Goal: Task Accomplishment & Management: Manage account settings

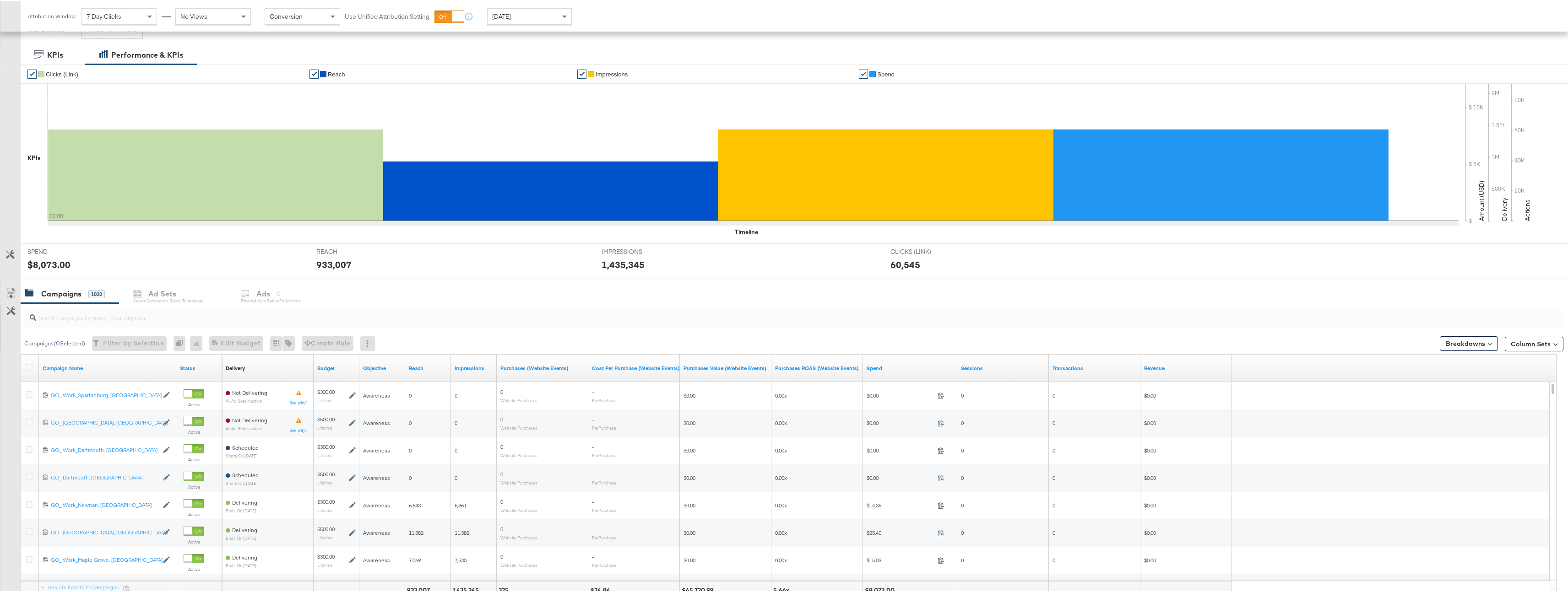
scroll to position [183, 0]
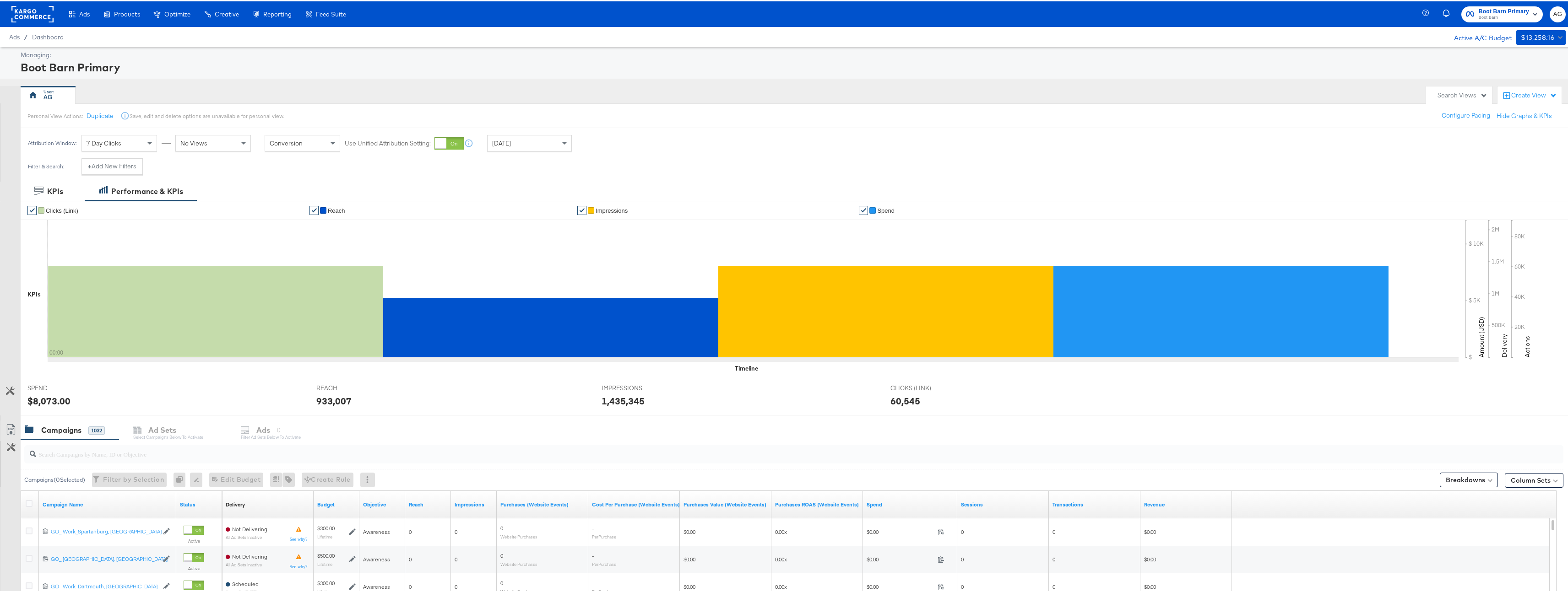
scroll to position [212, 0]
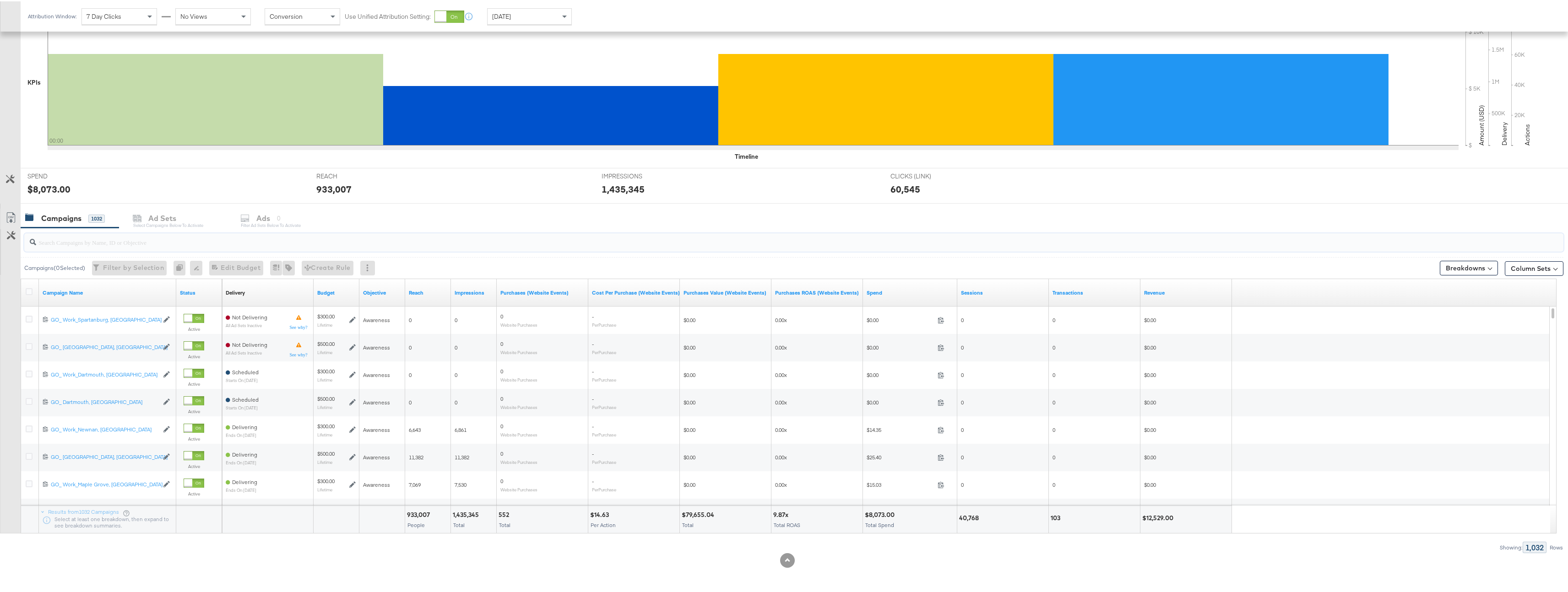
click at [194, 238] on input "search" at bounding box center [726, 238] width 1380 height 18
click at [194, 240] on input "search" at bounding box center [726, 238] width 1380 height 18
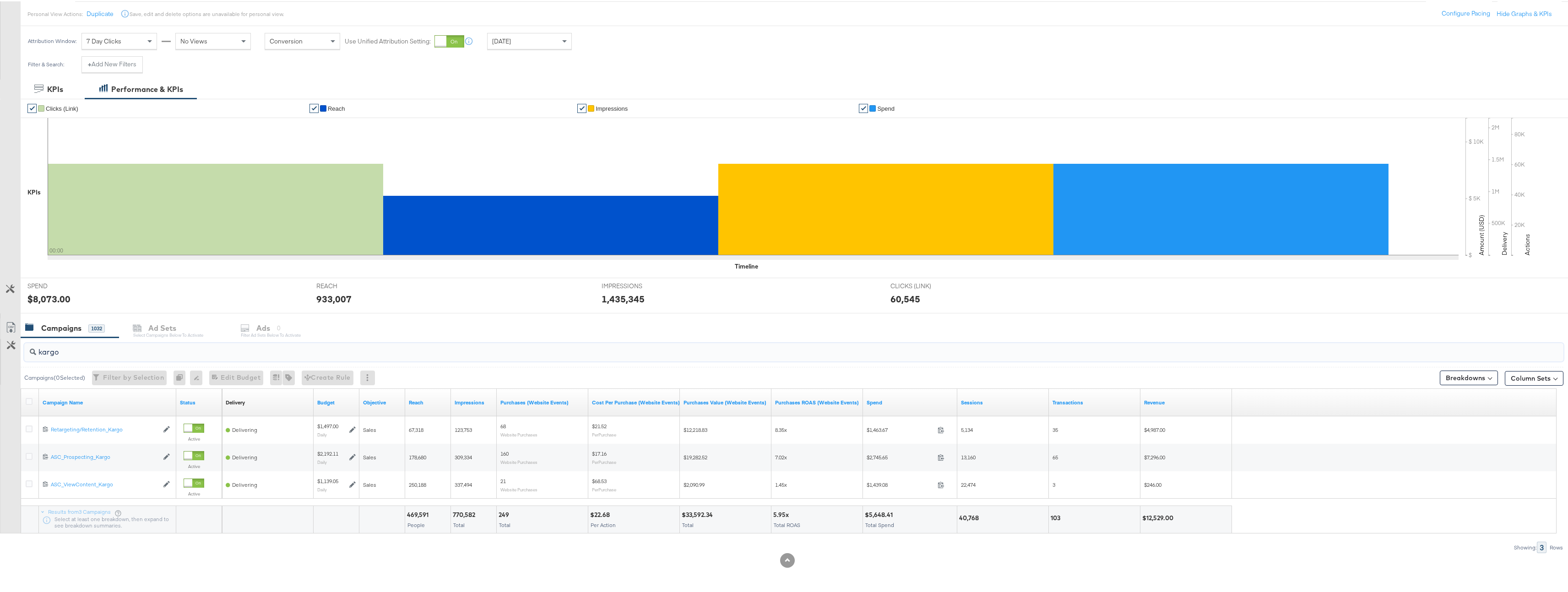
type input "kargo"
click at [498, 41] on span "[DATE]" at bounding box center [501, 40] width 18 height 8
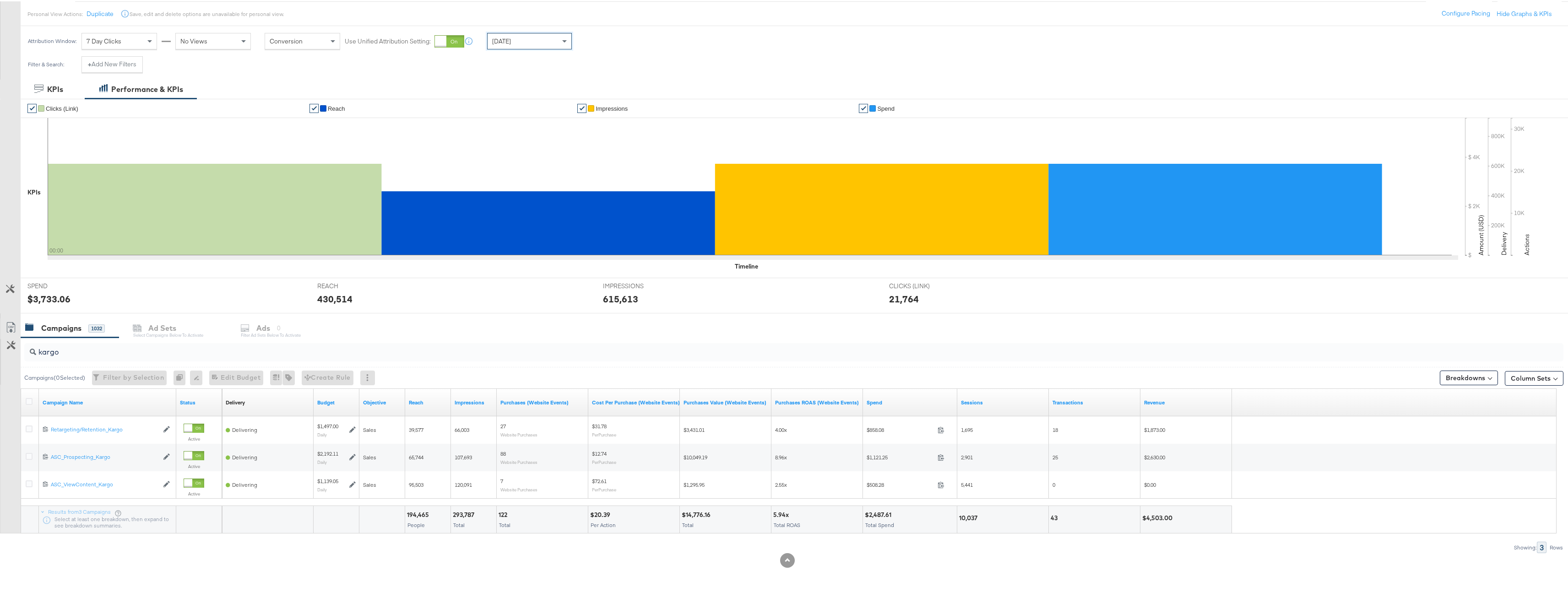
click at [557, 38] on div "[DATE]" at bounding box center [529, 39] width 84 height 15
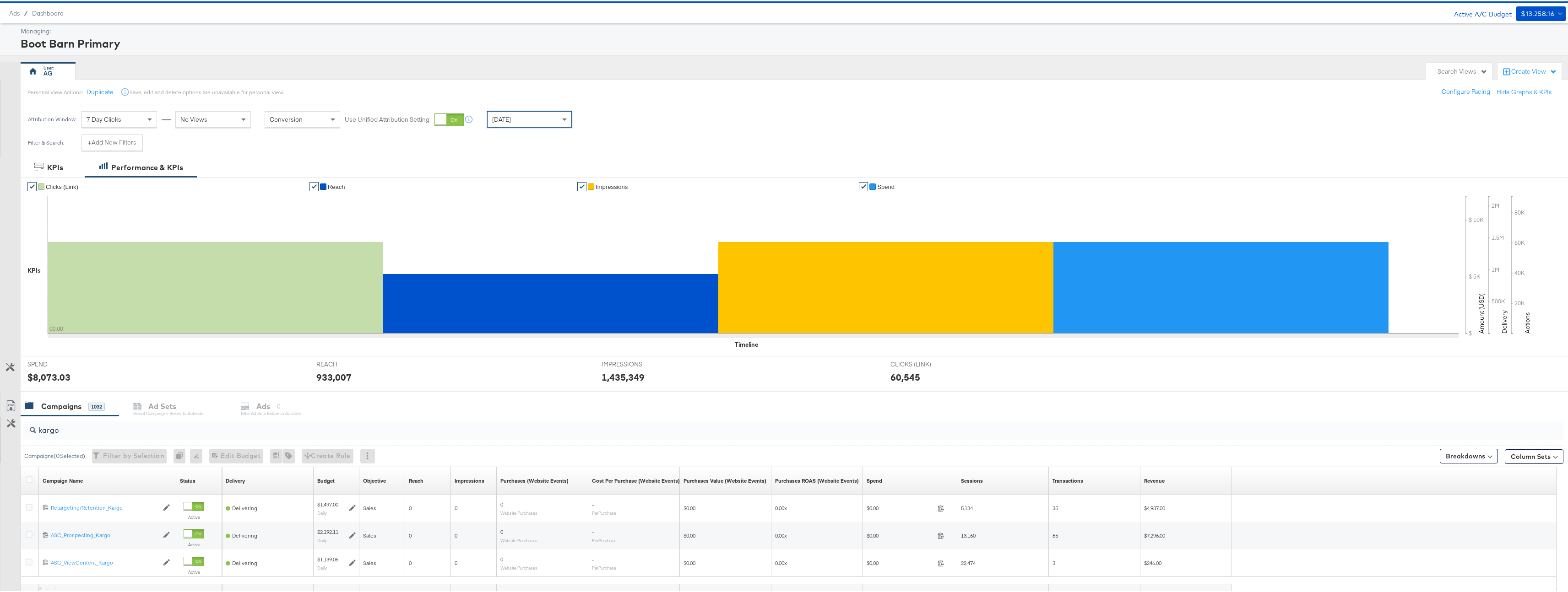
scroll to position [0, 0]
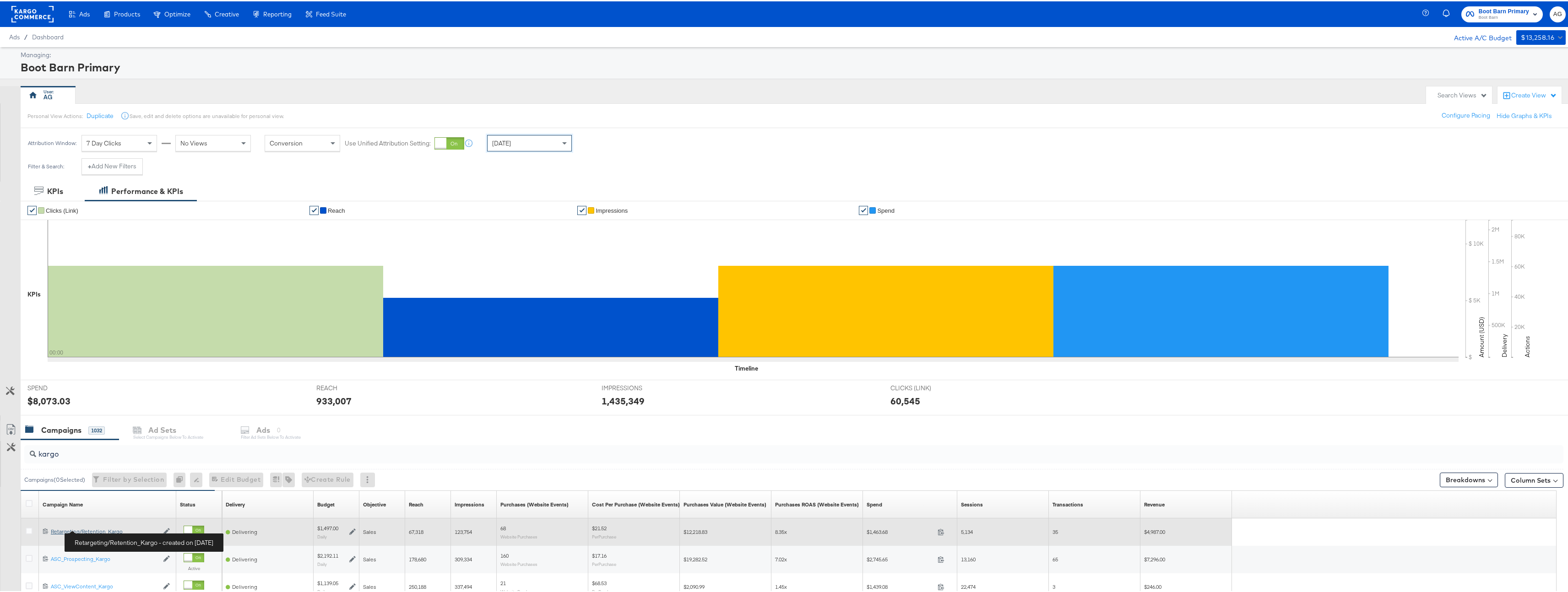
click at [99, 528] on div "Retargeting/Retention_Kargo Retargeting/Retention_Kargo" at bounding box center [105, 530] width 107 height 7
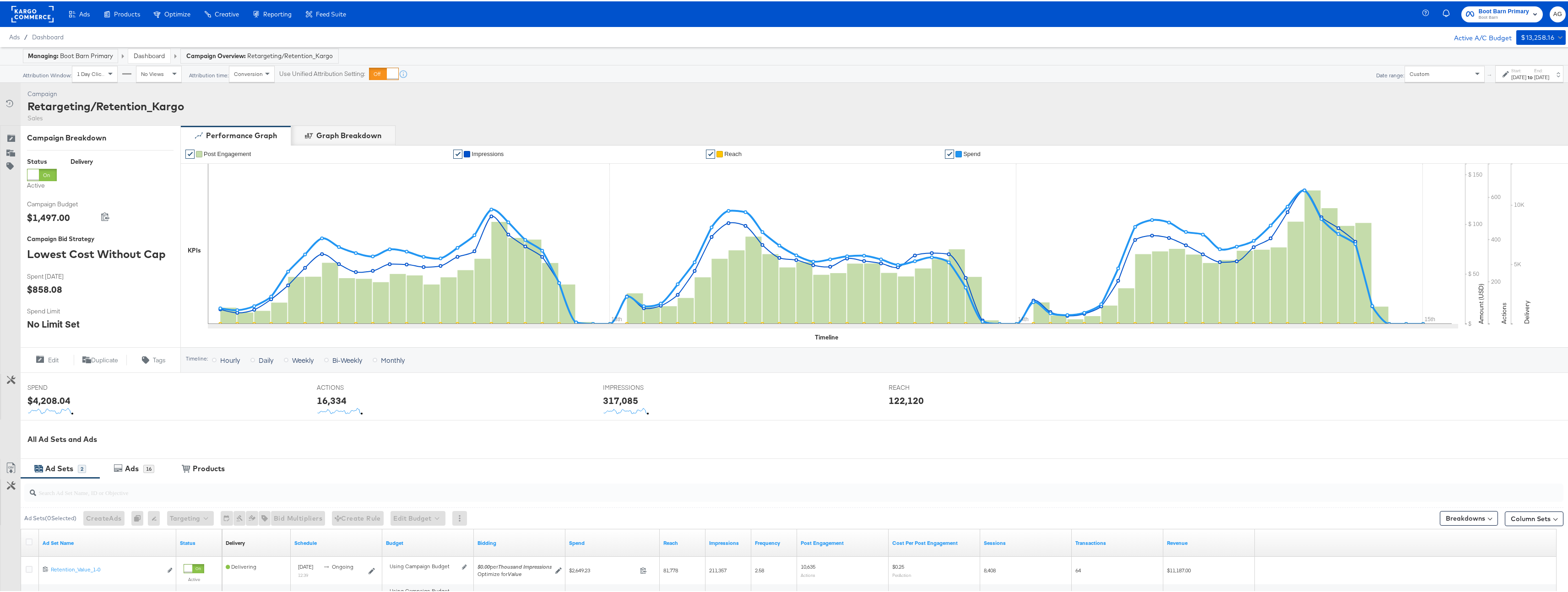
click at [1511, 79] on div "[DATE]" at bounding box center [1518, 75] width 15 height 7
click at [1371, 188] on button "Cancel" at bounding box center [1387, 188] width 33 height 17
click at [1405, 70] on div "Custom" at bounding box center [1444, 72] width 79 height 15
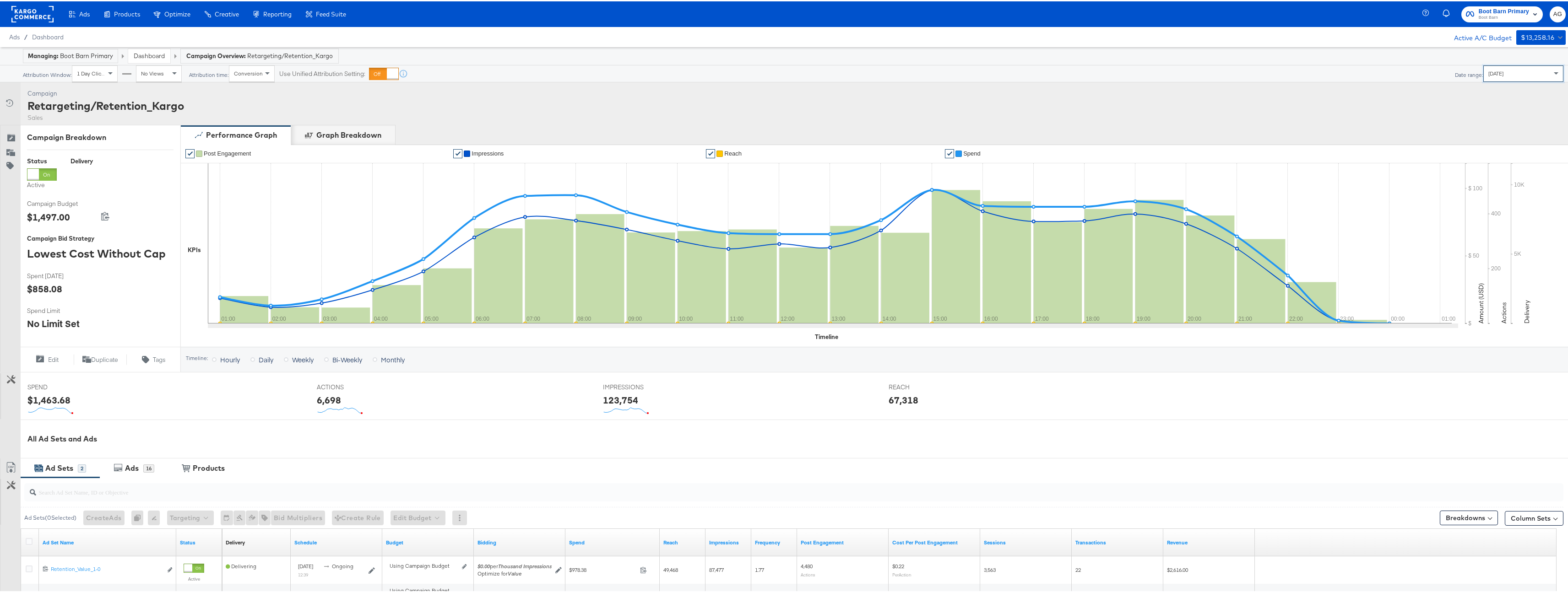
click at [164, 55] on link "Dashboard" at bounding box center [149, 54] width 31 height 8
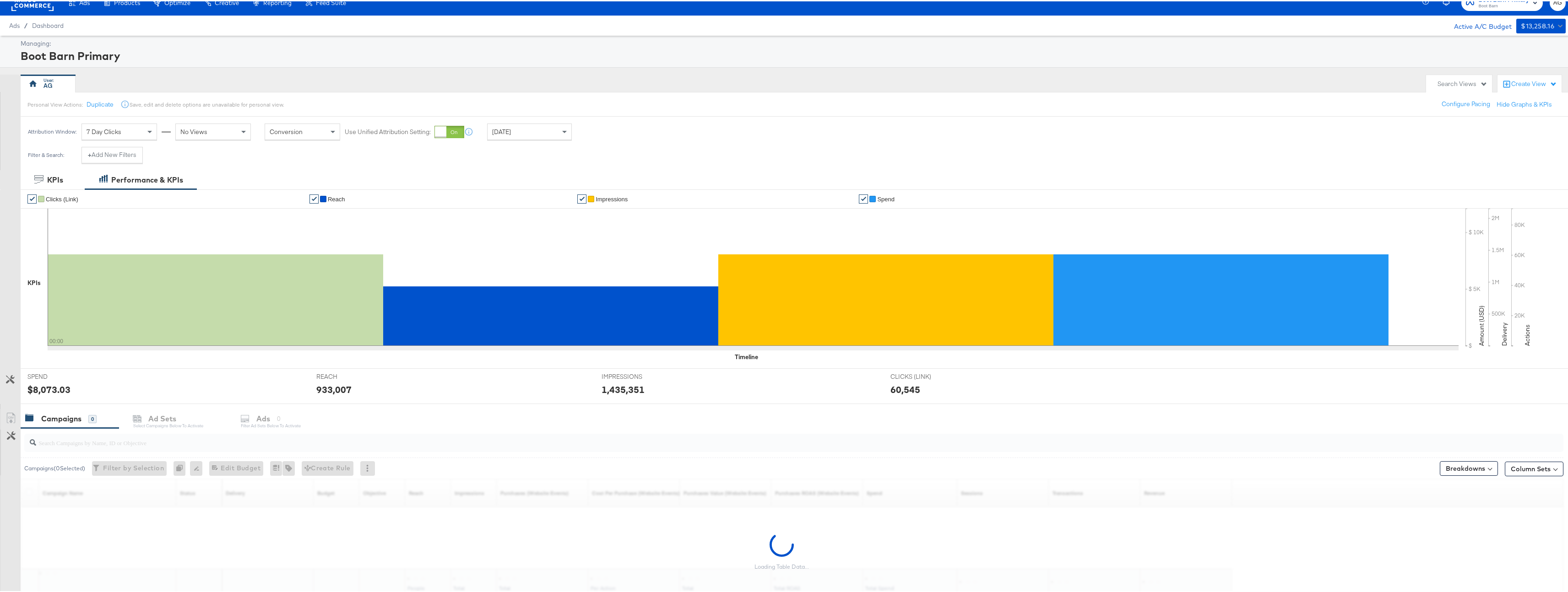
scroll to position [74, 0]
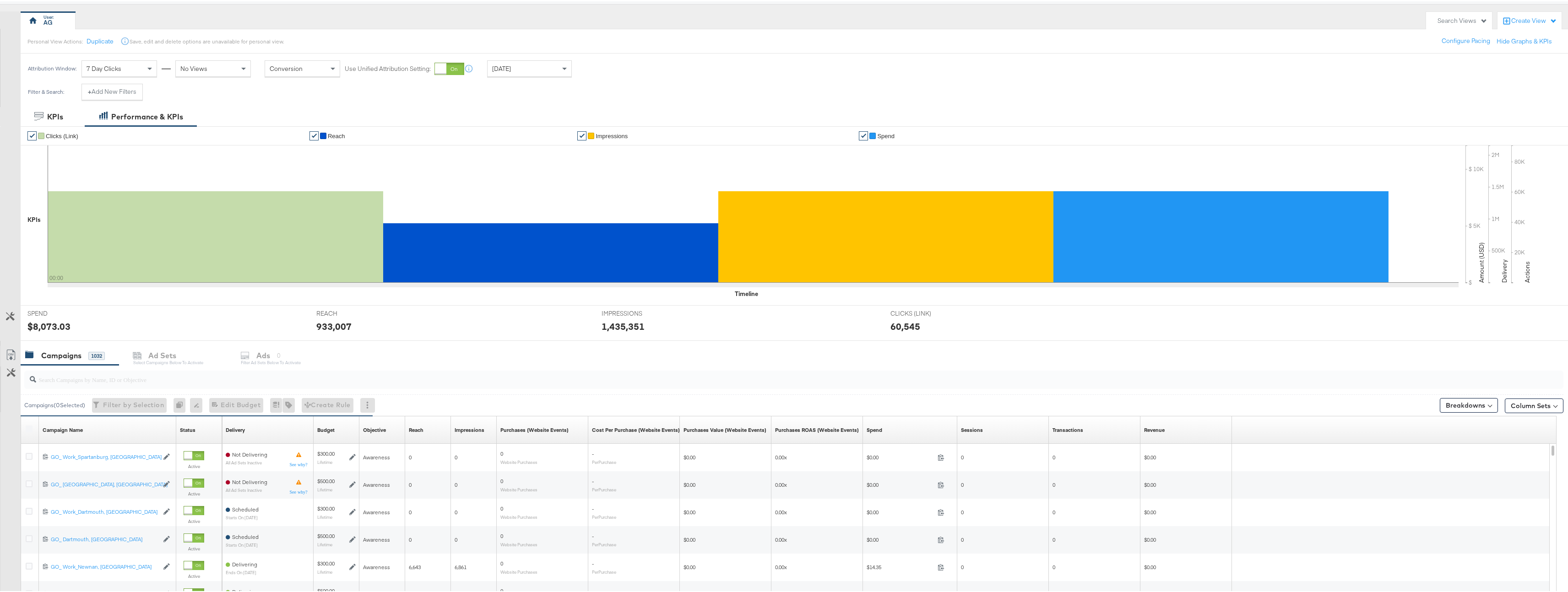
click at [113, 386] on div at bounding box center [794, 378] width 1539 height 18
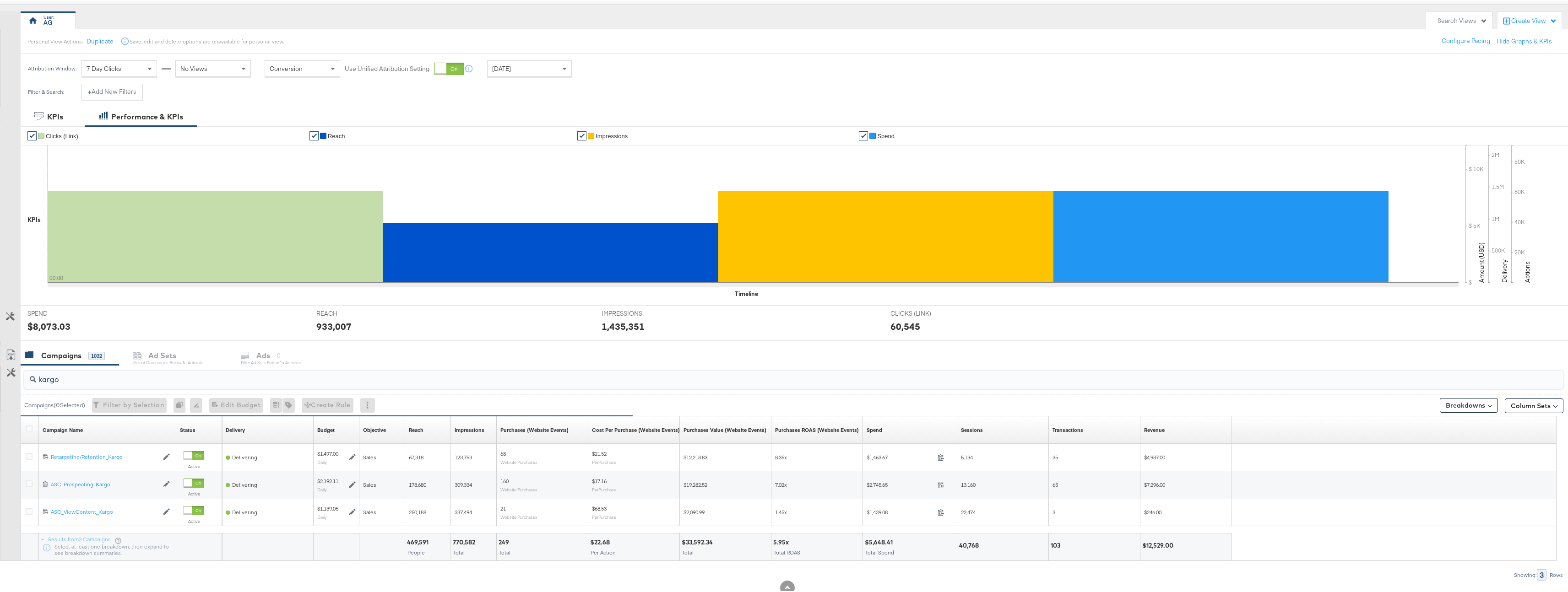
type input "kargo"
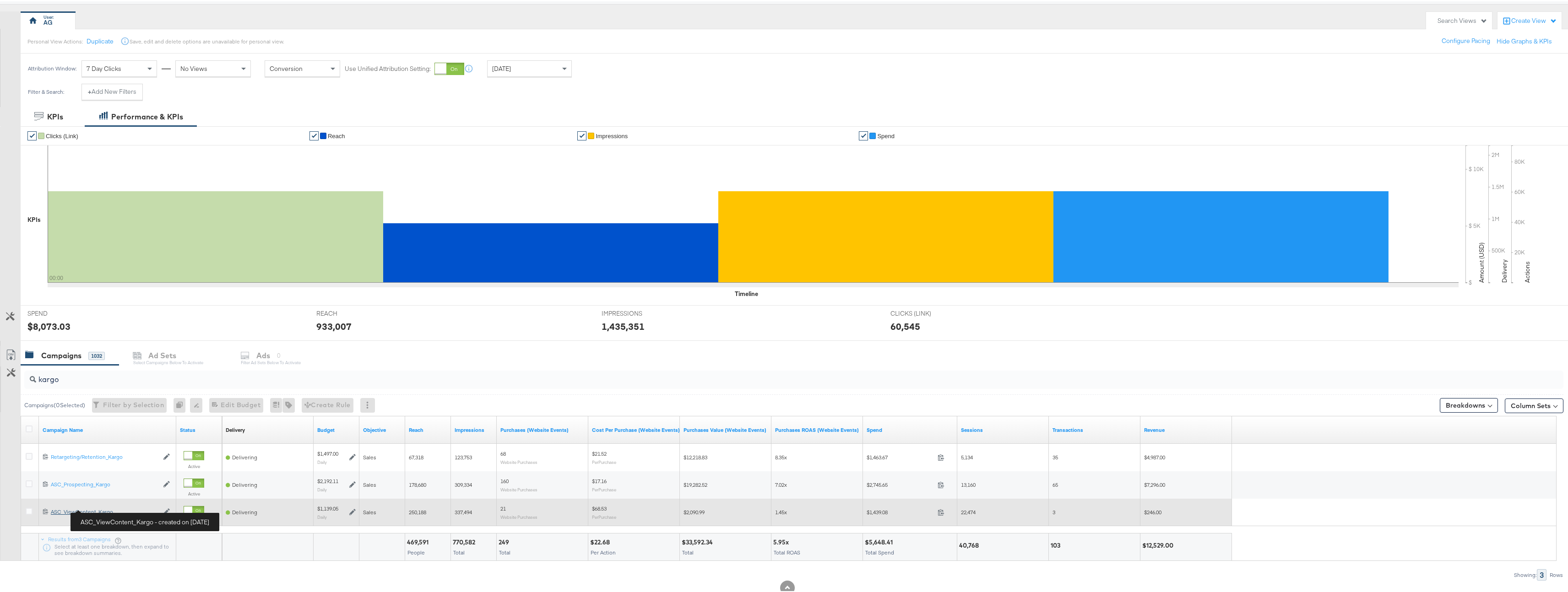
click at [66, 510] on div "ASC_ViewContent_Kargo ASC_ViewContent_Kargo" at bounding box center [105, 510] width 107 height 7
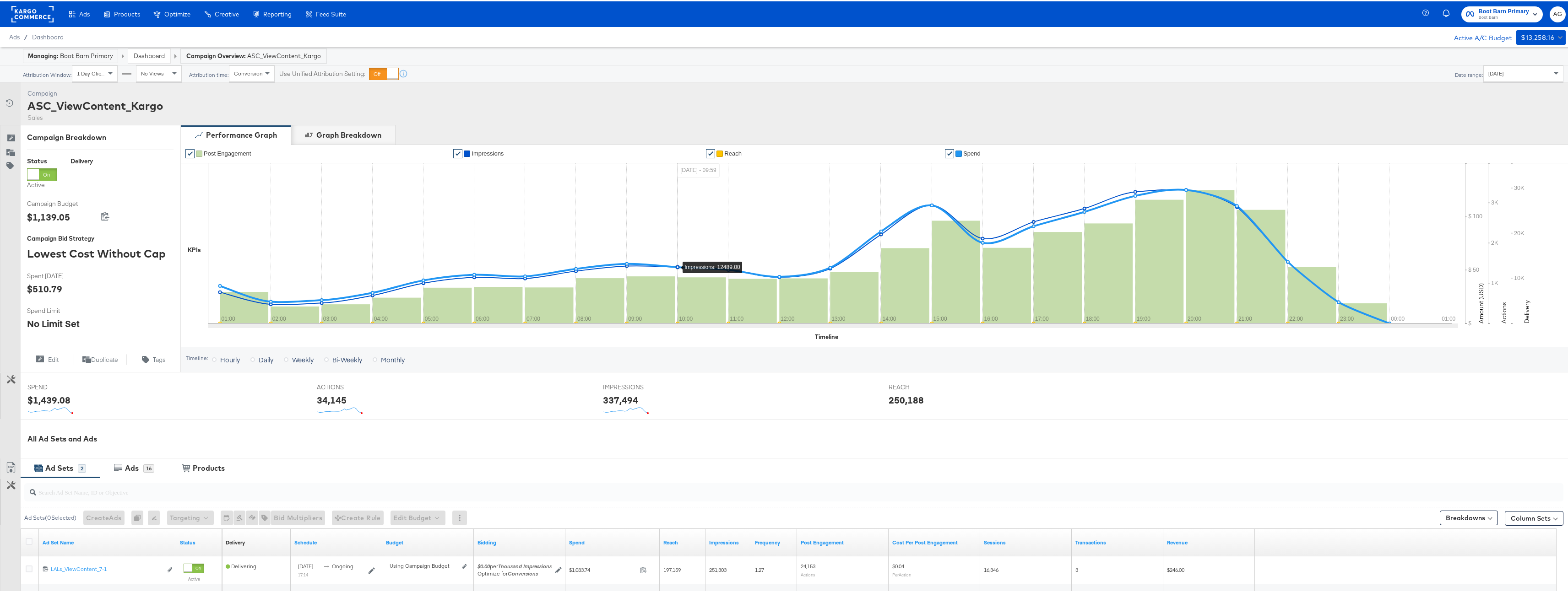
scroll to position [135, 0]
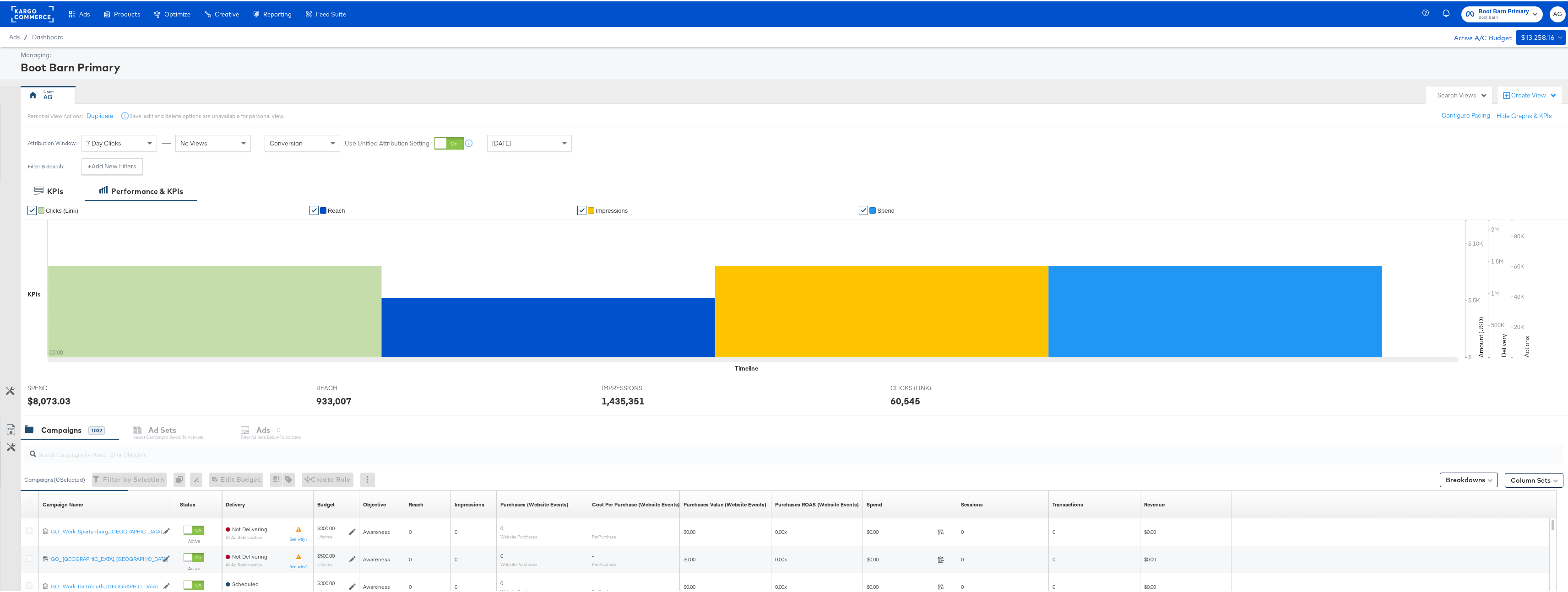
scroll to position [212, 0]
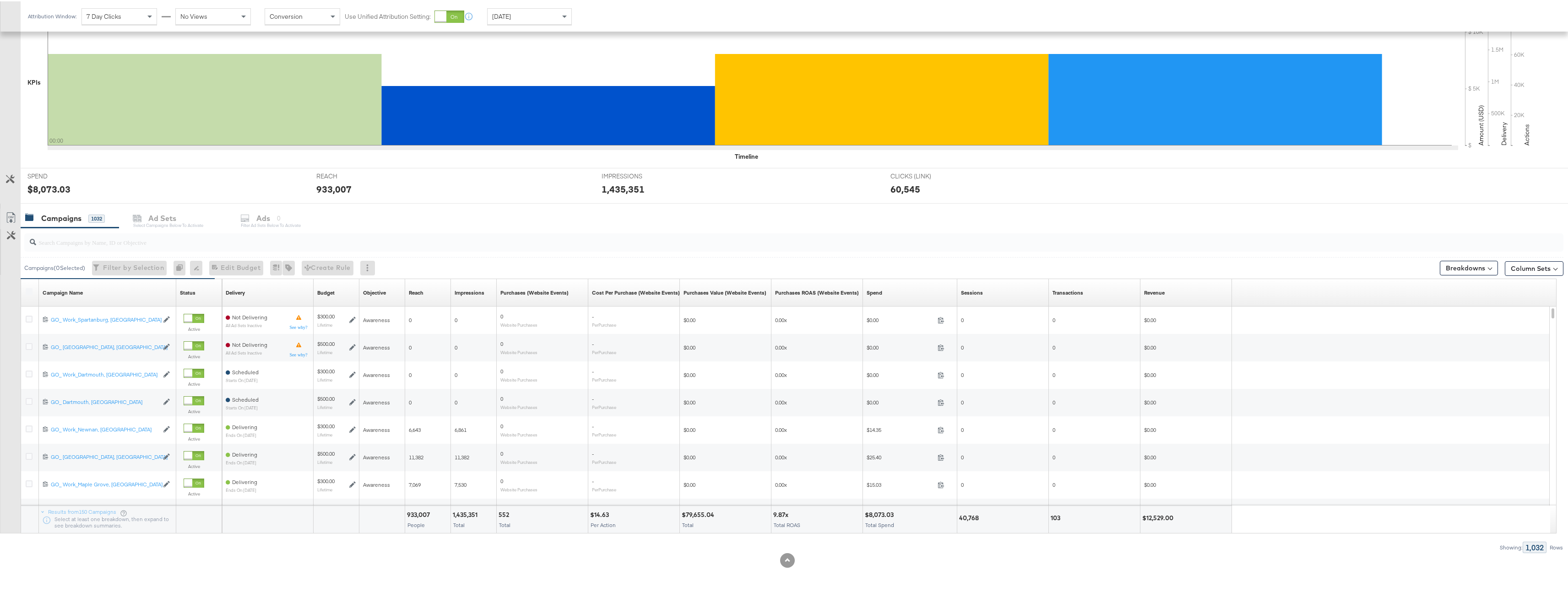
click at [364, 244] on input "search" at bounding box center [726, 238] width 1380 height 18
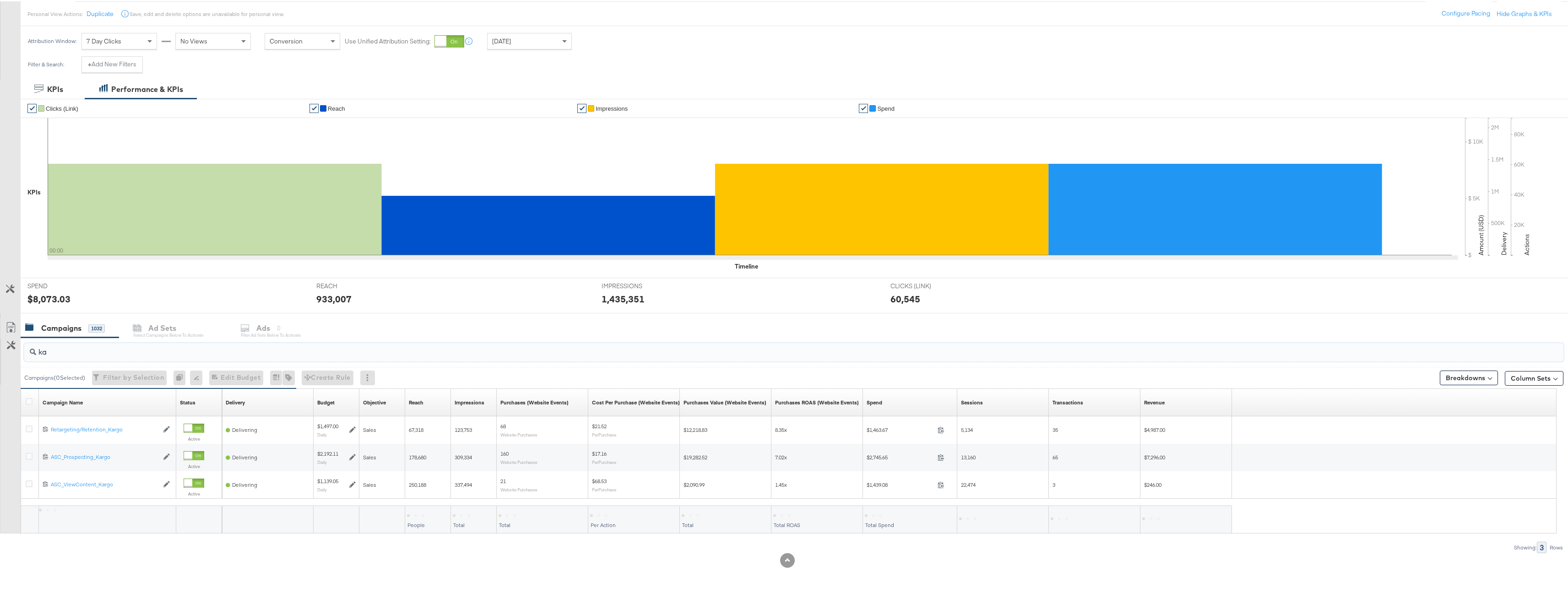
scroll to position [102, 0]
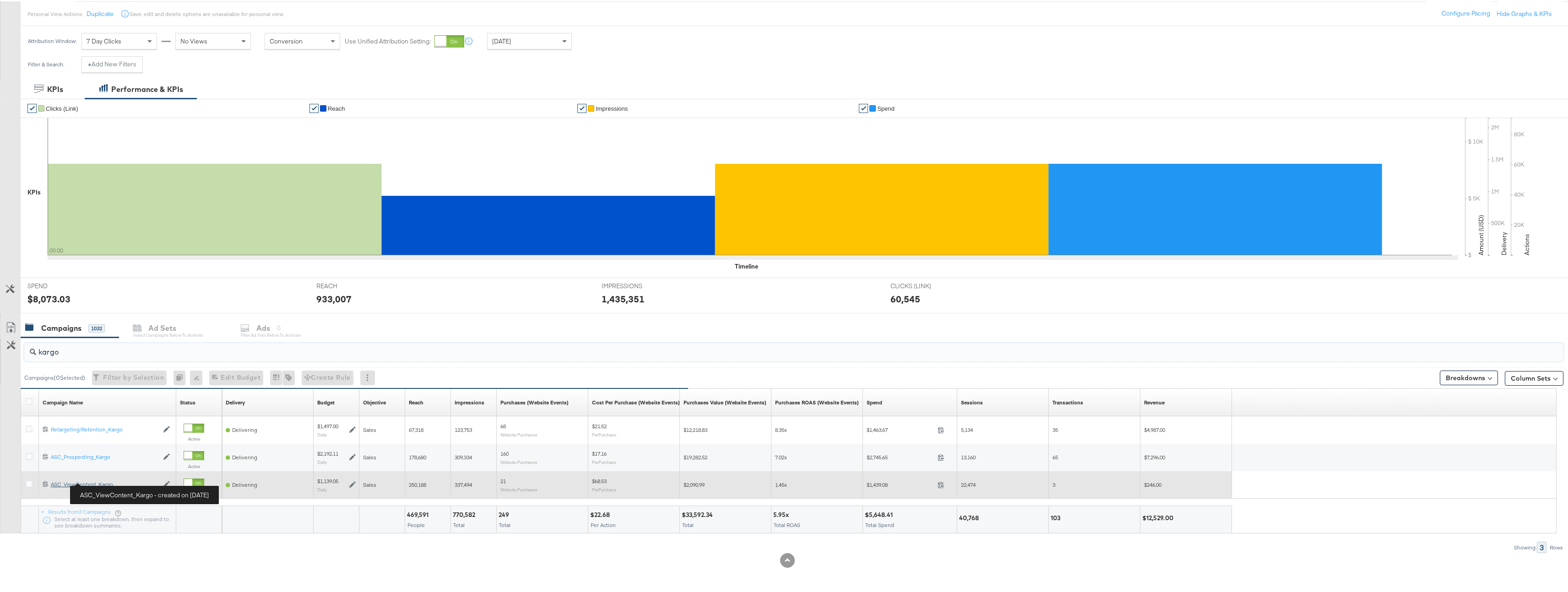
type input "kargo"
click at [104, 481] on div "ASC_ViewContent_Kargo ASC_ViewContent_Kargo" at bounding box center [105, 483] width 107 height 7
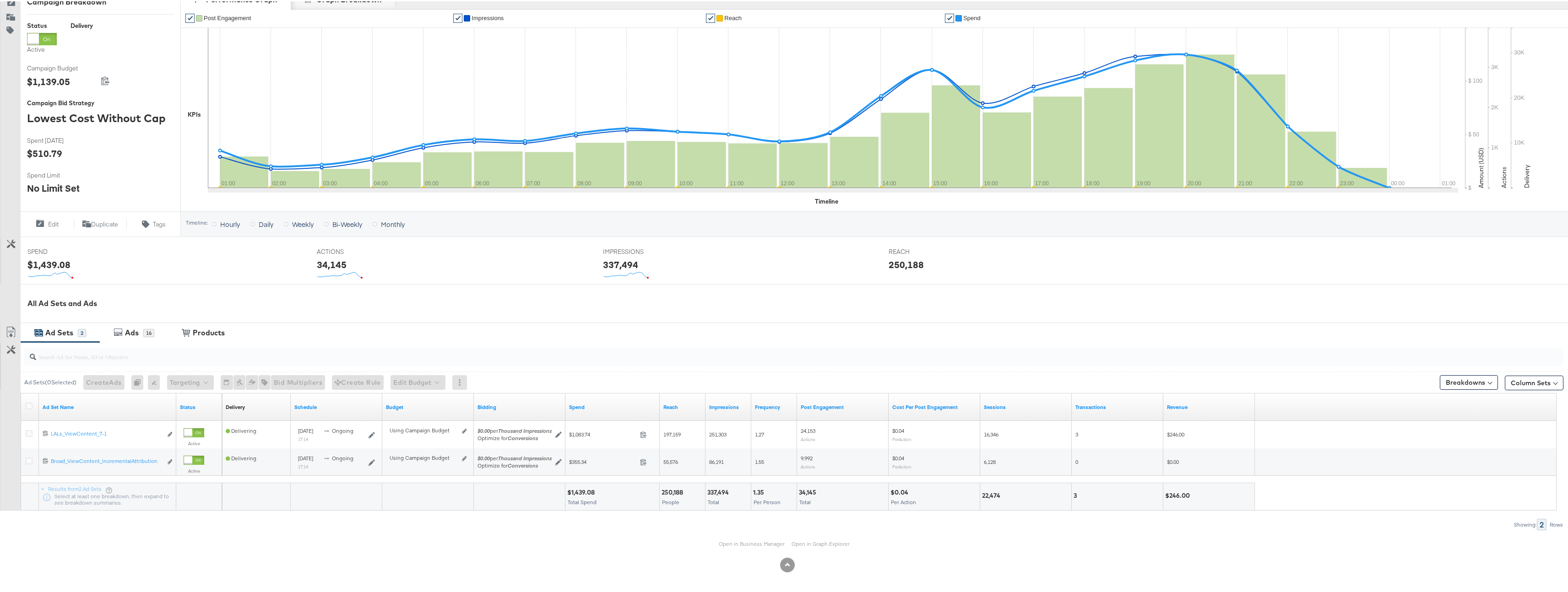
scroll to position [25, 0]
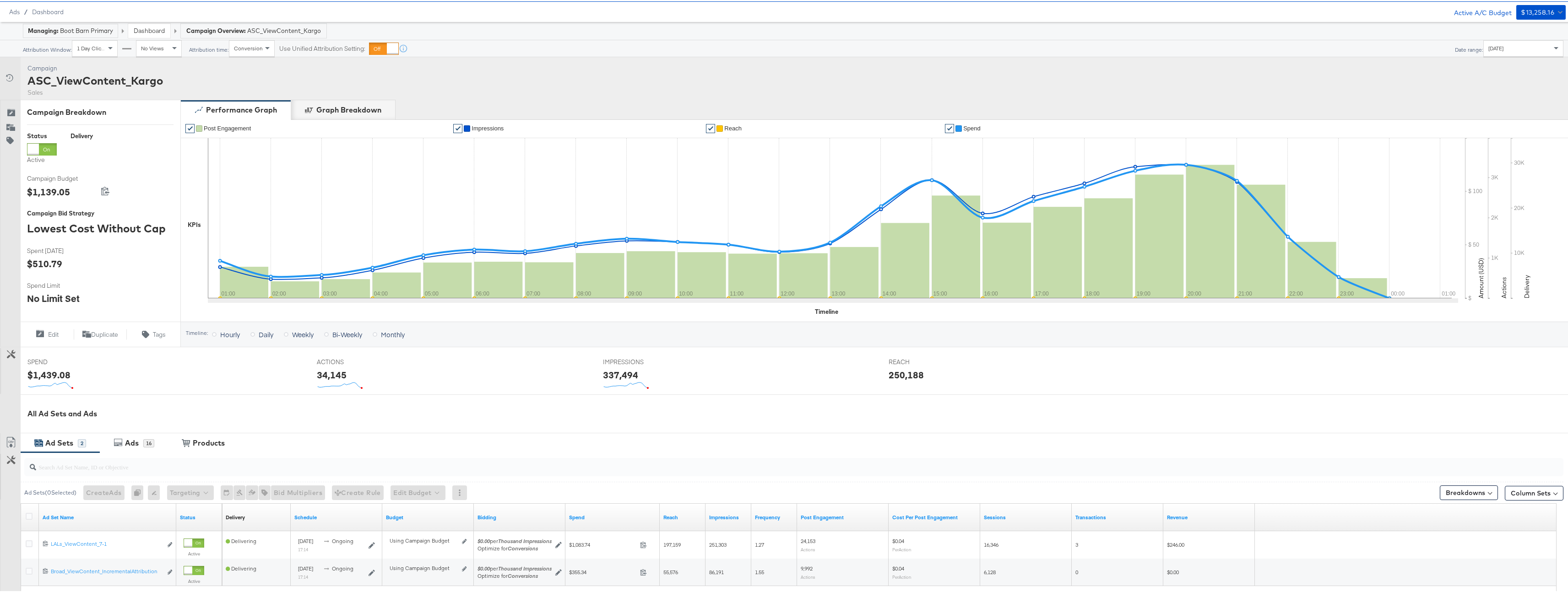
click at [1503, 45] on span "[DATE]" at bounding box center [1495, 46] width 15 height 7
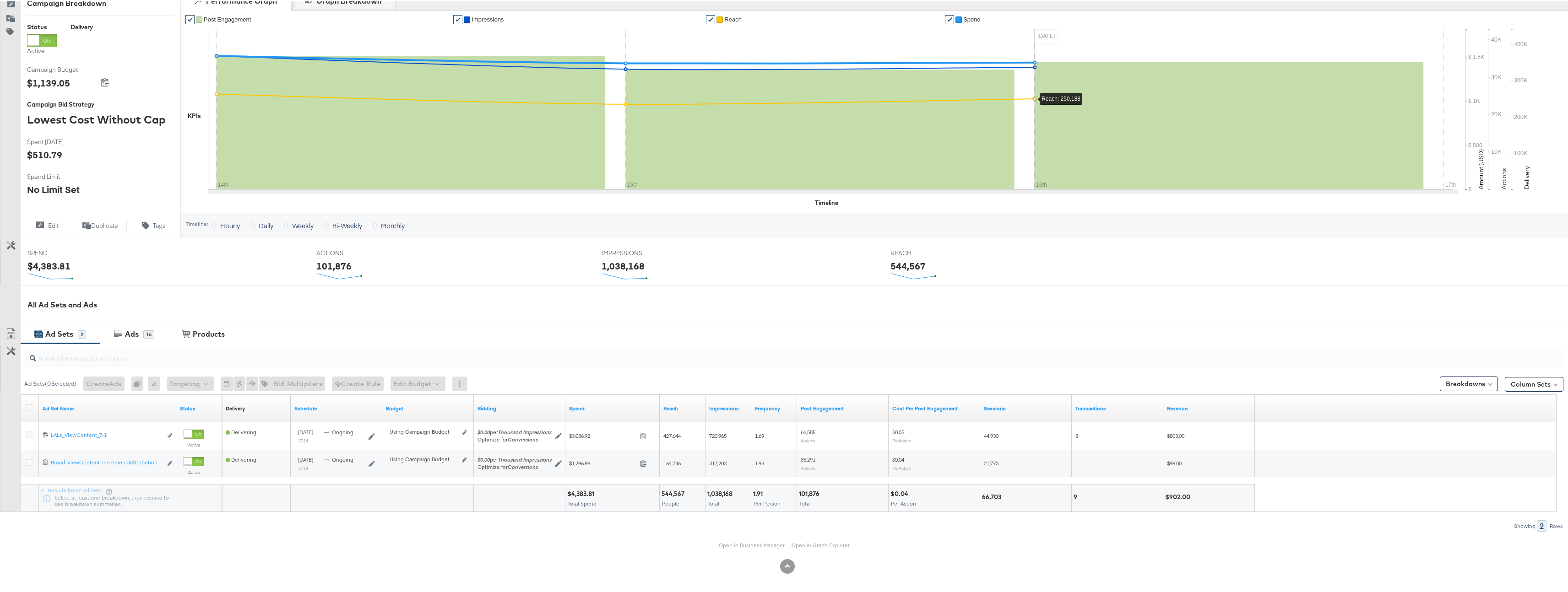
scroll to position [0, 0]
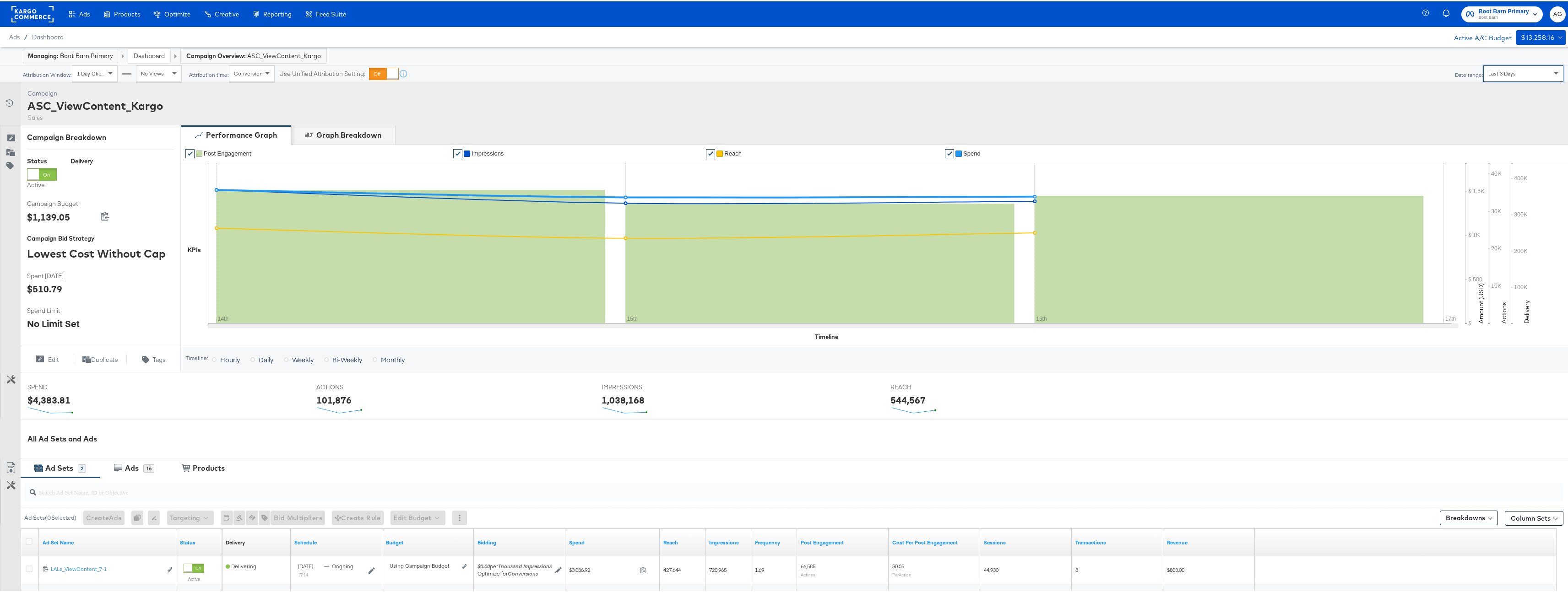
click at [1506, 62] on div "Managing: Boot Barn Primary Dashboard Campaign Overview: ASC_ViewContent_Kargo" at bounding box center [787, 54] width 1574 height 18
click at [1509, 78] on div "Last 3 Days" at bounding box center [1522, 72] width 79 height 15
click at [1511, 71] on div "Start: [DATE] to End: [DATE]" at bounding box center [1530, 73] width 38 height 14
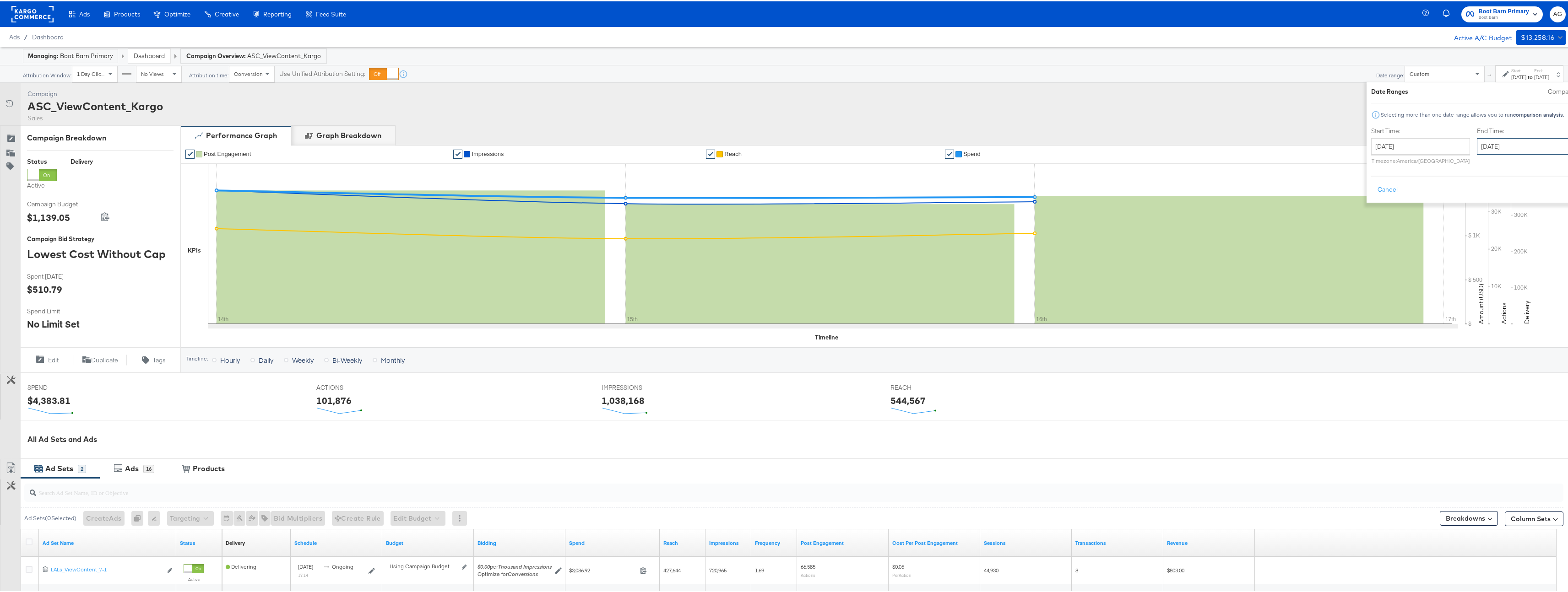
click at [1477, 145] on input "[DATE]" at bounding box center [1525, 145] width 96 height 17
click at [1399, 145] on input "[DATE]" at bounding box center [1421, 145] width 99 height 17
click at [1390, 204] on td "8" at bounding box center [1397, 204] width 15 height 13
type input "[DATE]"
click at [1474, 147] on input "[DATE]" at bounding box center [1522, 145] width 96 height 17
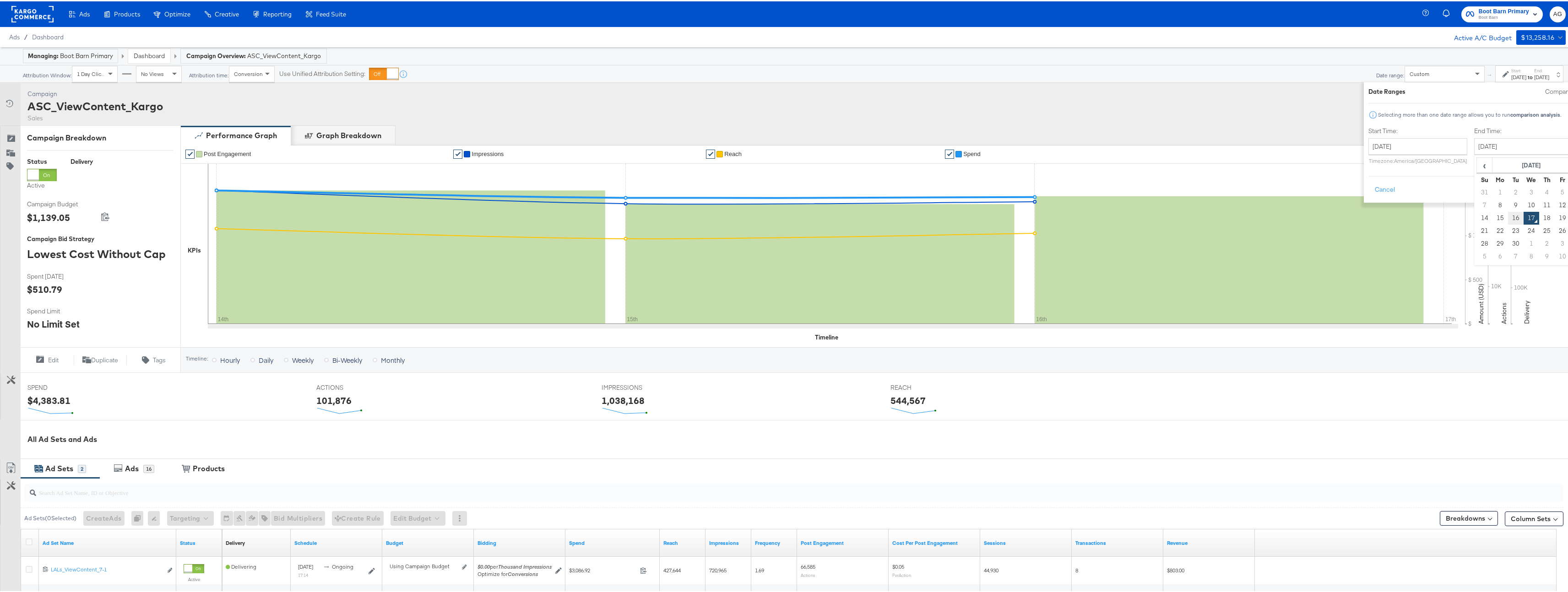
click at [1508, 212] on td "16" at bounding box center [1515, 217] width 15 height 13
type input "[DATE]"
click at [1568, 189] on button "Apply" at bounding box center [1582, 188] width 29 height 17
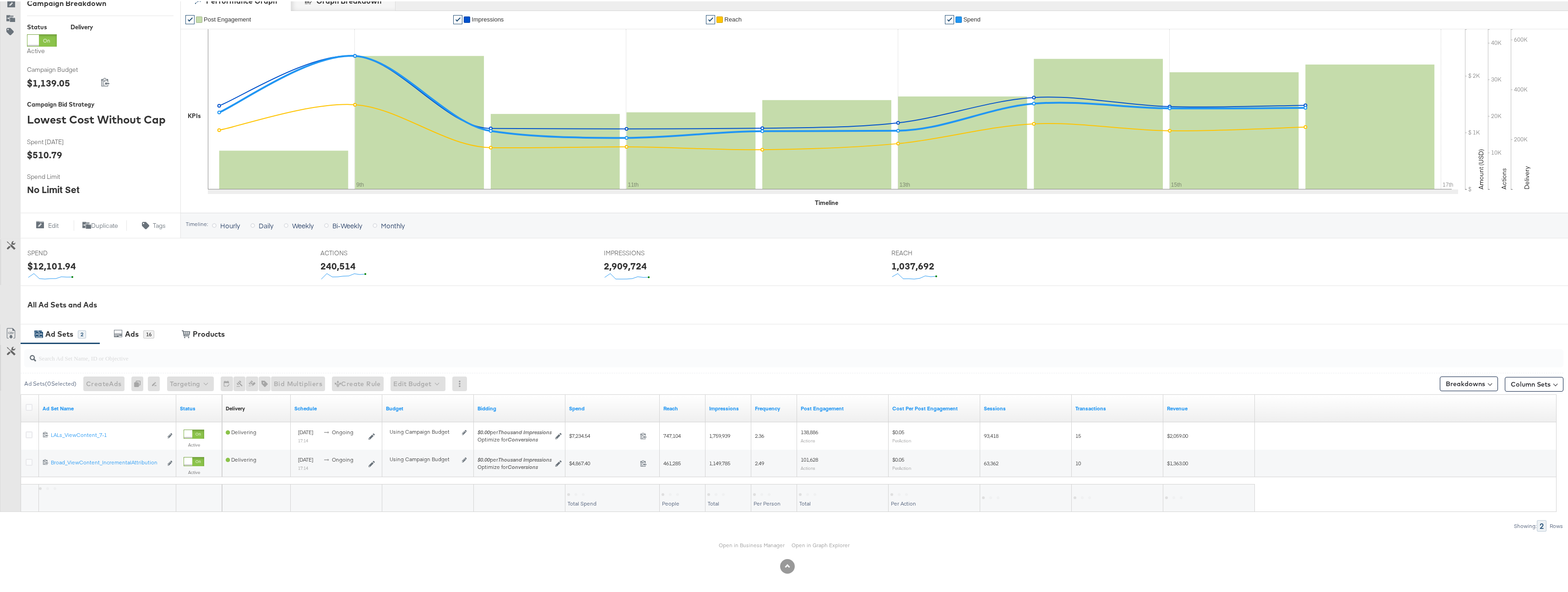
scroll to position [136, 0]
click at [1475, 386] on button "Breakdowns" at bounding box center [1468, 381] width 58 height 14
click at [1524, 385] on button "Column Sets" at bounding box center [1534, 382] width 58 height 14
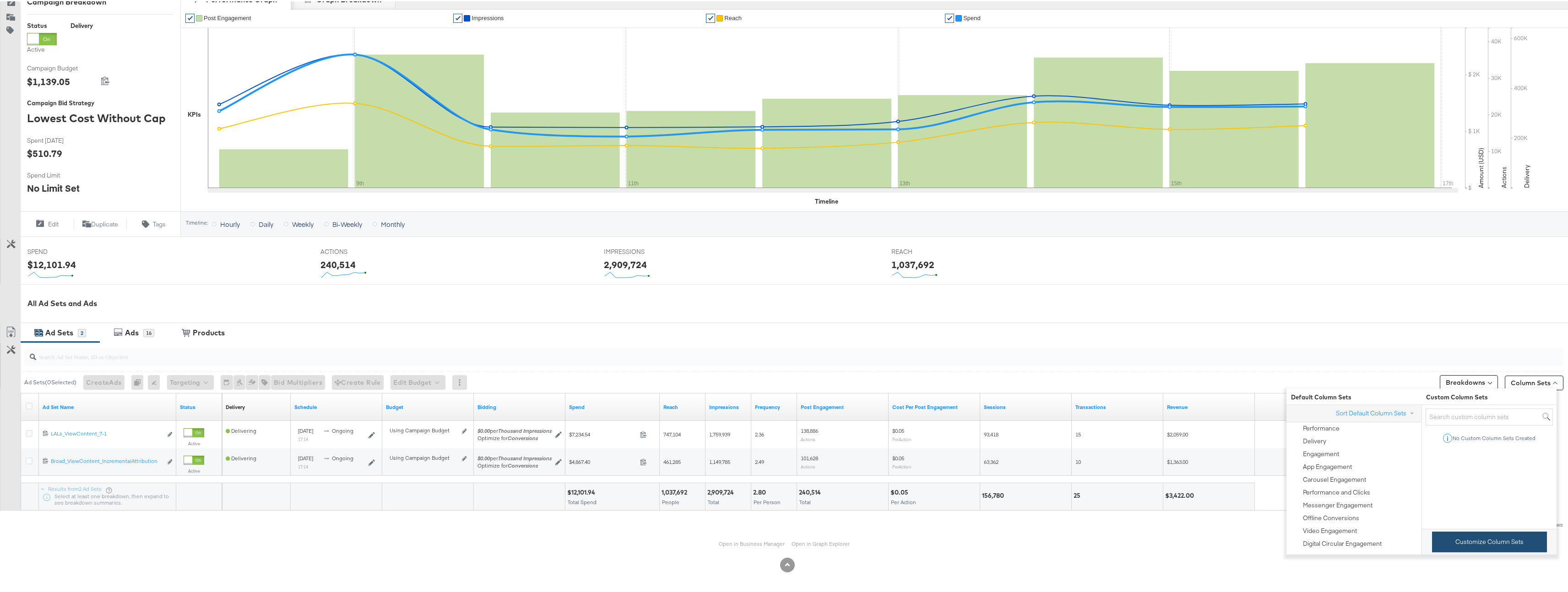
click at [1476, 546] on button "Customize Column Sets" at bounding box center [1490, 541] width 115 height 21
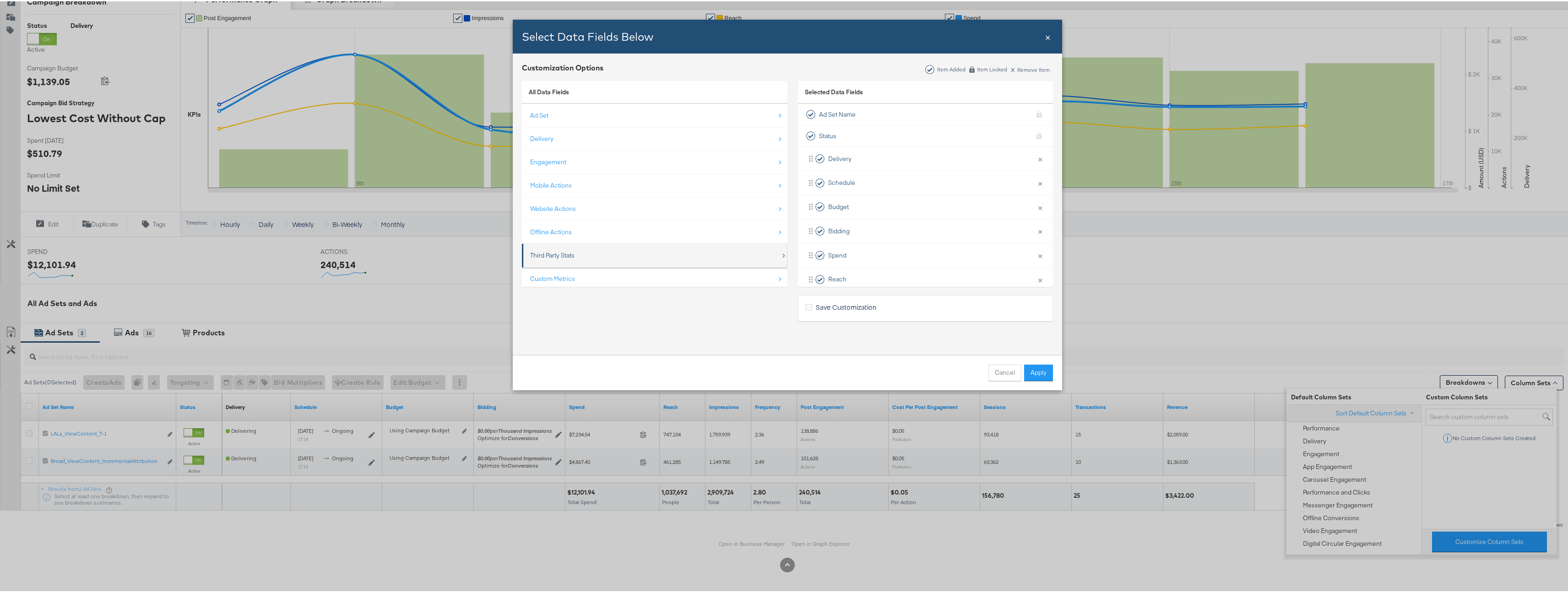
scroll to position [14, 0]
click at [659, 259] on div "Custom Metrics" at bounding box center [655, 264] width 250 height 18
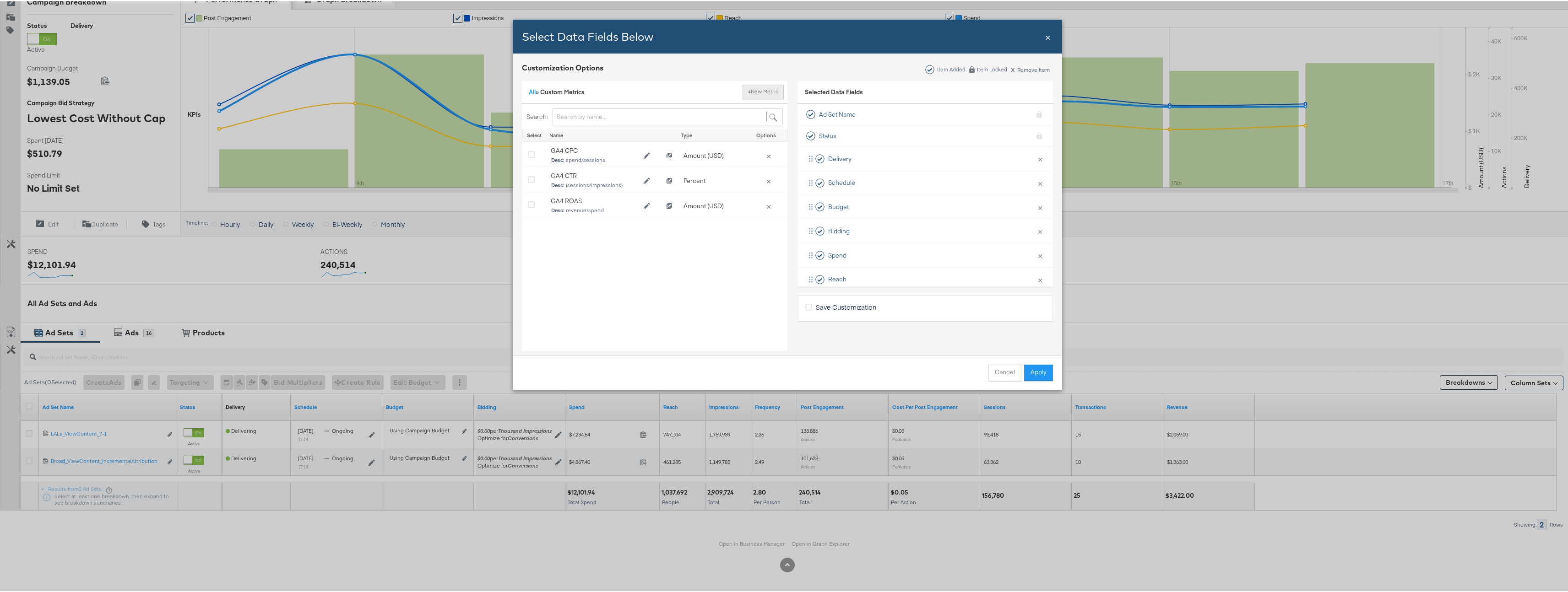
click at [758, 94] on button "+ New Metric" at bounding box center [762, 90] width 41 height 14
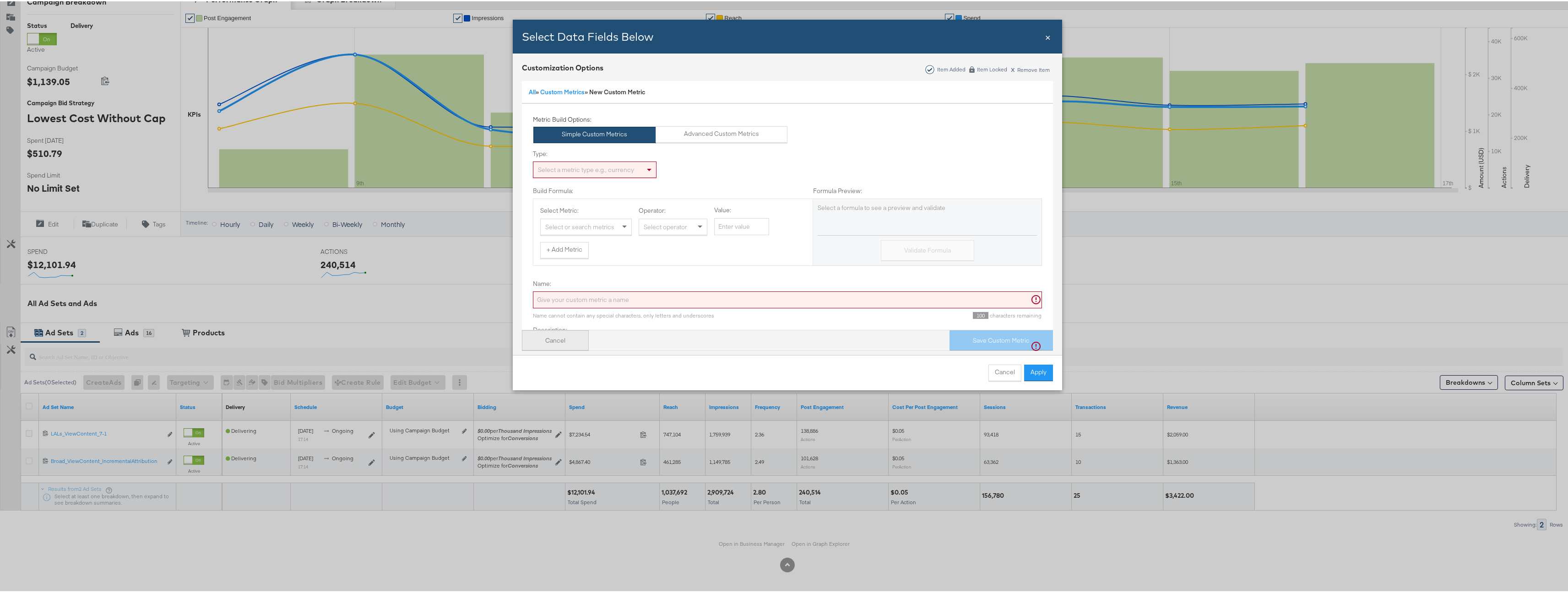
click at [570, 336] on button "Cancel" at bounding box center [555, 339] width 67 height 21
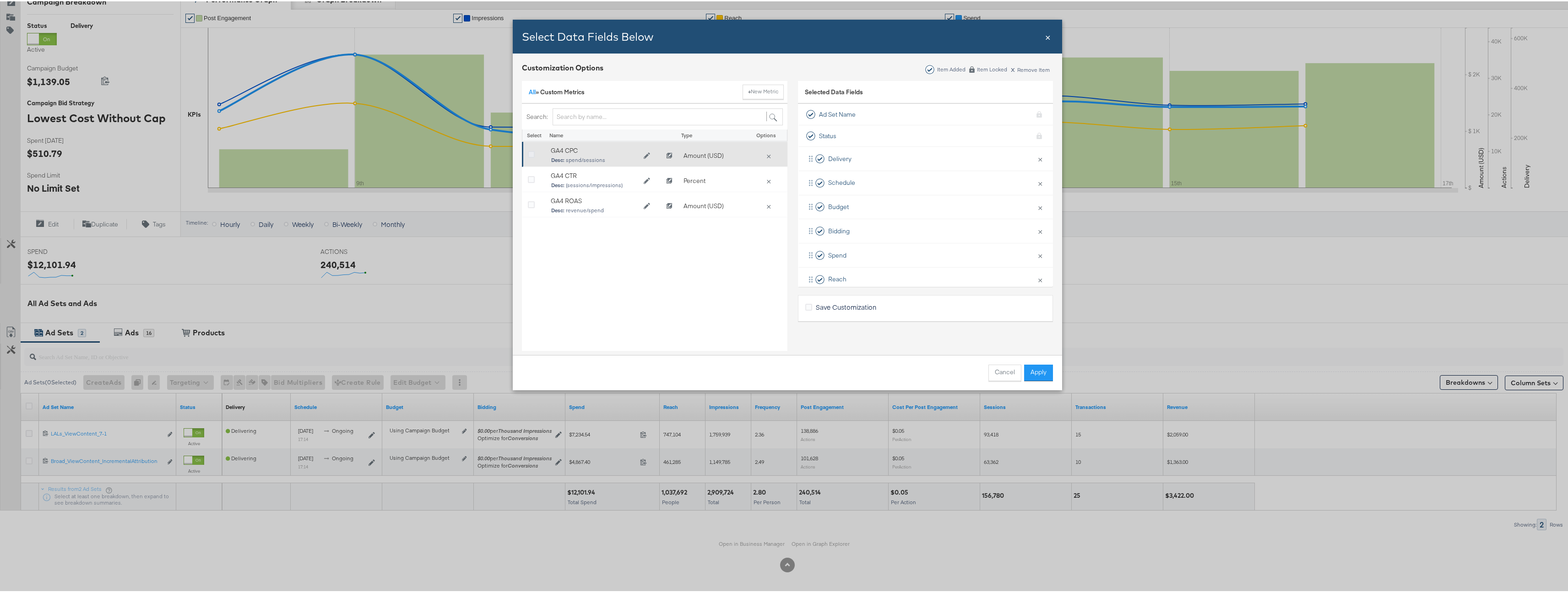
click at [529, 154] on icon "Bulk Add Locations Modal" at bounding box center [531, 154] width 7 height 7
click at [0, 0] on input "Bulk Add Locations Modal" at bounding box center [0, 0] width 0 height 0
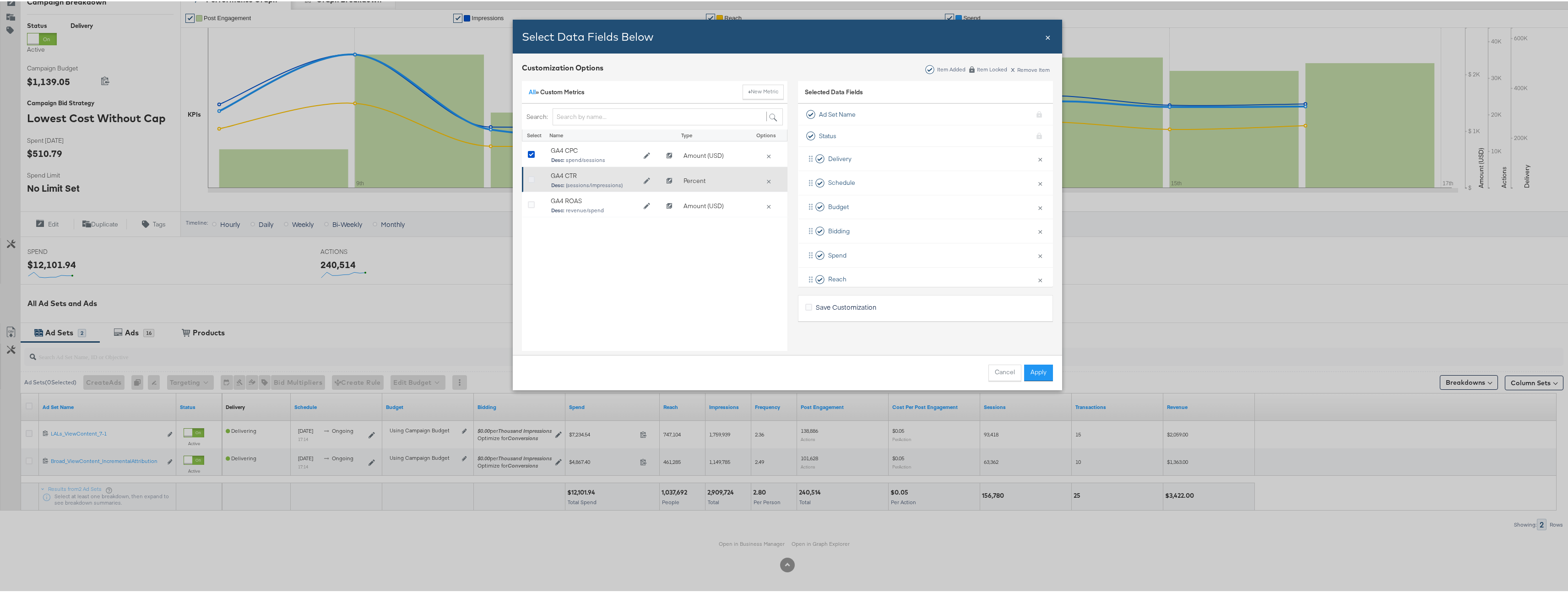
click at [530, 181] on icon "Bulk Add Locations Modal" at bounding box center [531, 178] width 7 height 7
click at [0, 0] on input "Bulk Add Locations Modal" at bounding box center [0, 0] width 0 height 0
click at [528, 198] on div "Bulk Add Locations Modal" at bounding box center [534, 205] width 23 height 18
click at [531, 202] on icon "Bulk Add Locations Modal" at bounding box center [531, 204] width 7 height 7
click at [0, 0] on input "Bulk Add Locations Modal" at bounding box center [0, 0] width 0 height 0
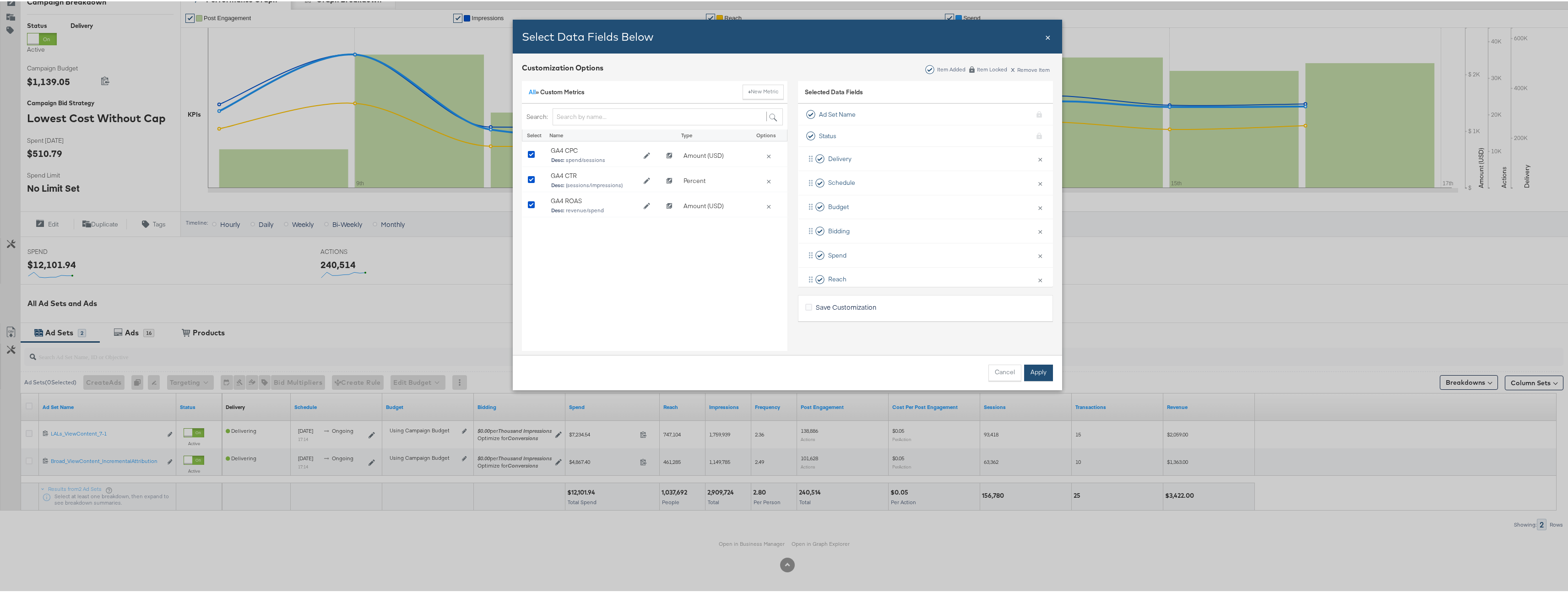
click at [1026, 376] on button "Apply" at bounding box center [1038, 371] width 29 height 17
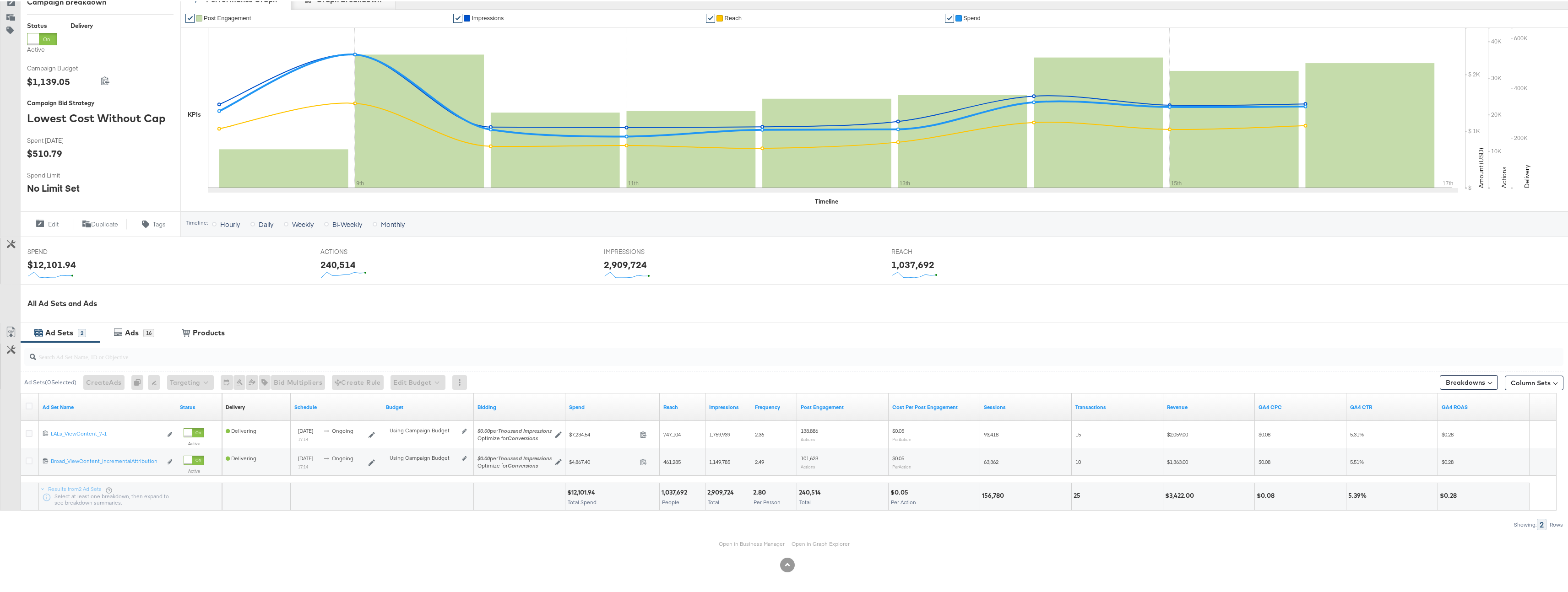
scroll to position [0, 0]
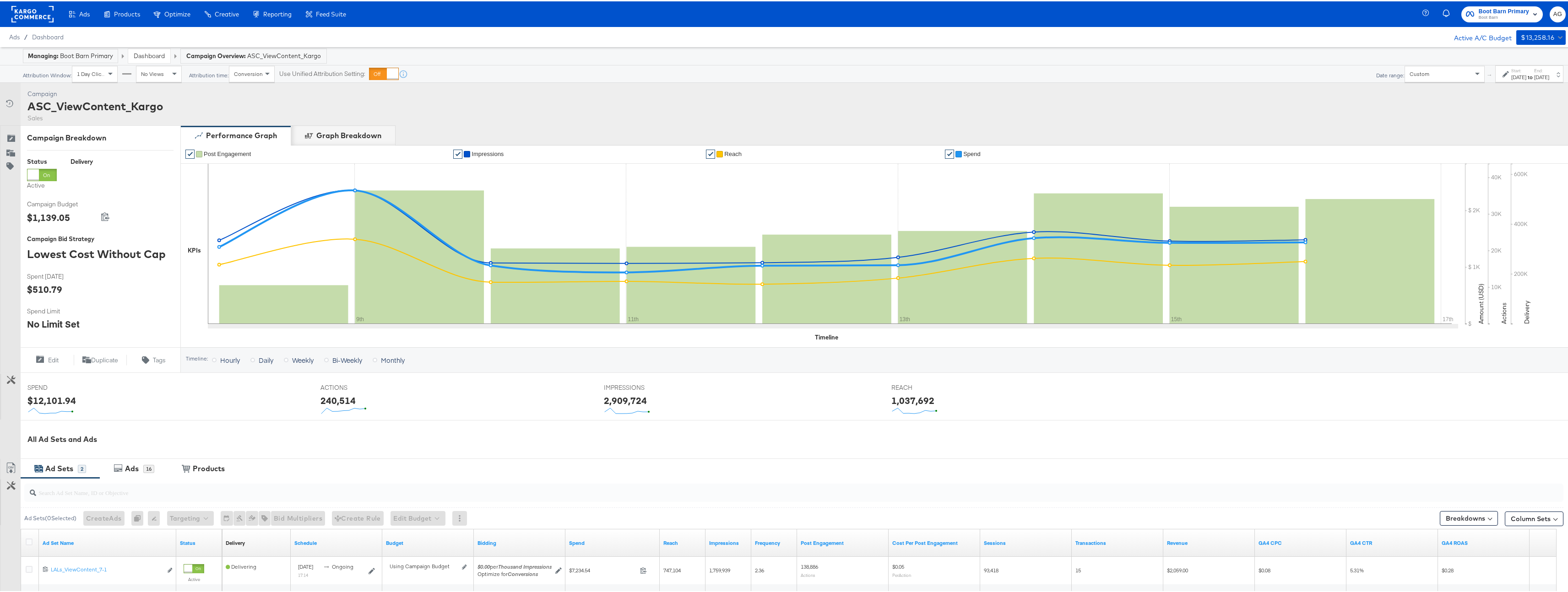
click at [1413, 80] on div "Custom" at bounding box center [1444, 73] width 80 height 17
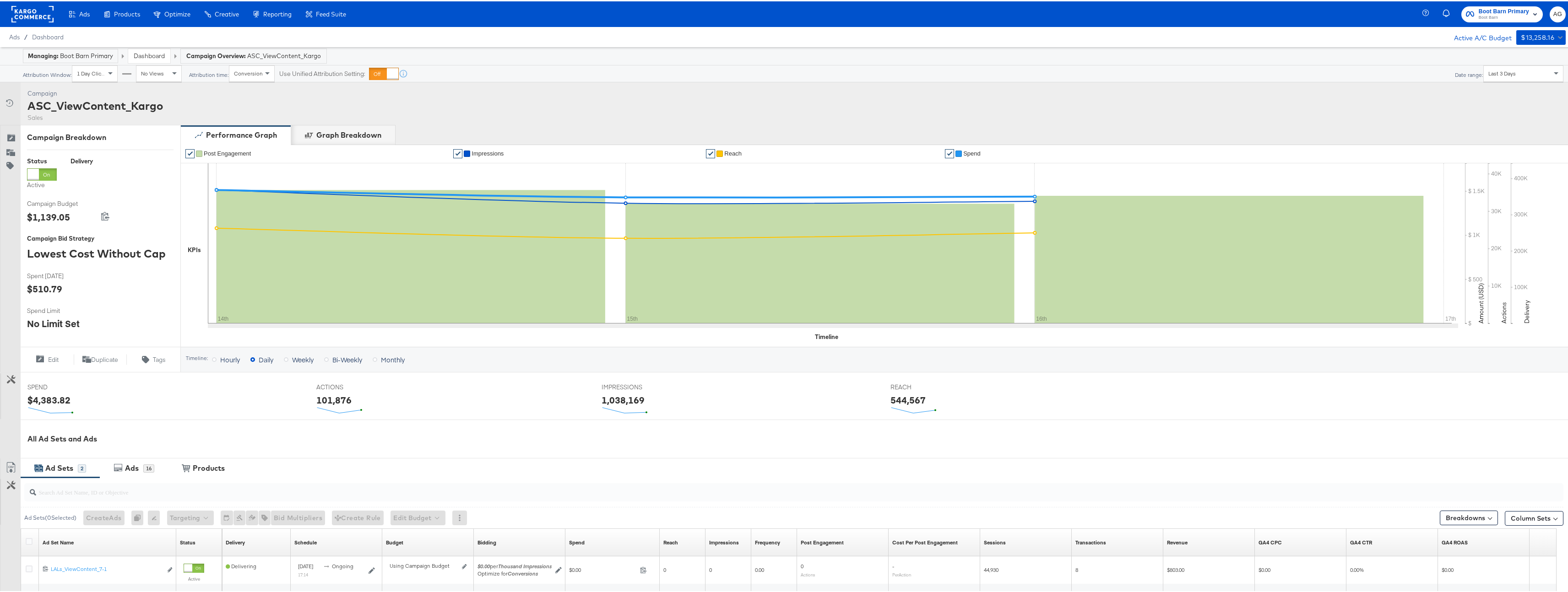
click at [1290, 127] on div "Performance Graph Graph Breakdown" at bounding box center [877, 133] width 1394 height 20
click at [156, 53] on link "Dashboard" at bounding box center [149, 54] width 31 height 8
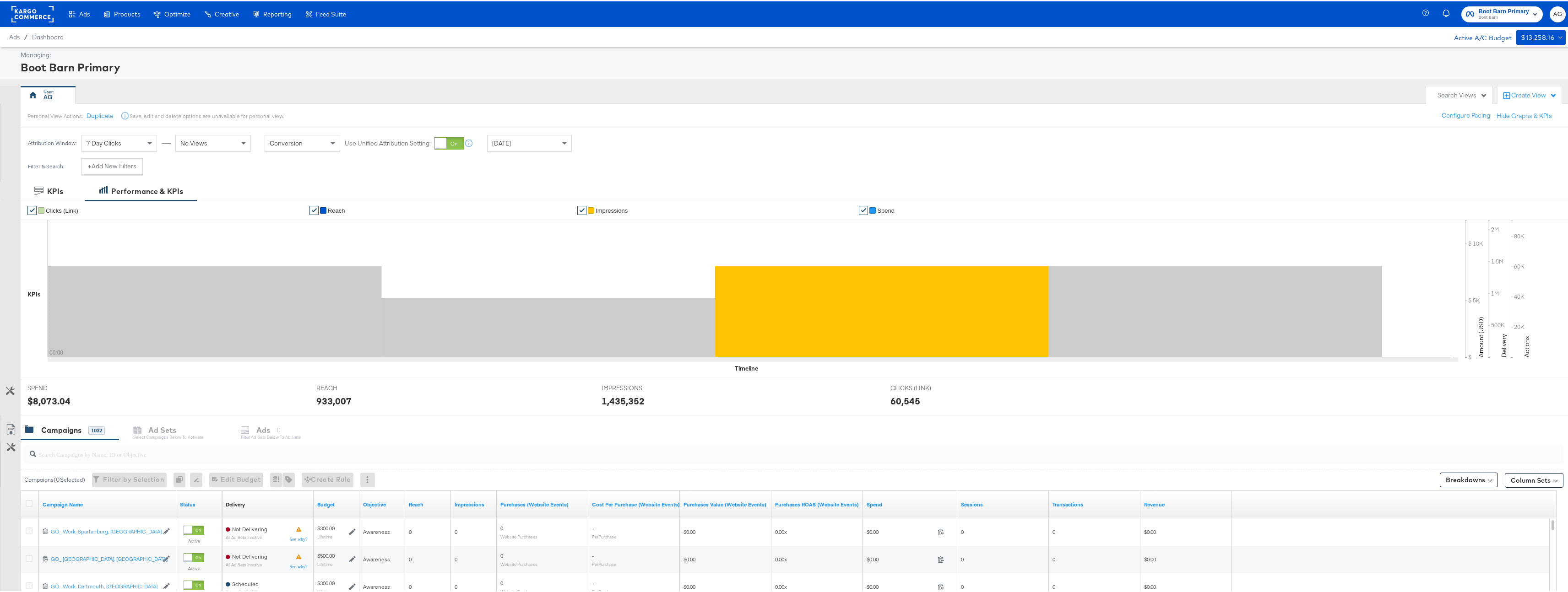
scroll to position [212, 0]
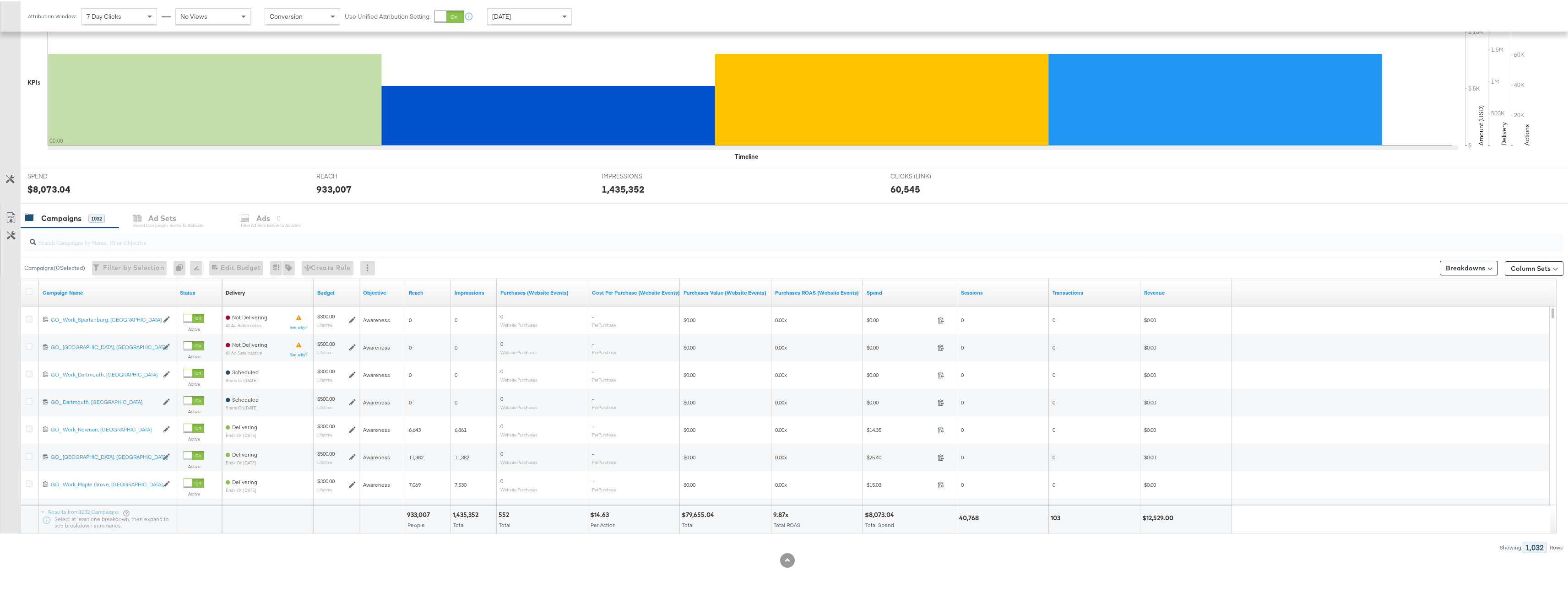
click at [246, 240] on input "search" at bounding box center [726, 238] width 1380 height 18
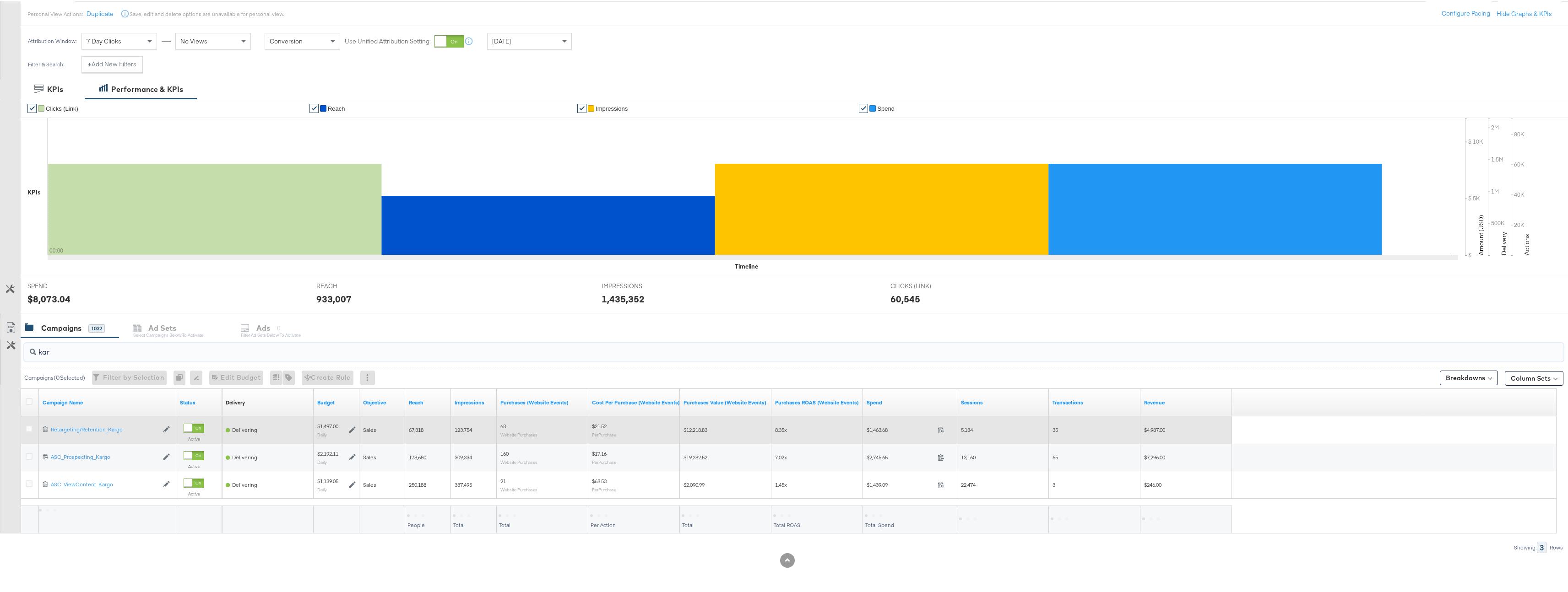
scroll to position [102, 0]
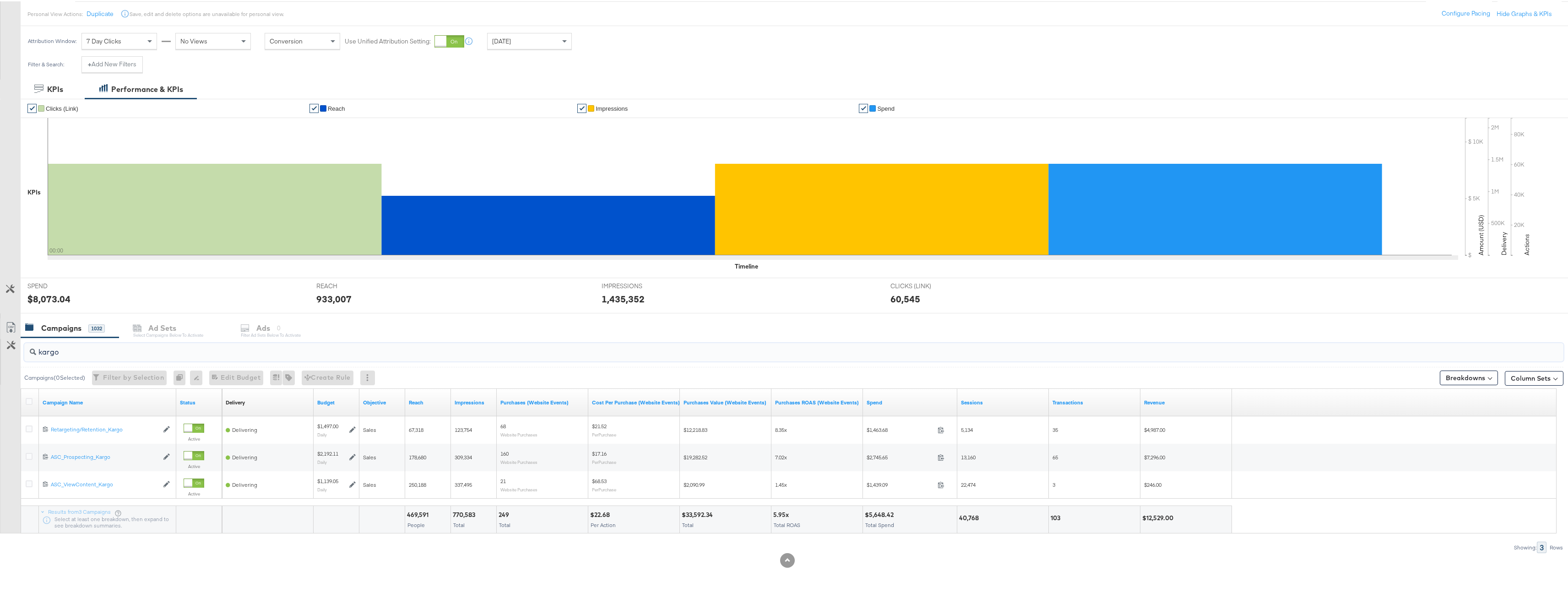
type input "kargo"
click at [534, 38] on div "[DATE]" at bounding box center [529, 39] width 84 height 15
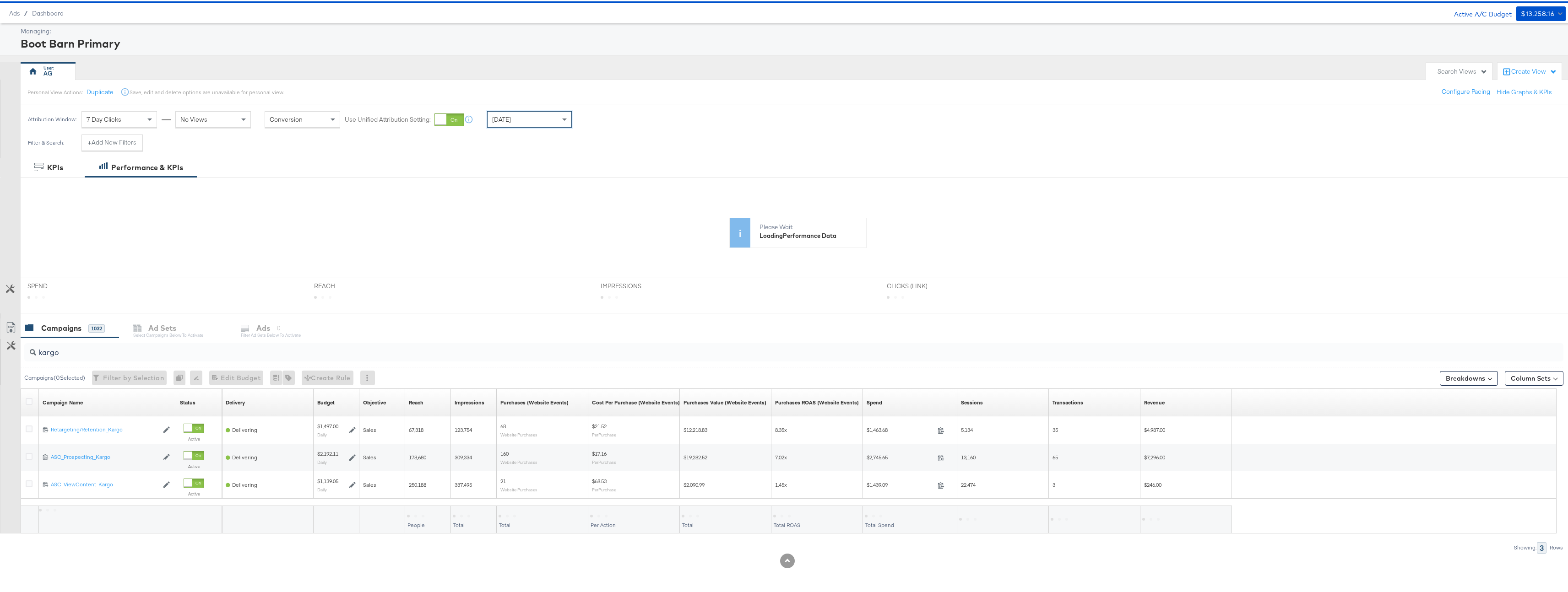
scroll to position [0, 0]
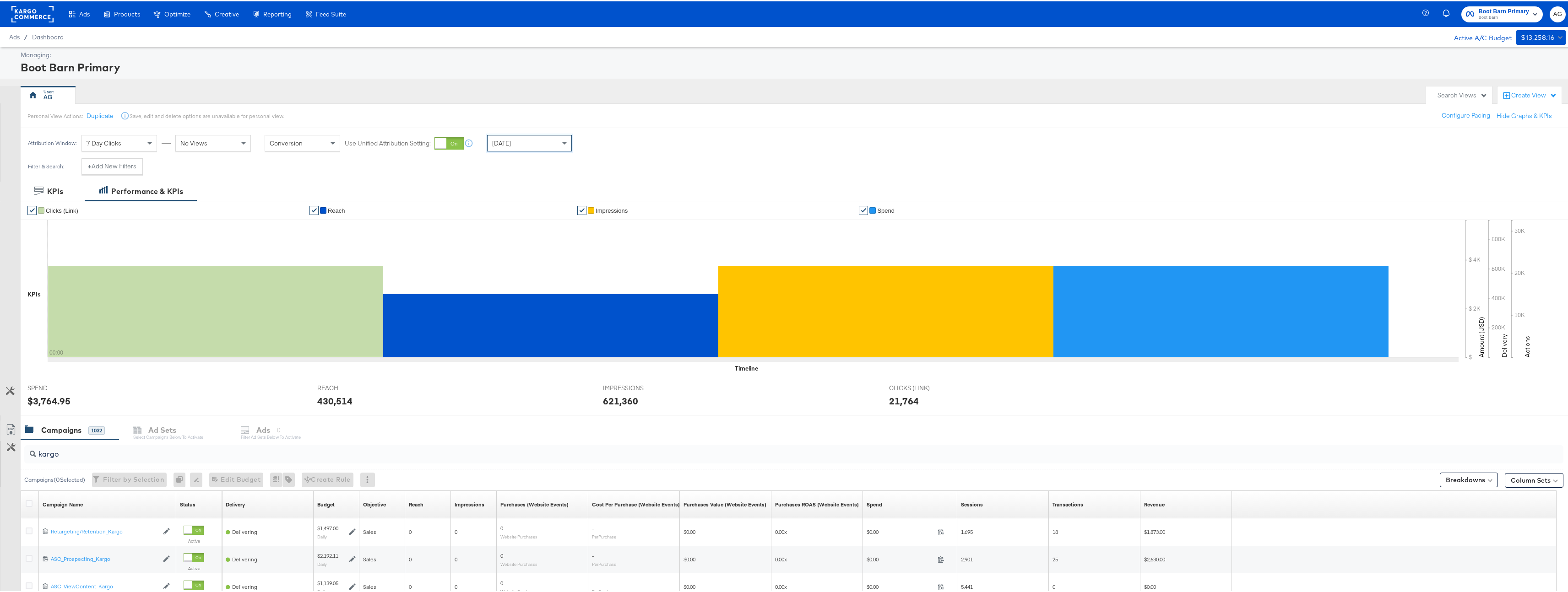
click at [520, 142] on div "[DATE]" at bounding box center [529, 142] width 84 height 15
click at [604, 146] on div "[DATE]" at bounding box center [596, 145] width 15 height 7
click at [509, 216] on input "[DATE]" at bounding box center [498, 214] width 99 height 17
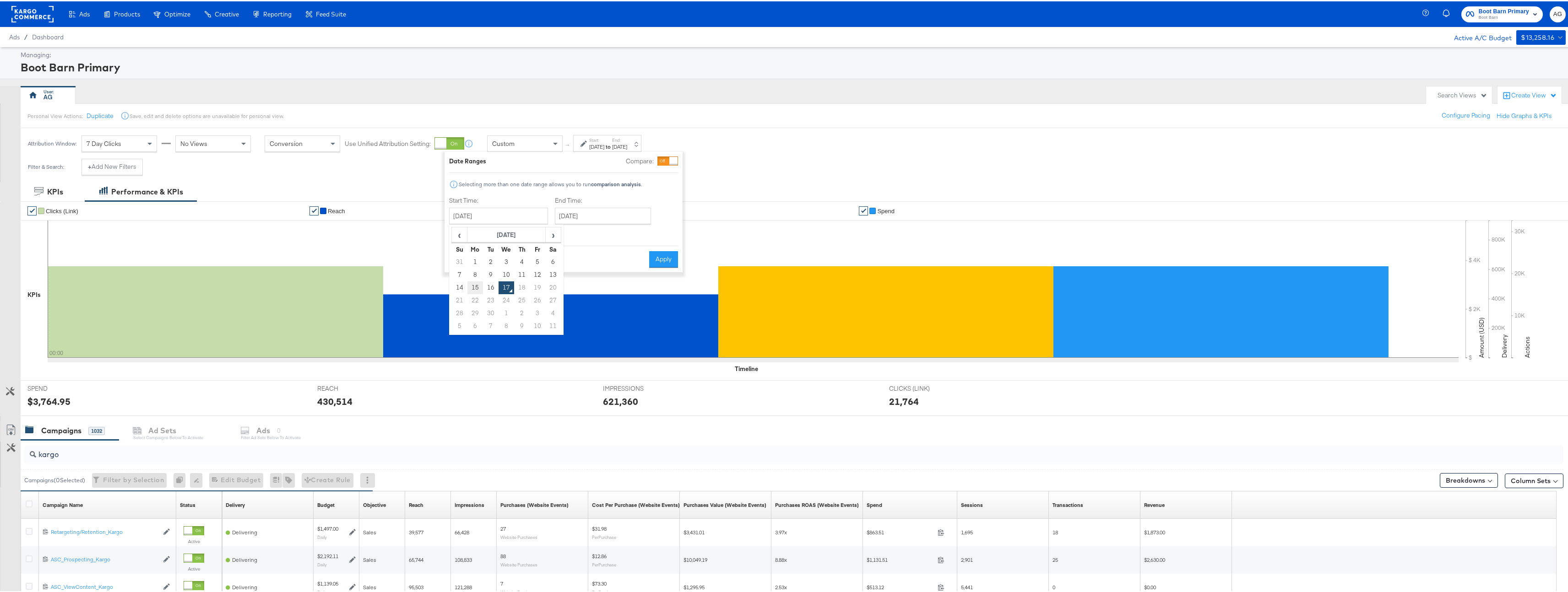
click at [477, 290] on td "15" at bounding box center [474, 286] width 15 height 13
type input "[DATE]"
click at [582, 223] on div "End Time: [DATE] ‹ [DATE] › Su Mo Tu We Th Fr Sa 31 1 2 3 4 5 6 7 8 9 10 11 12 …" at bounding box center [604, 216] width 100 height 42
click at [578, 217] on input "[DATE]" at bounding box center [602, 214] width 96 height 17
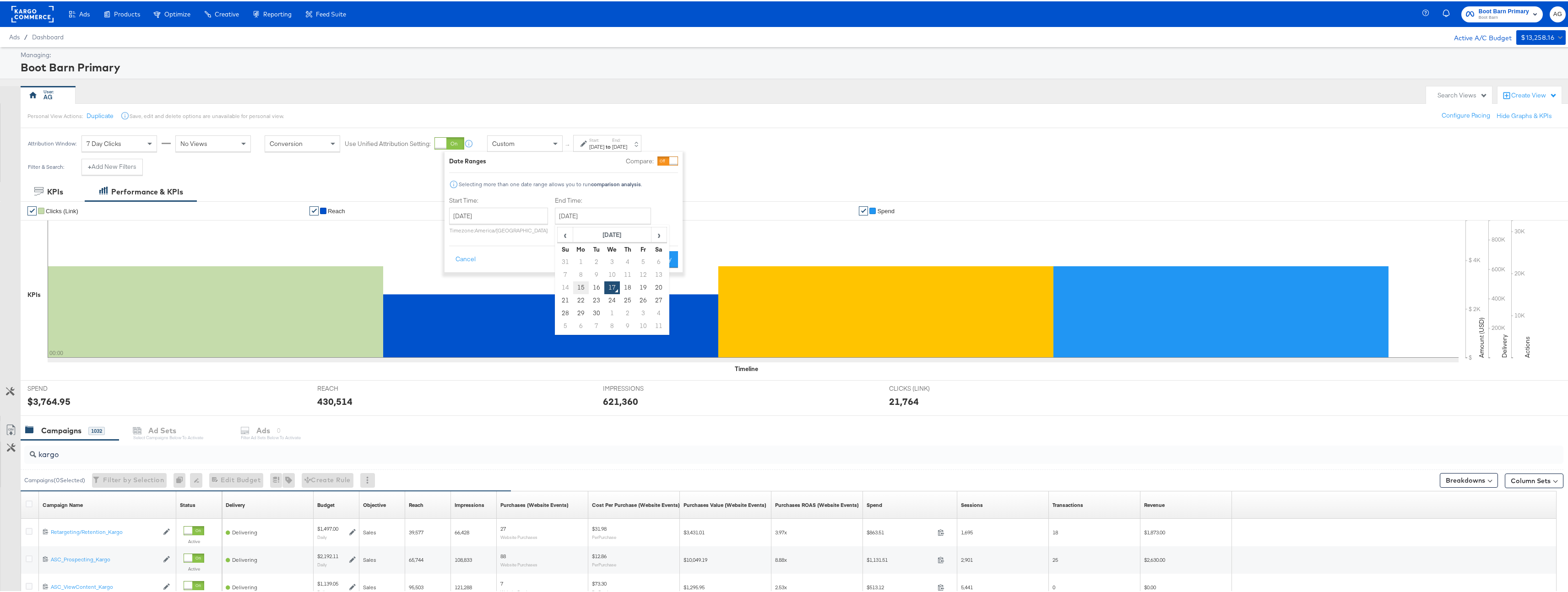
click at [575, 285] on td "15" at bounding box center [580, 286] width 15 height 13
type input "[DATE]"
click at [651, 262] on button "Apply" at bounding box center [663, 258] width 29 height 17
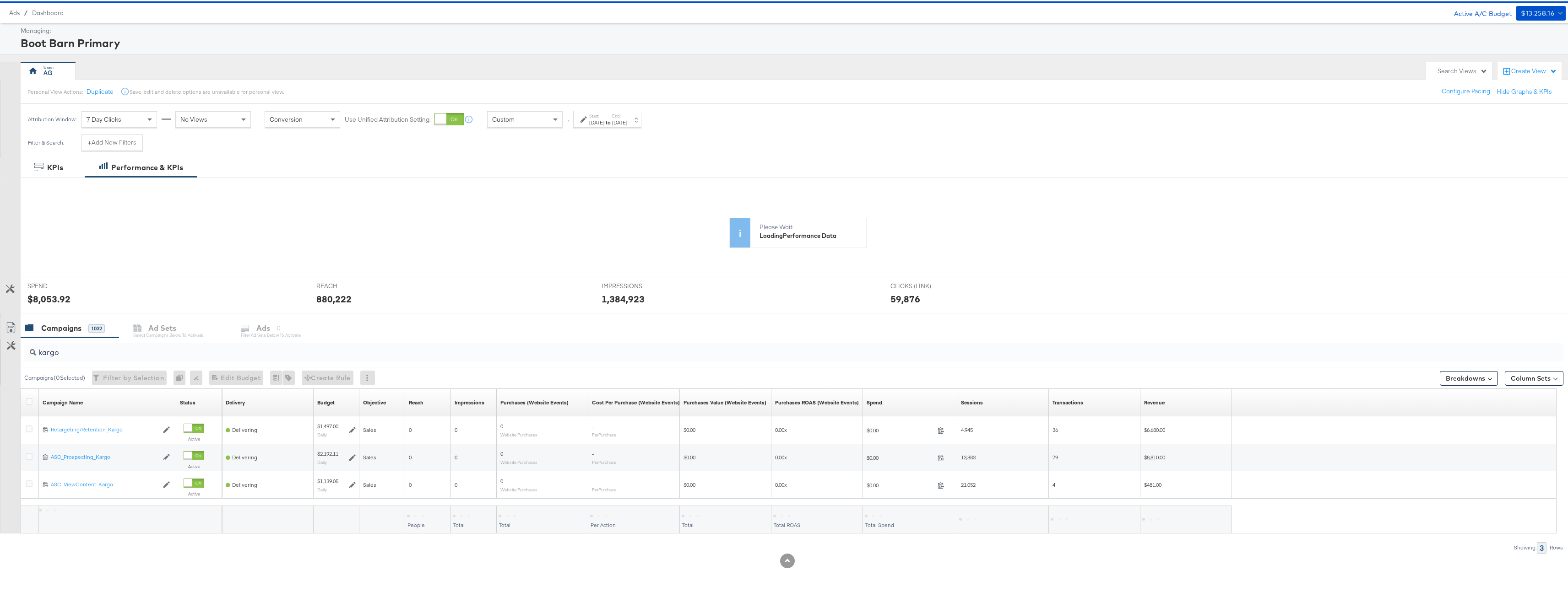
scroll to position [102, 0]
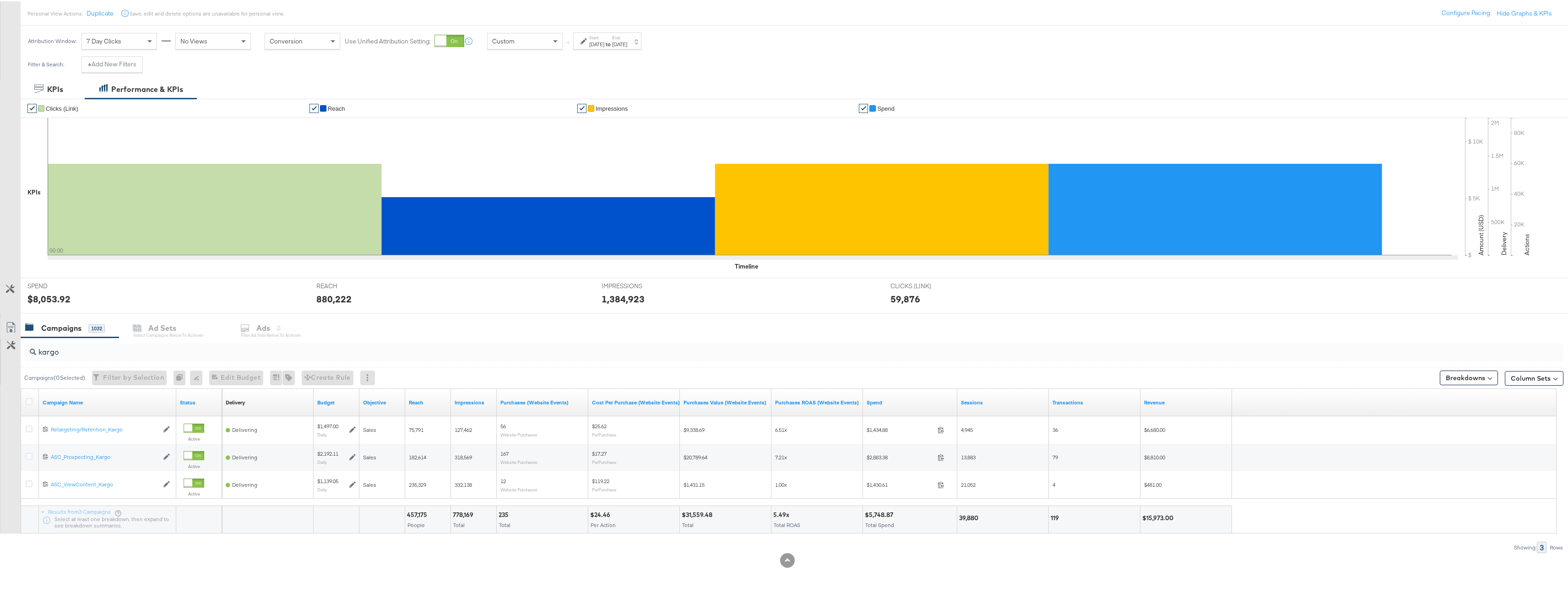
click at [612, 45] on strong "to" at bounding box center [608, 42] width 8 height 7
click at [608, 114] on input "[DATE]" at bounding box center [602, 112] width 96 height 17
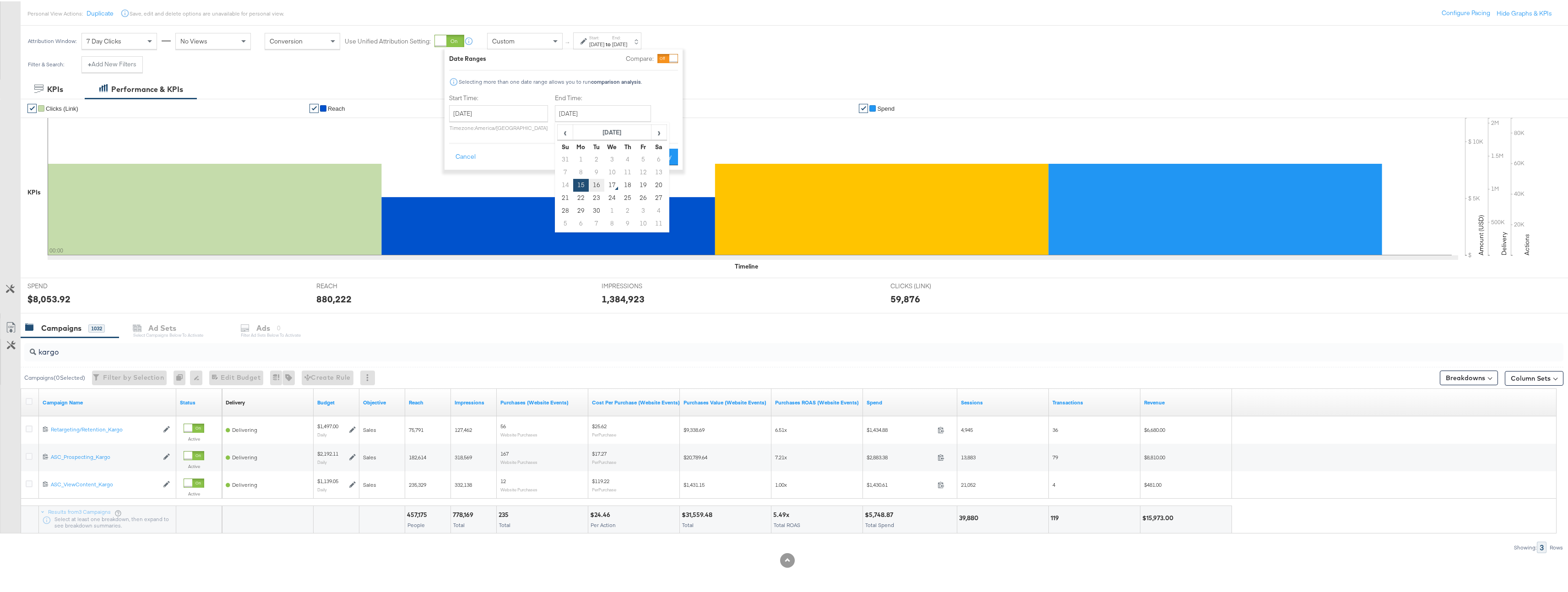
click at [594, 187] on td "16" at bounding box center [596, 184] width 15 height 13
type input "[DATE]"
click at [668, 152] on button "Apply" at bounding box center [663, 155] width 29 height 17
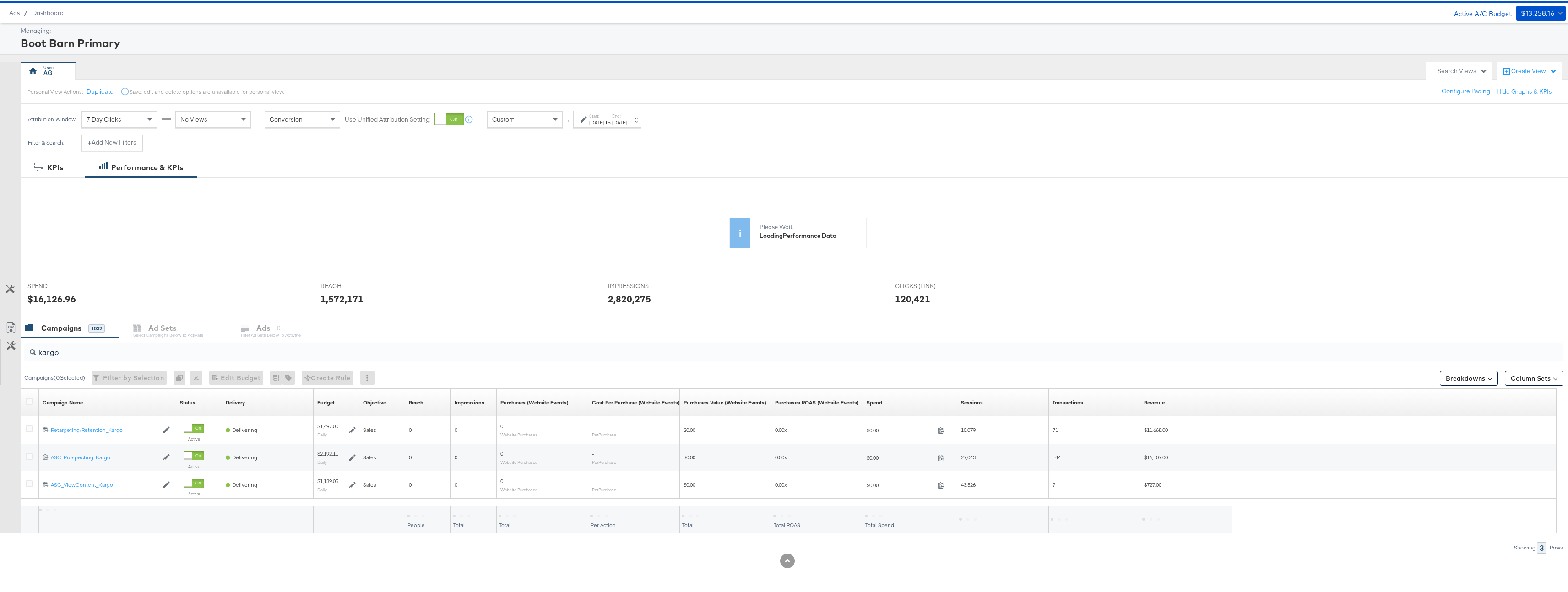
scroll to position [0, 0]
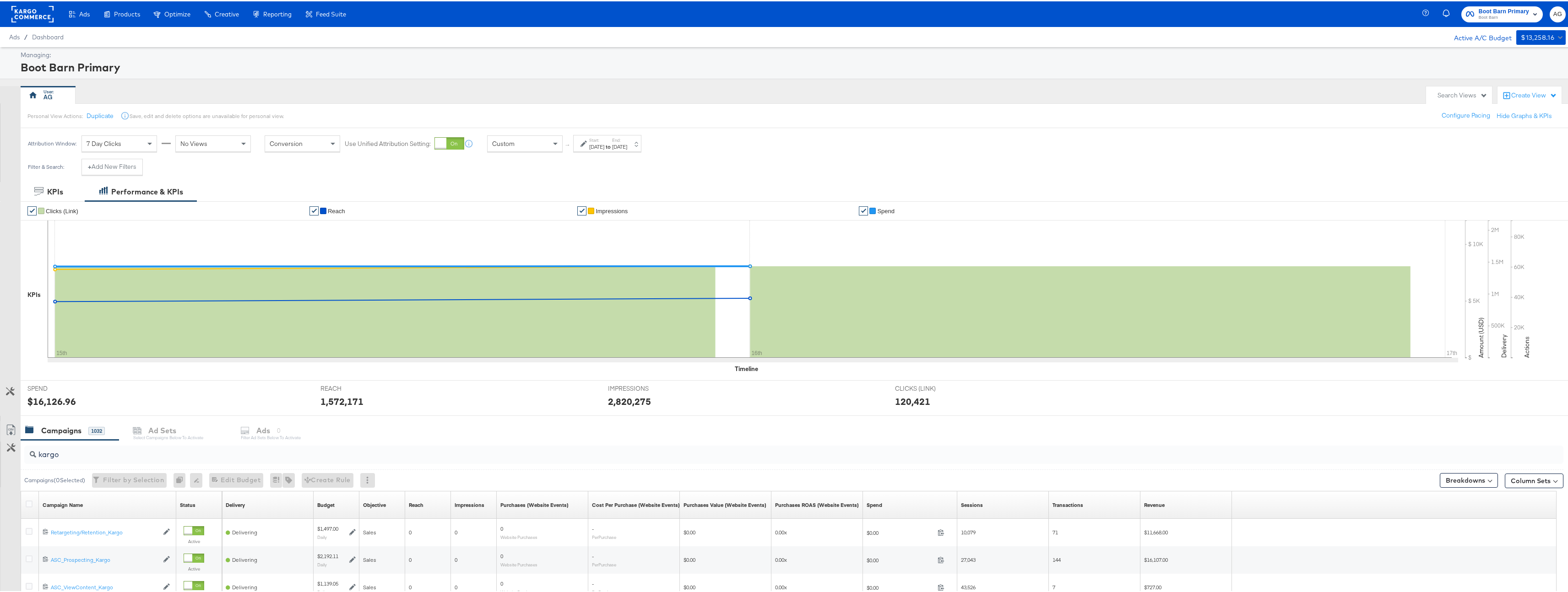
click at [965, 163] on div "Filter & Search: + Add New Filters" at bounding box center [787, 169] width 1574 height 23
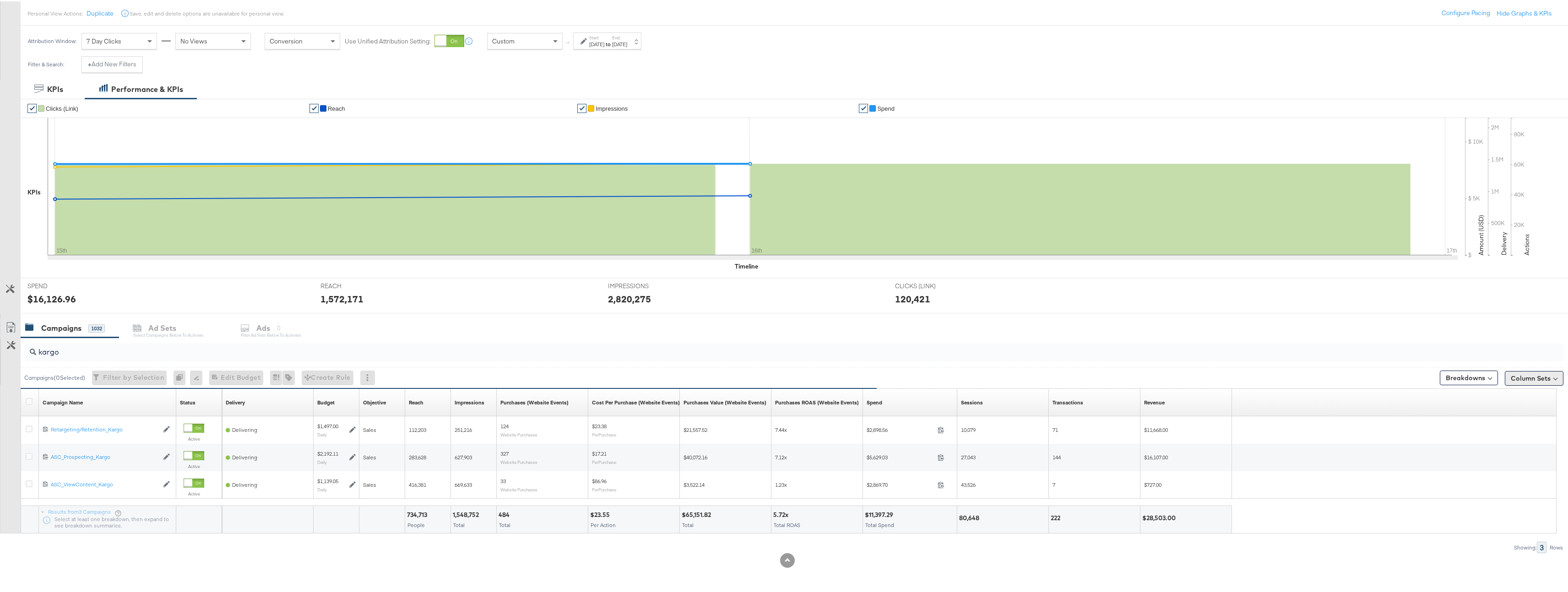
click at [1530, 371] on button "Column Sets" at bounding box center [1534, 377] width 58 height 14
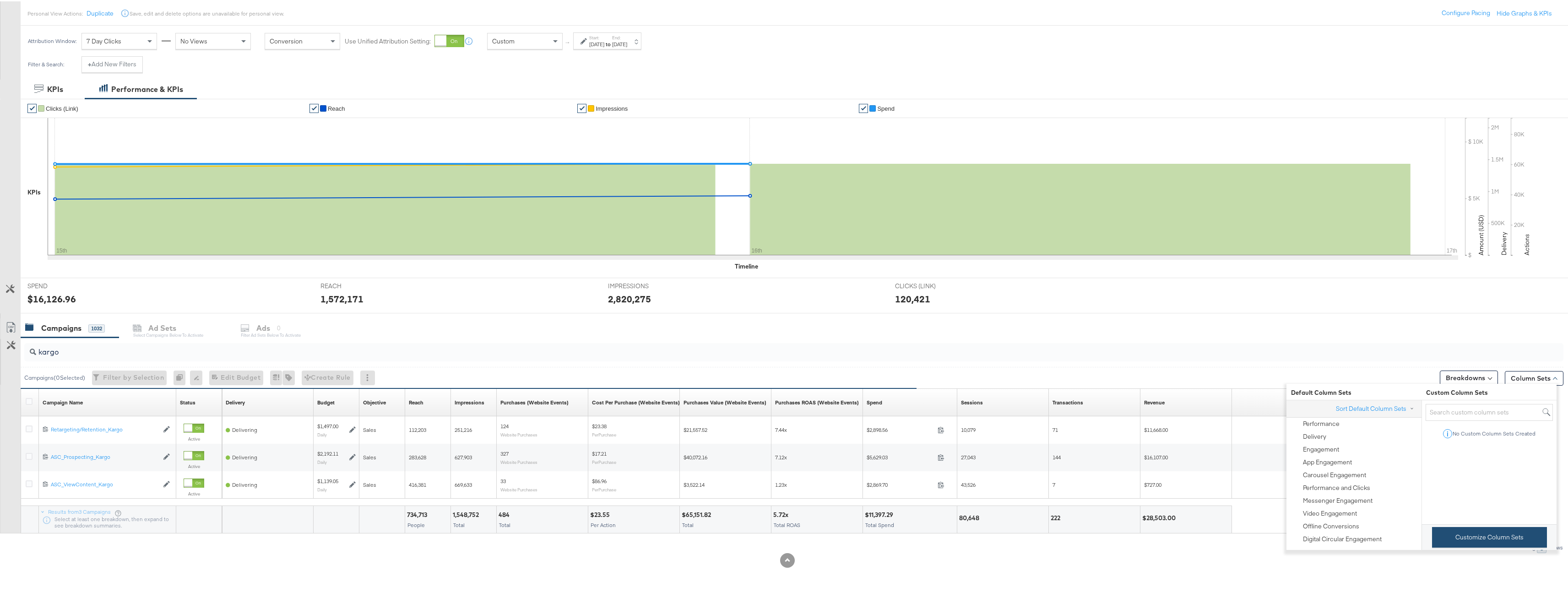
click at [1448, 546] on button "Customize Column Sets" at bounding box center [1490, 536] width 115 height 21
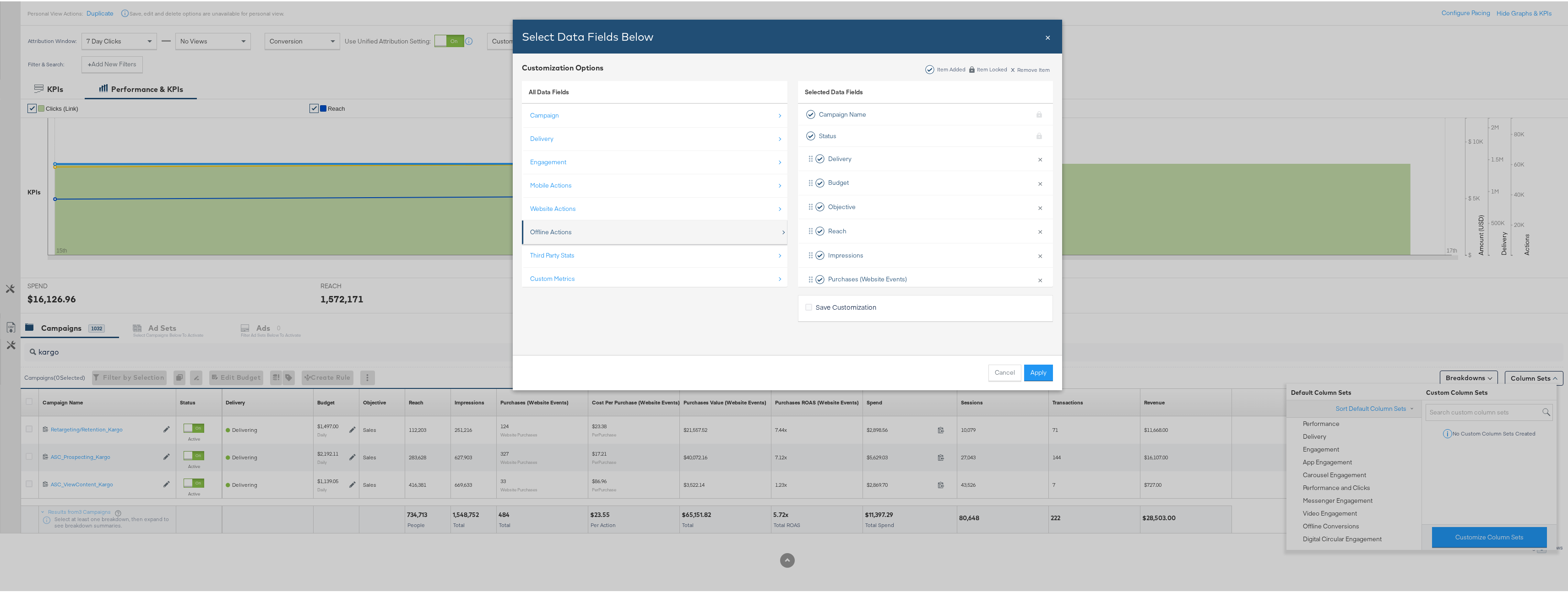
scroll to position [14, 0]
click at [604, 261] on div "Custom Metrics" at bounding box center [655, 264] width 250 height 18
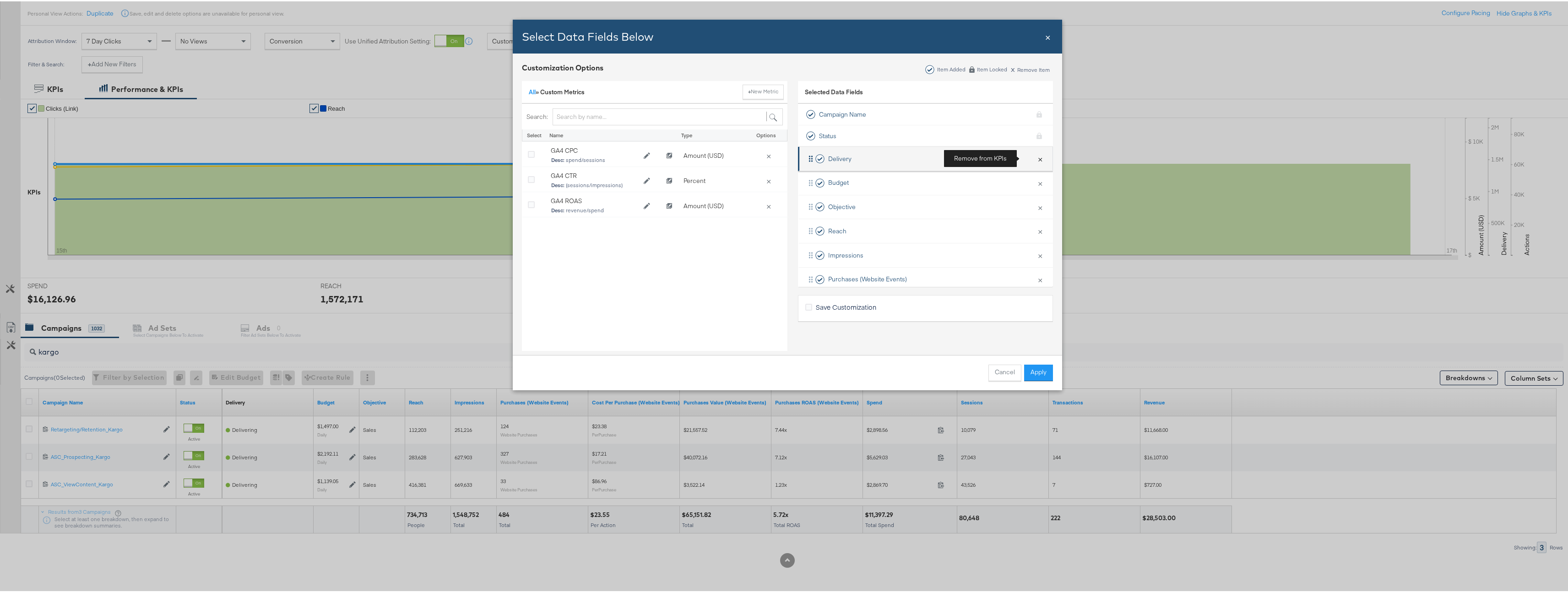
click at [1034, 158] on button "×" at bounding box center [1040, 158] width 12 height 19
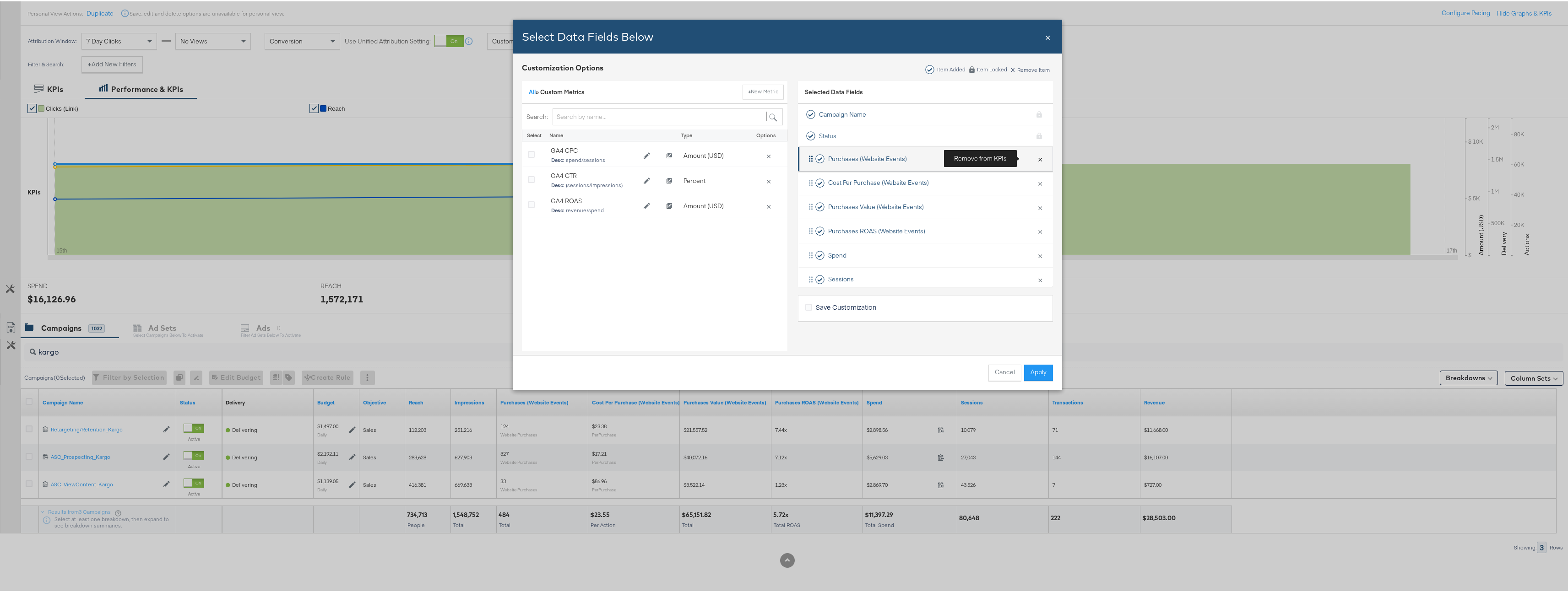
click at [1034, 158] on button "×" at bounding box center [1040, 158] width 12 height 19
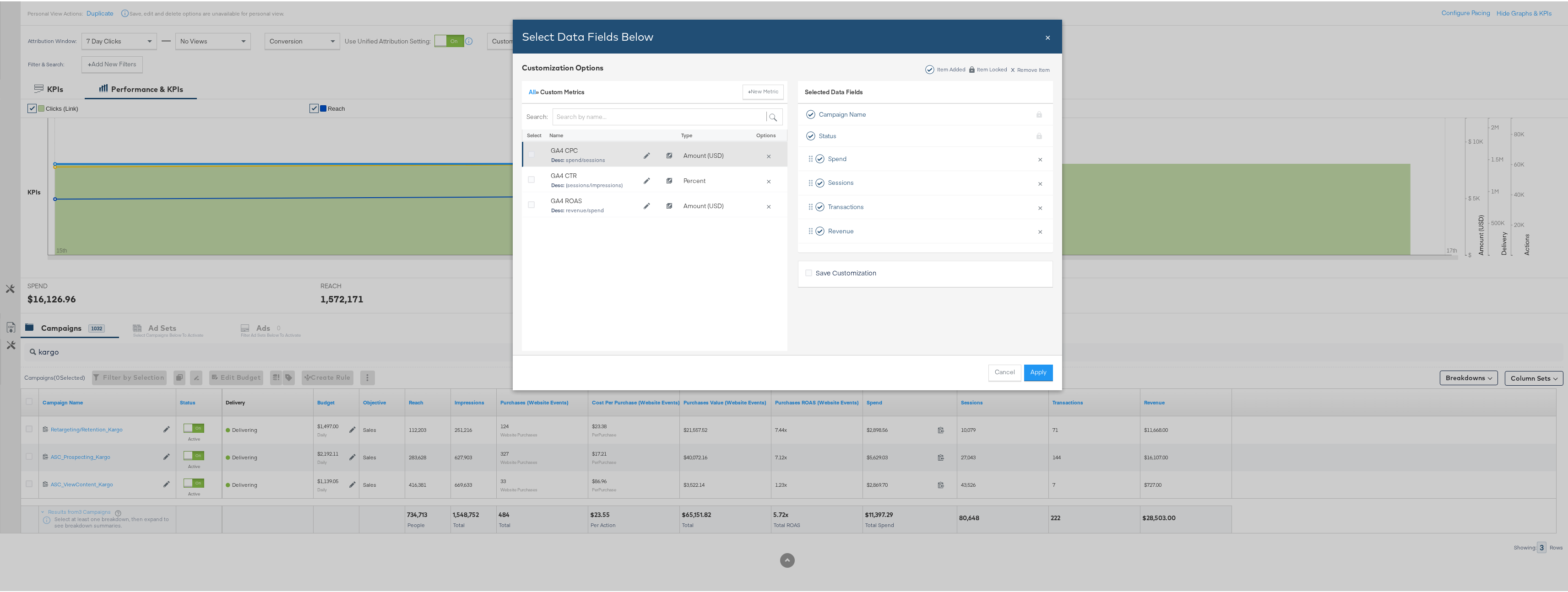
click at [528, 153] on icon "Bulk Add Locations Modal" at bounding box center [531, 154] width 7 height 7
click at [0, 0] on input "Bulk Add Locations Modal" at bounding box center [0, 0] width 0 height 0
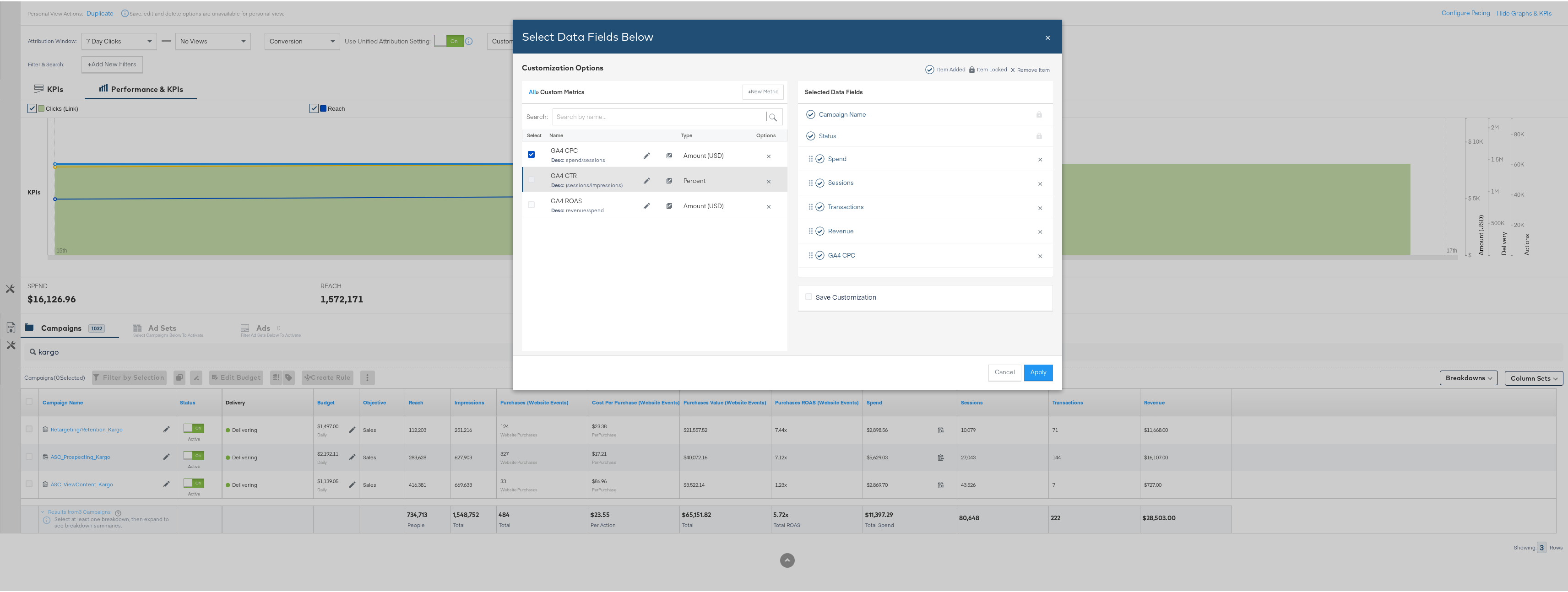
click at [528, 176] on icon "Bulk Add Locations Modal" at bounding box center [531, 178] width 7 height 7
click at [0, 0] on input "Bulk Add Locations Modal" at bounding box center [0, 0] width 0 height 0
click at [528, 202] on icon "Bulk Add Locations Modal" at bounding box center [531, 204] width 7 height 7
click at [0, 0] on input "Bulk Add Locations Modal" at bounding box center [0, 0] width 0 height 0
click at [1018, 373] on div "Cancel Apply" at bounding box center [787, 371] width 531 height 17
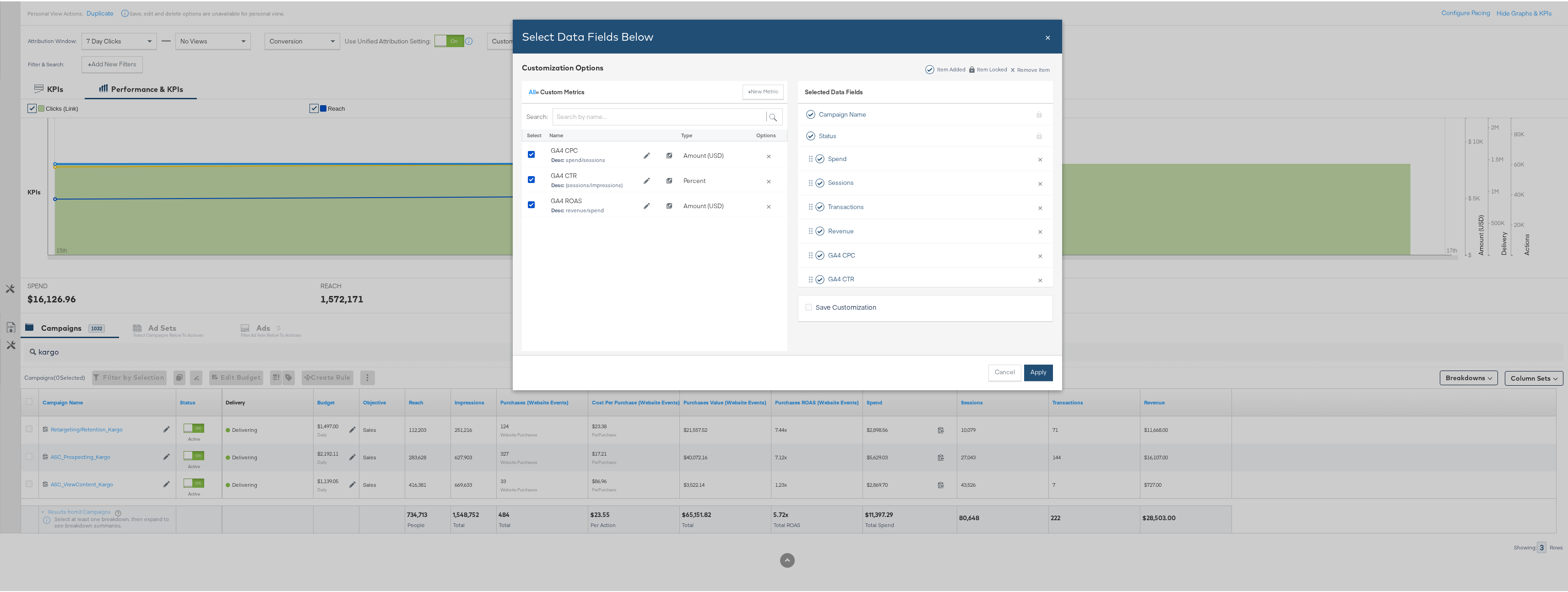
click at [1034, 370] on button "Apply" at bounding box center [1038, 371] width 29 height 17
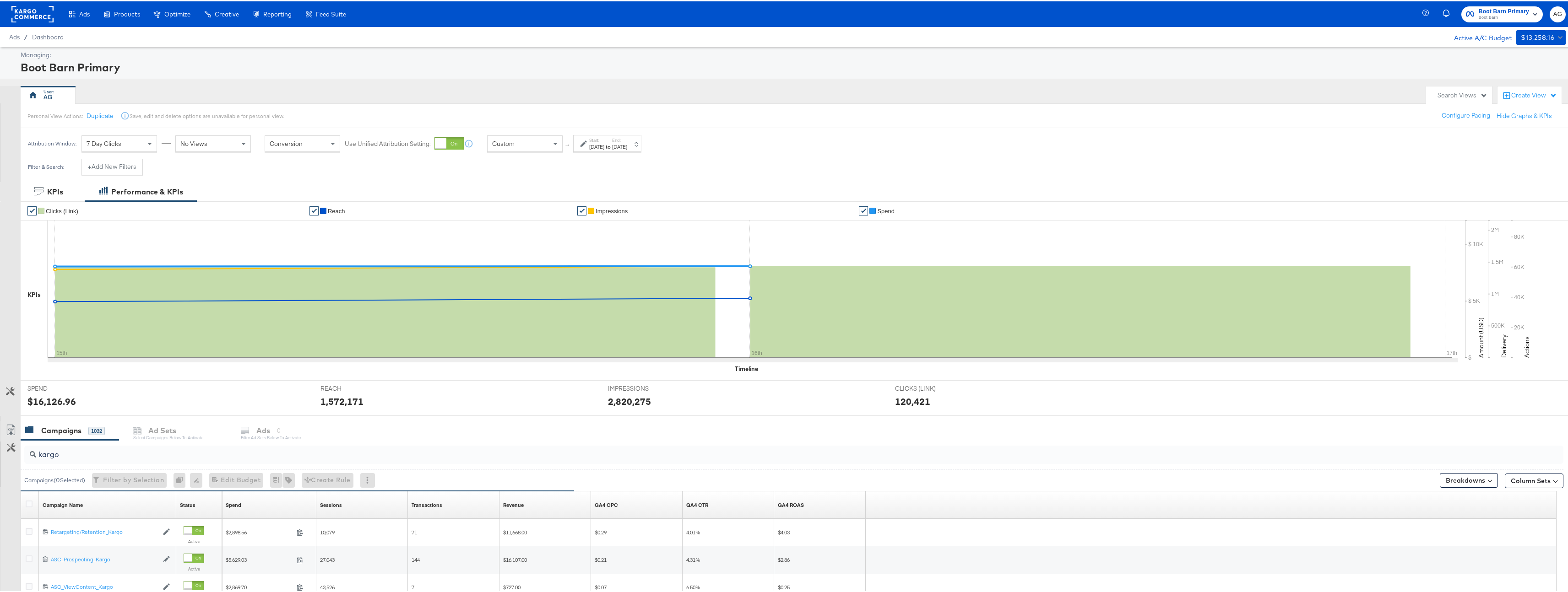
scroll to position [102, 0]
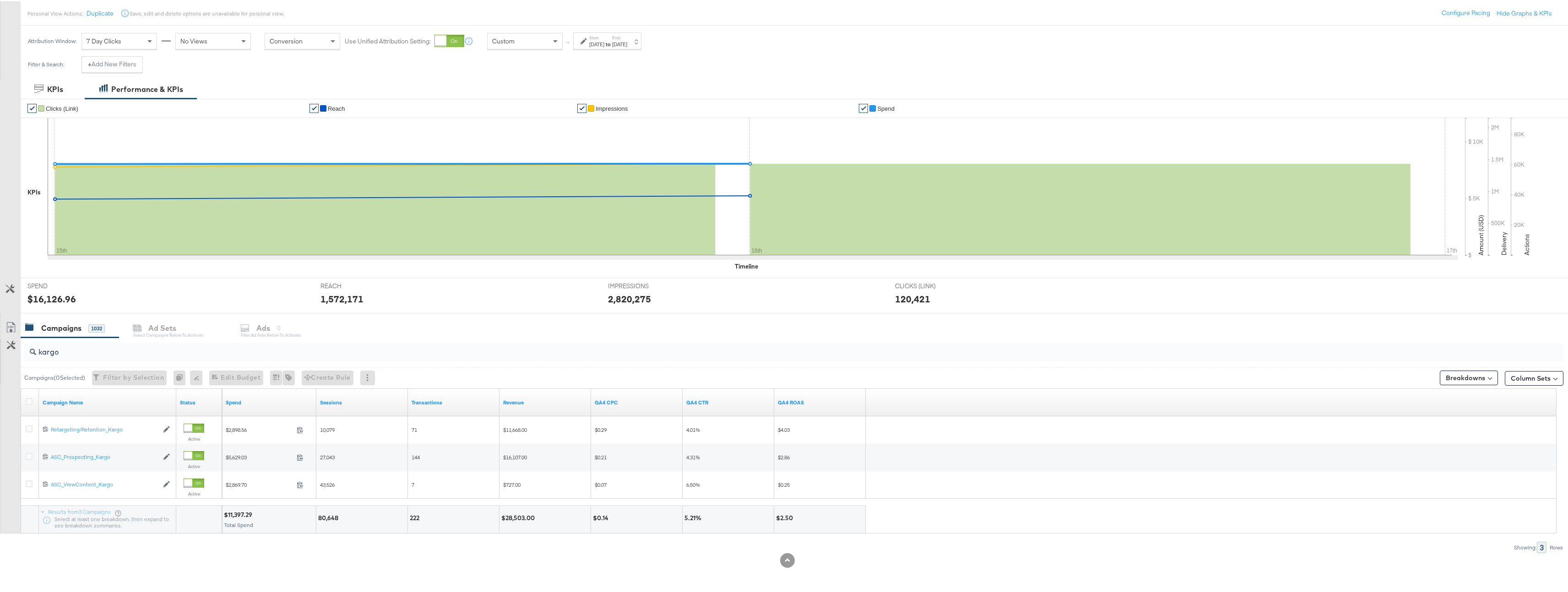
click at [627, 44] on div "[DATE]" at bounding box center [619, 42] width 15 height 7
click at [570, 118] on input "[DATE]" at bounding box center [602, 112] width 96 height 17
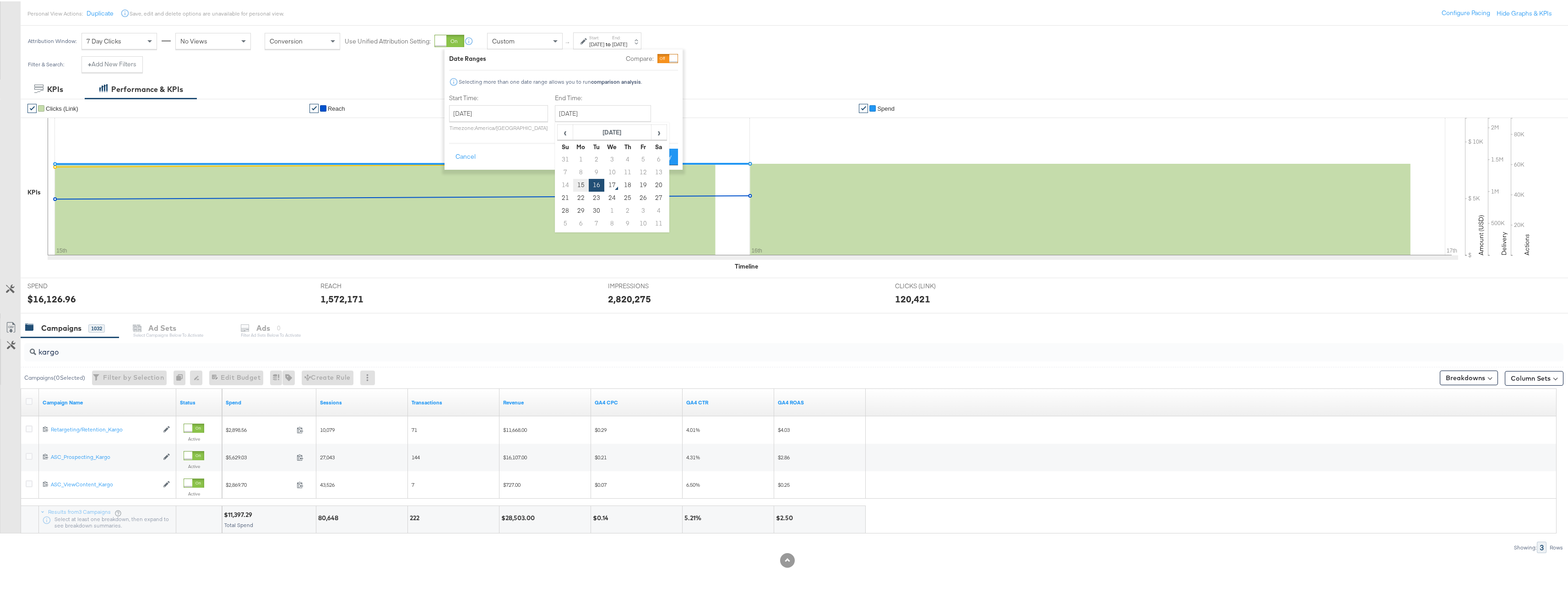
click at [577, 178] on td "15" at bounding box center [580, 184] width 15 height 13
type input "[DATE]"
click at [651, 157] on button "Apply" at bounding box center [663, 155] width 29 height 17
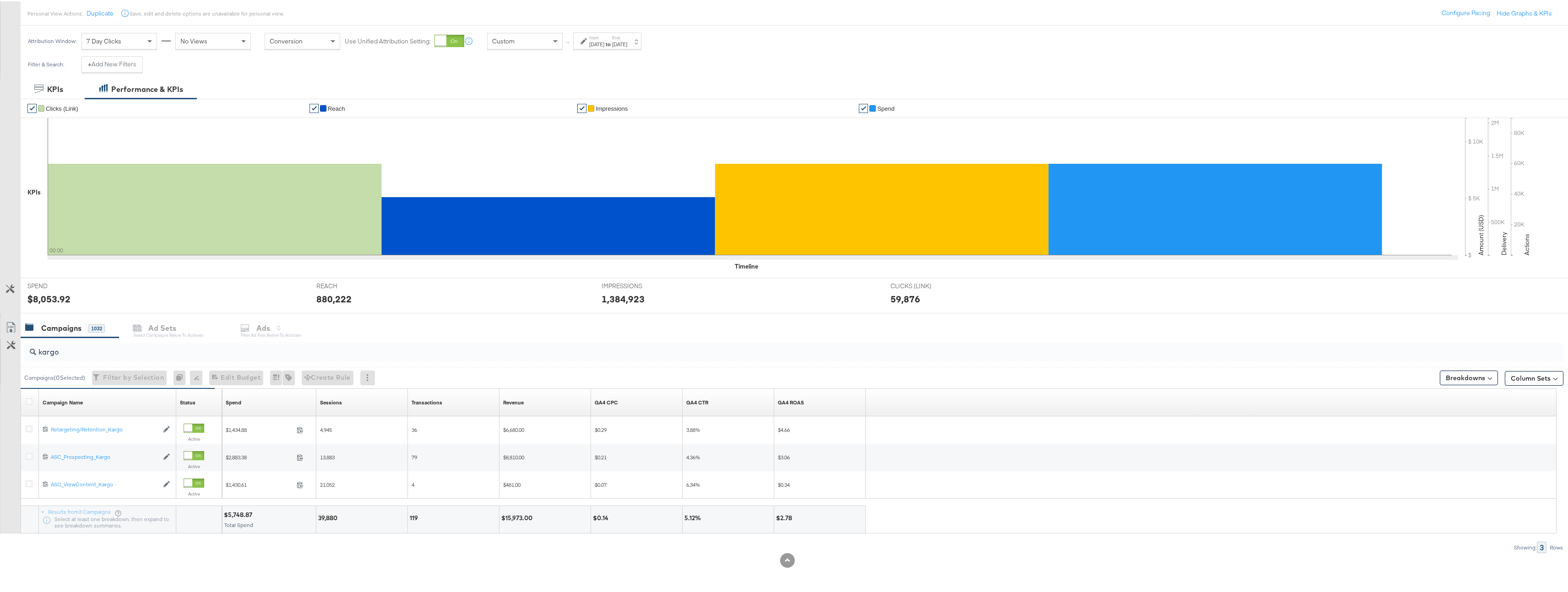
click at [604, 42] on div "[DATE]" at bounding box center [596, 42] width 15 height 7
click at [515, 113] on input "[DATE]" at bounding box center [498, 112] width 99 height 17
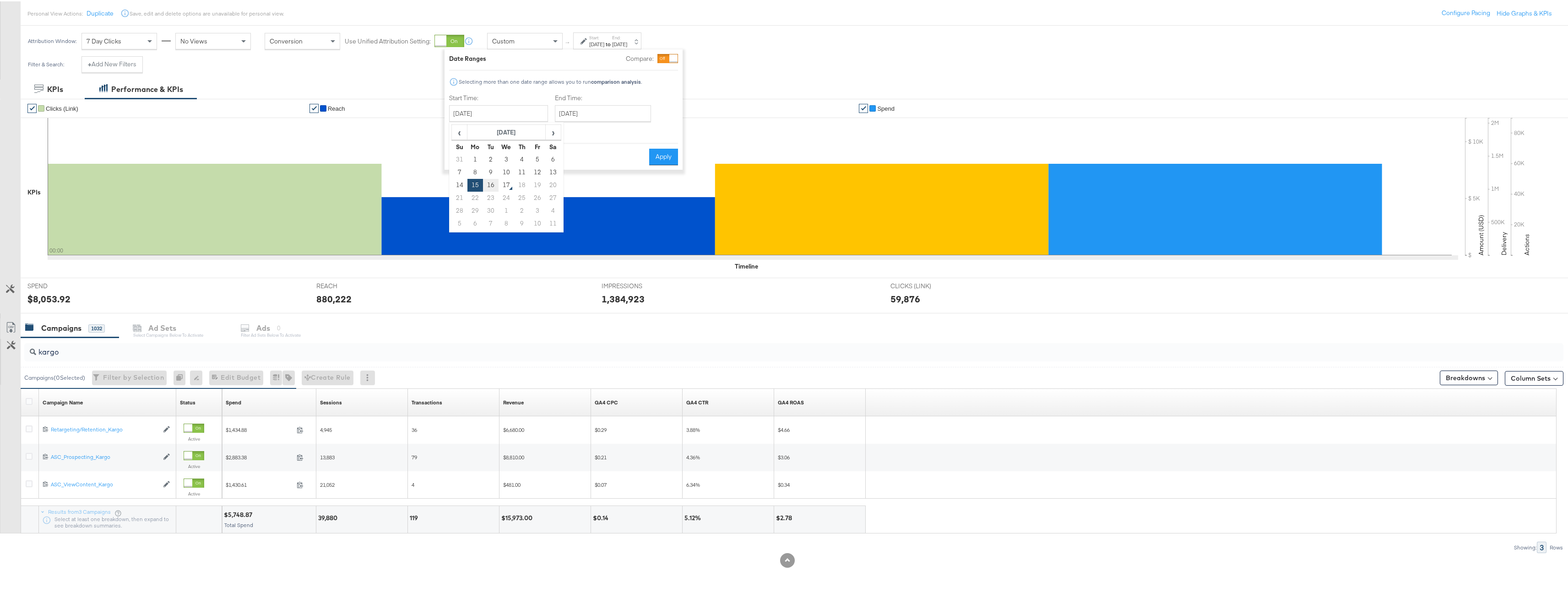
click at [497, 184] on td "16" at bounding box center [490, 184] width 15 height 13
type input "[DATE]"
click at [656, 154] on button "Apply" at bounding box center [663, 155] width 29 height 17
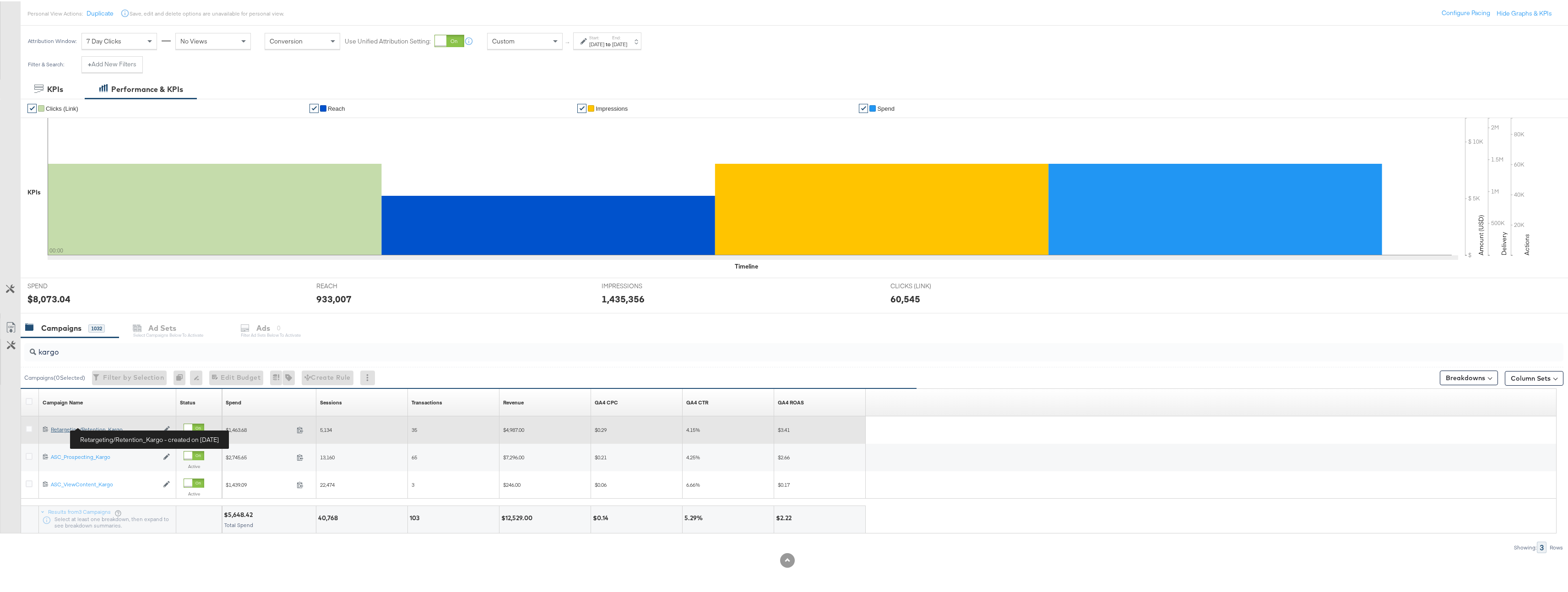
click at [109, 427] on div "Retargeting/Retention_Kargo Retargeting/Retention_Kargo" at bounding box center [105, 428] width 107 height 7
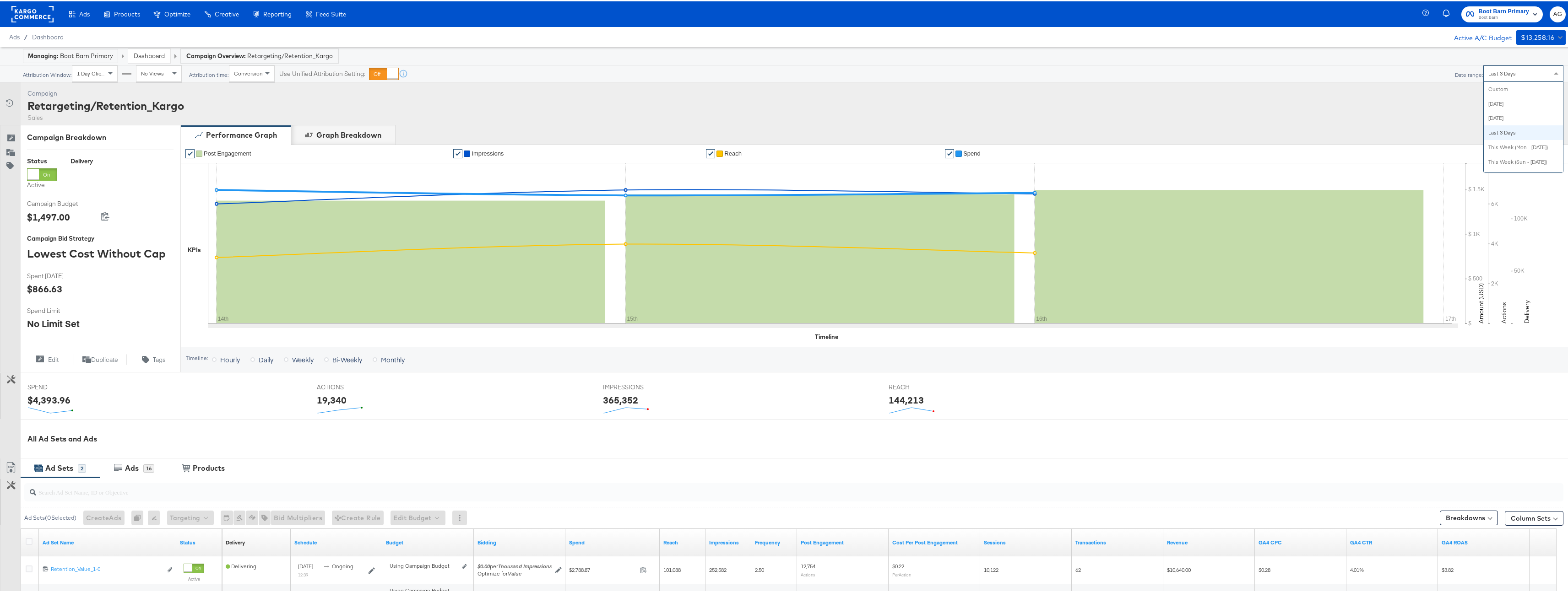
click at [1506, 69] on span "Last 3 Days" at bounding box center [1502, 72] width 27 height 7
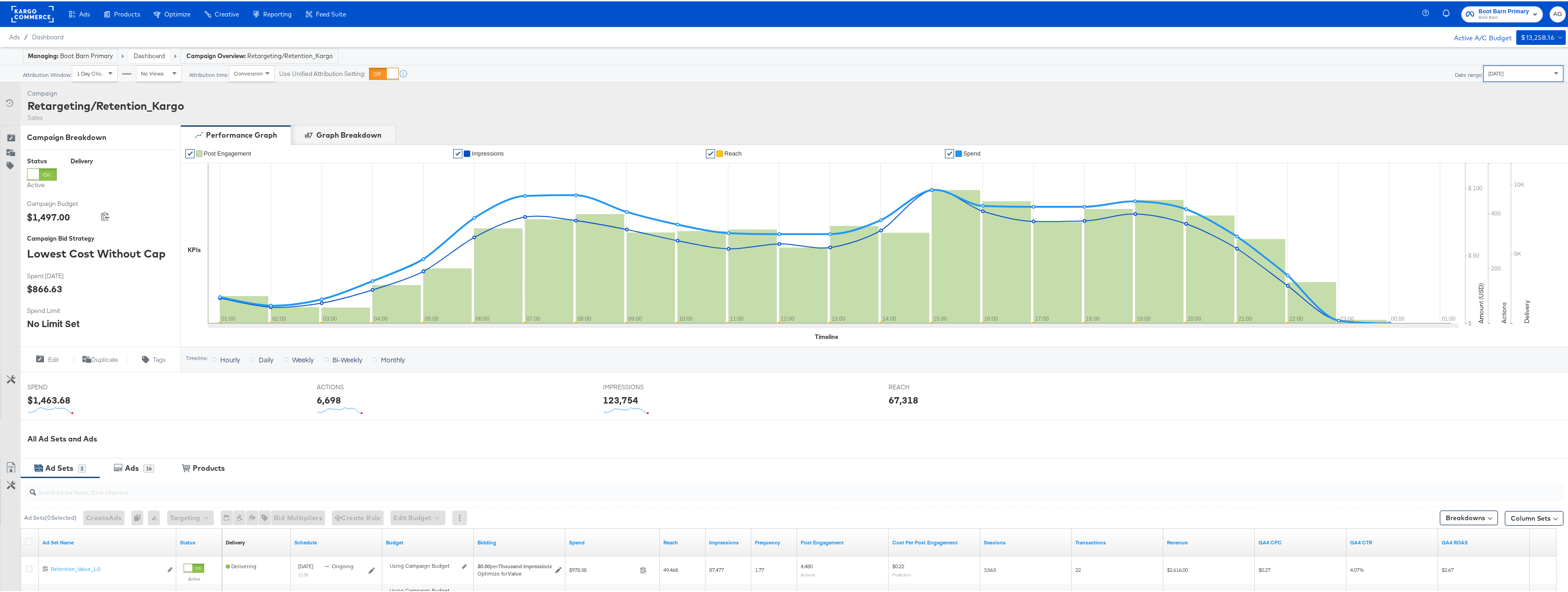
click at [713, 128] on div "Performance Graph Graph Breakdown" at bounding box center [877, 133] width 1394 height 20
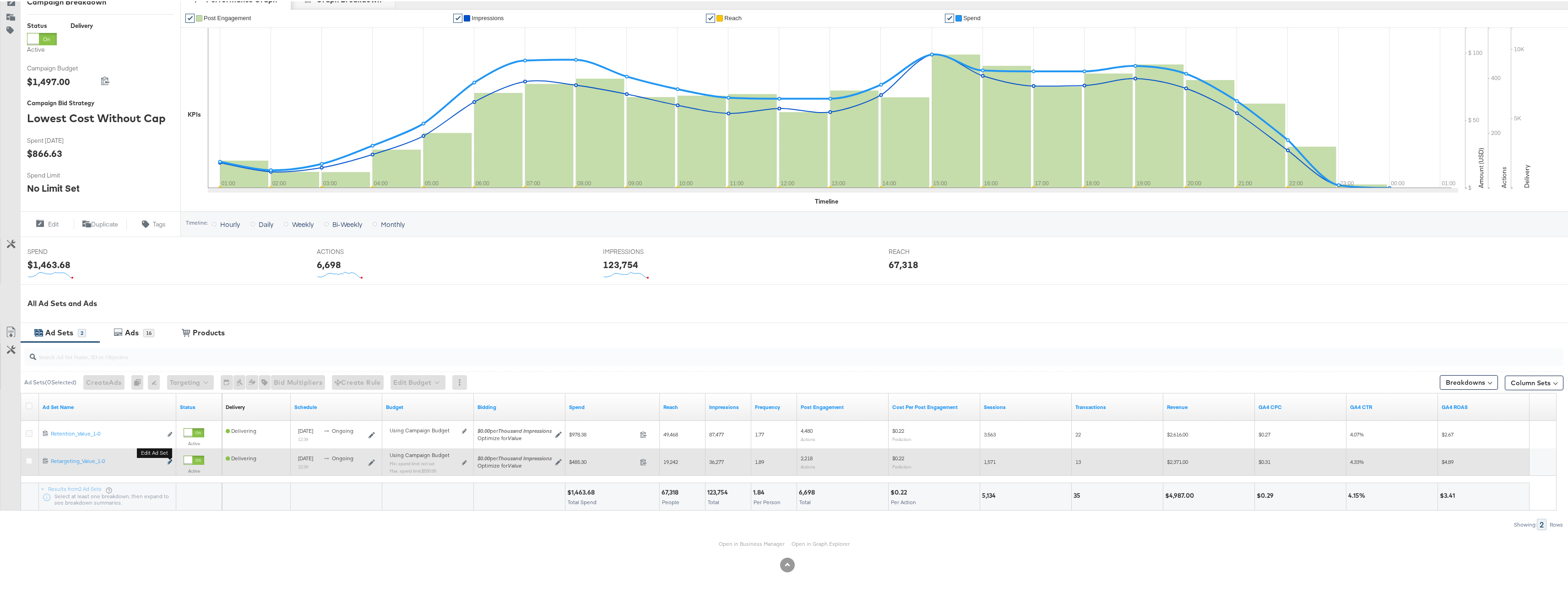
click at [167, 462] on icon "link" at bounding box center [170, 461] width 5 height 5
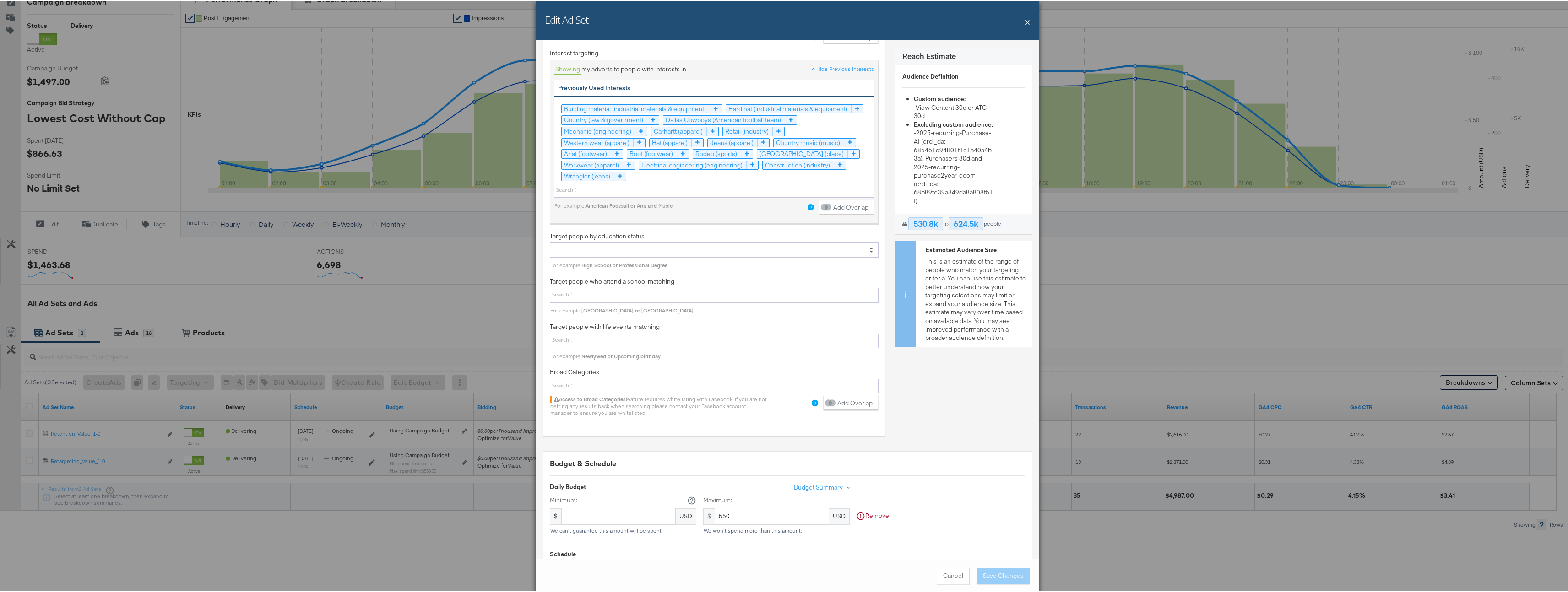
scroll to position [1525, 0]
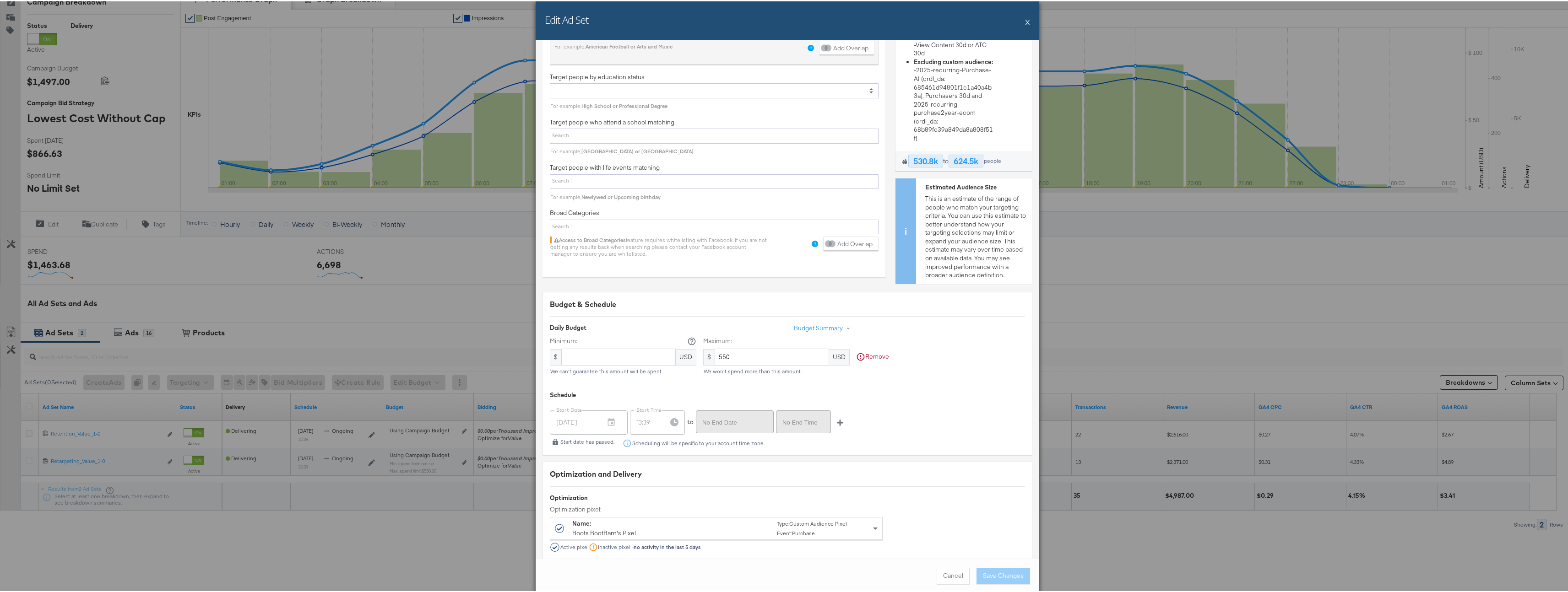
click at [1025, 20] on button "X" at bounding box center [1027, 20] width 5 height 18
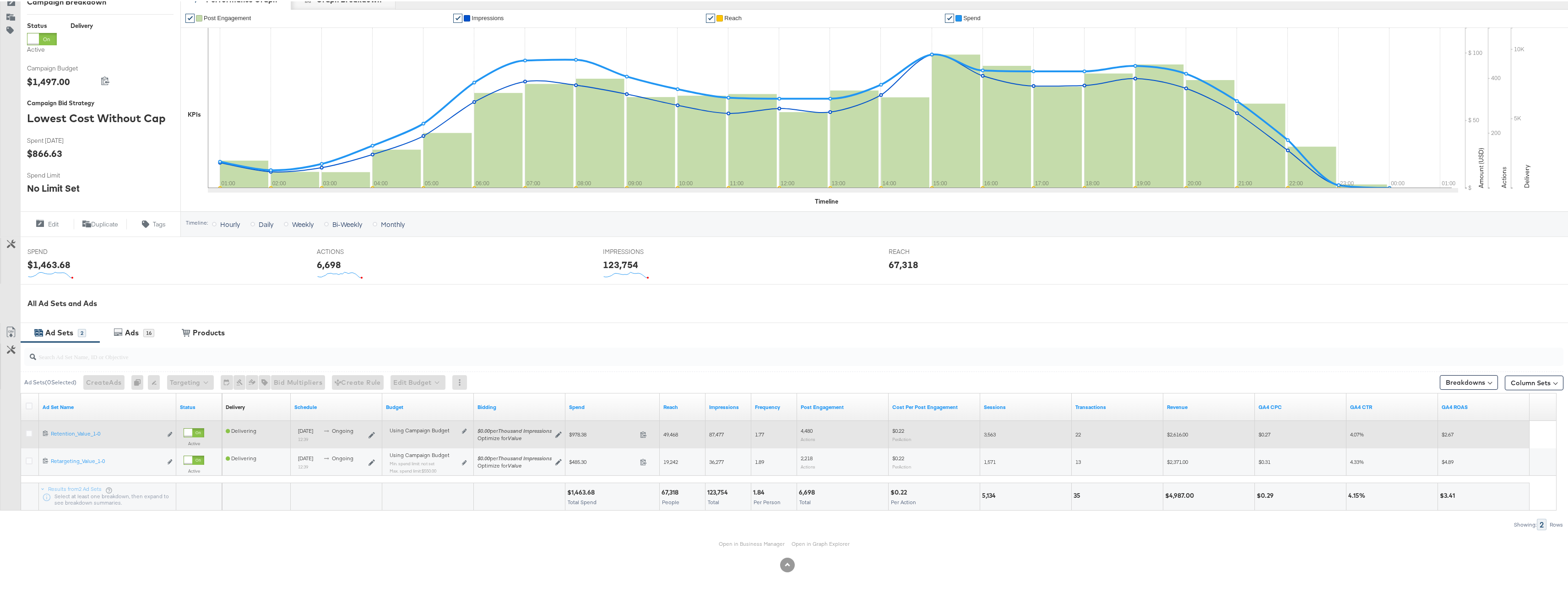
click at [166, 431] on div "Edit ad set" at bounding box center [167, 434] width 10 height 10
click at [167, 433] on icon "link" at bounding box center [170, 433] width 5 height 5
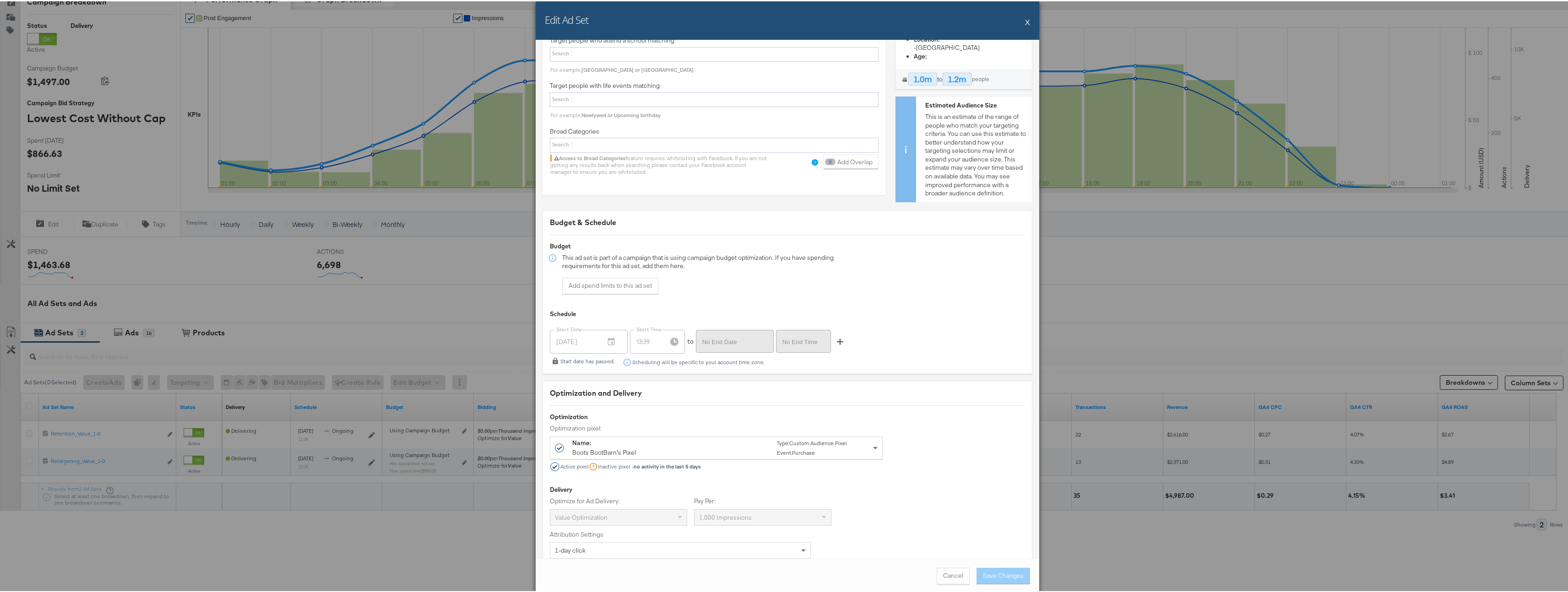
scroll to position [1633, 0]
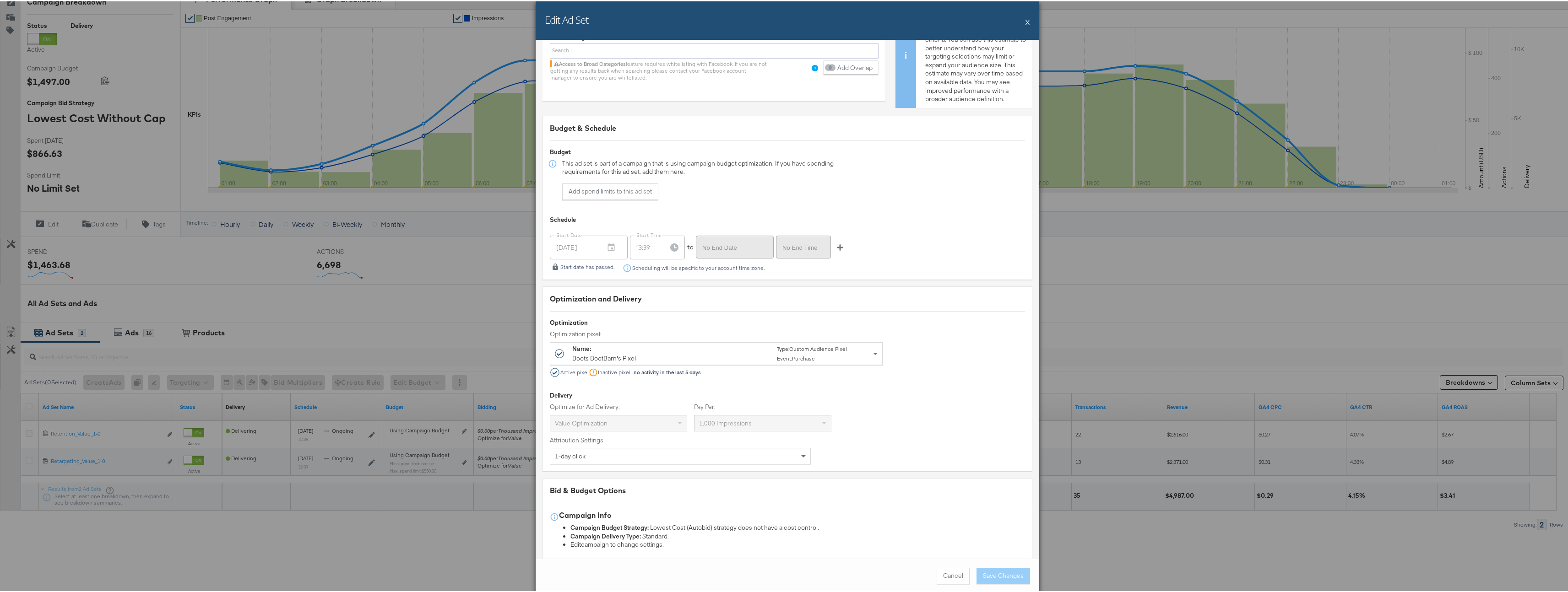
click at [1020, 22] on div "Edit Ad Set X" at bounding box center [786, 19] width 503 height 38
click at [1025, 21] on button "X" at bounding box center [1027, 20] width 5 height 18
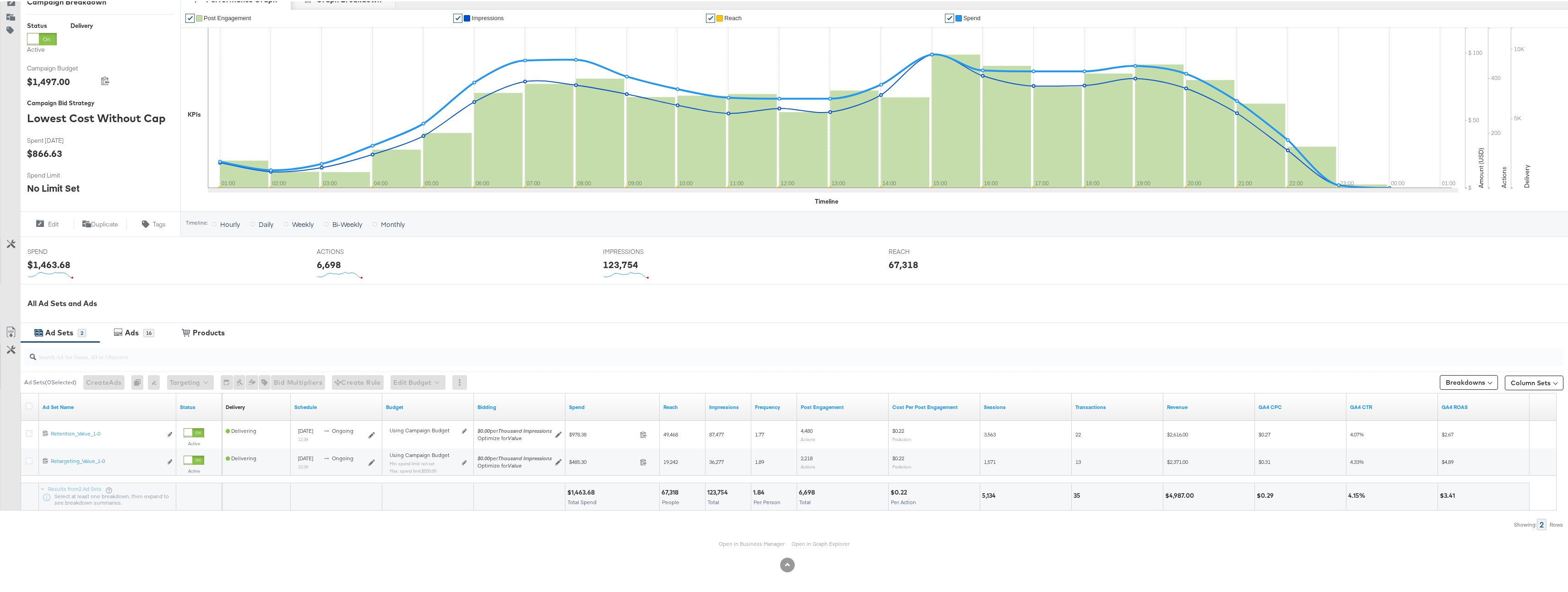
scroll to position [0, 0]
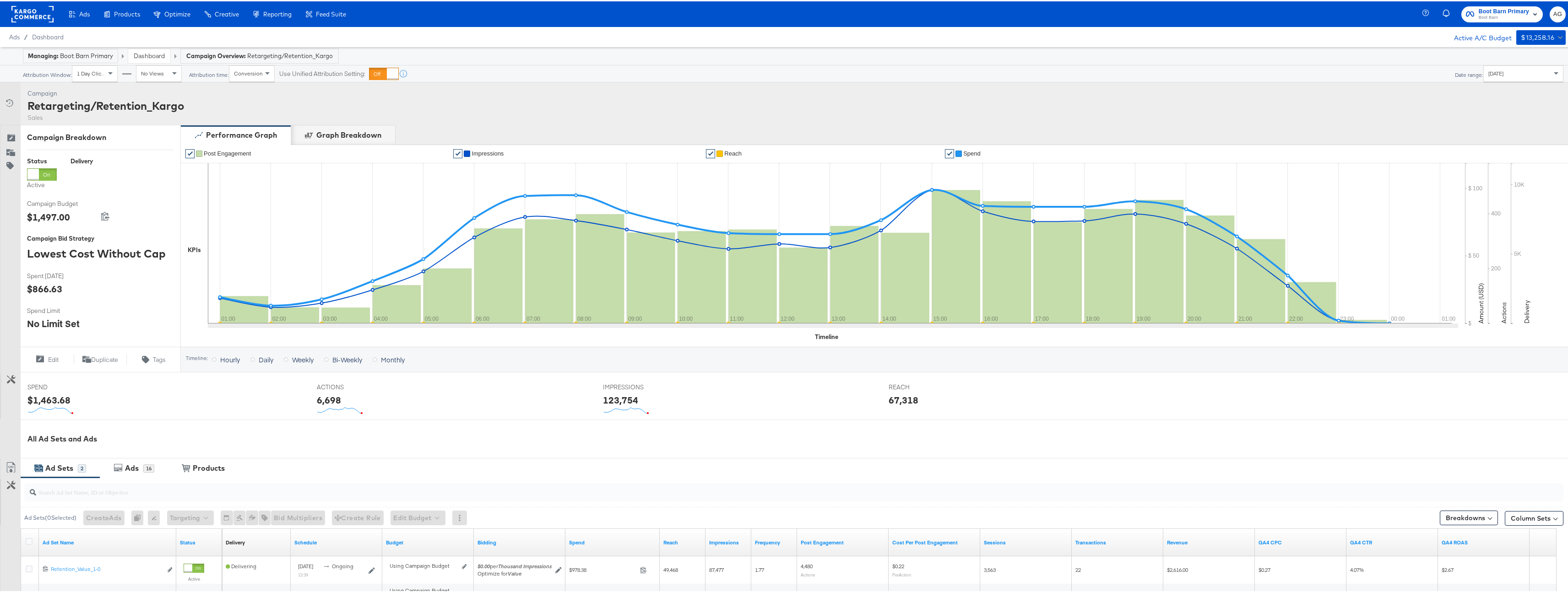
click at [1538, 75] on div "[DATE]" at bounding box center [1522, 72] width 79 height 15
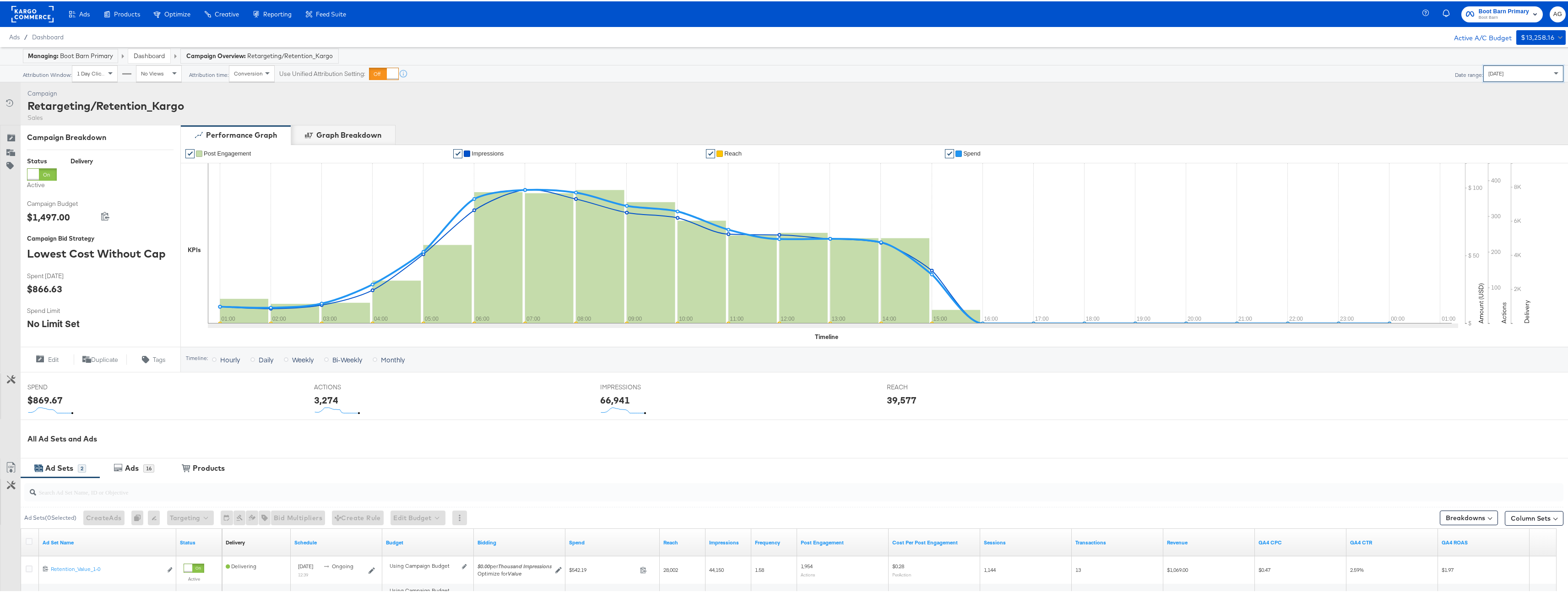
click at [1515, 75] on div "[DATE]" at bounding box center [1522, 72] width 79 height 15
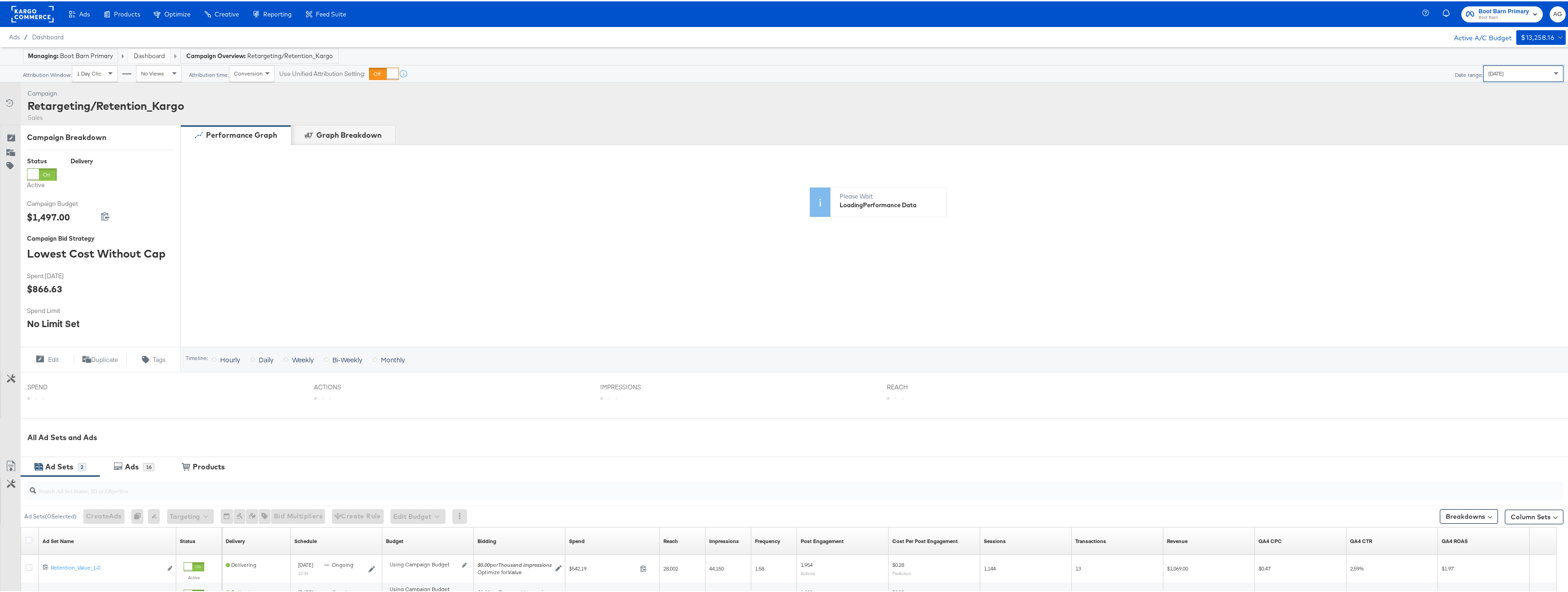
click at [1132, 123] on div "Performance Graph Graph Breakdown" at bounding box center [877, 133] width 1394 height 20
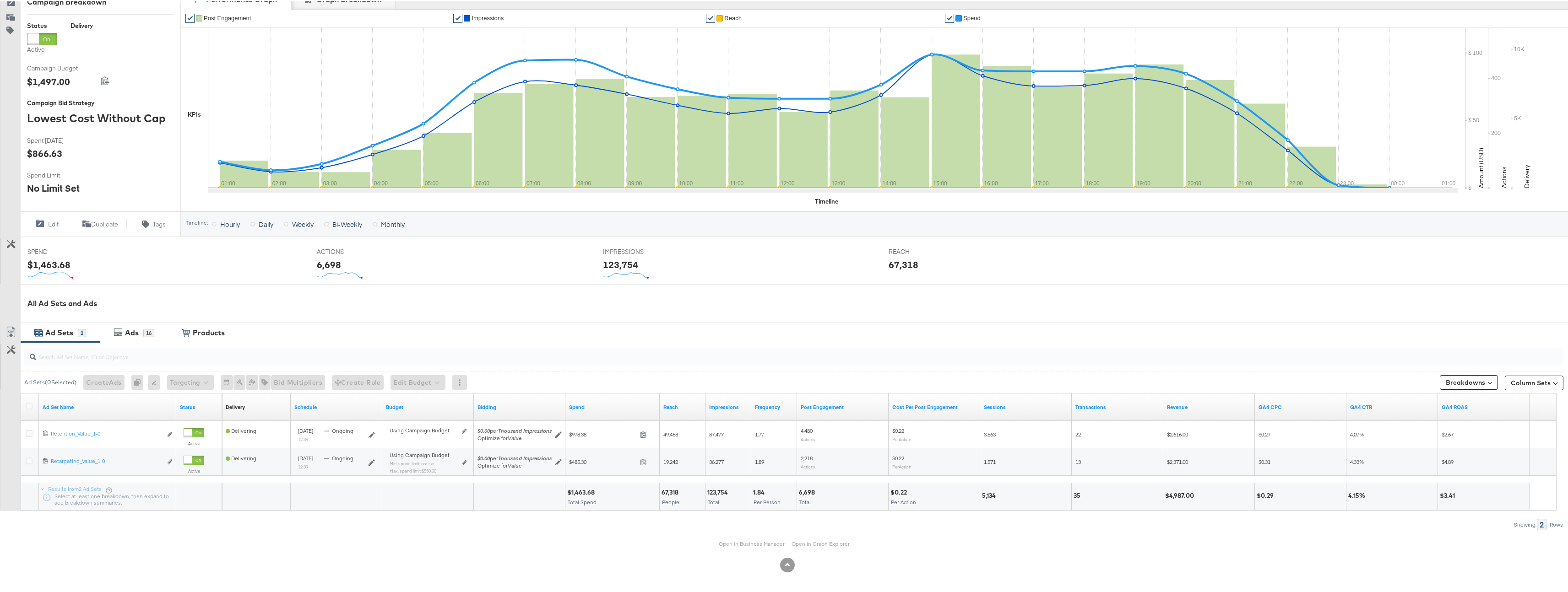
scroll to position [130, 0]
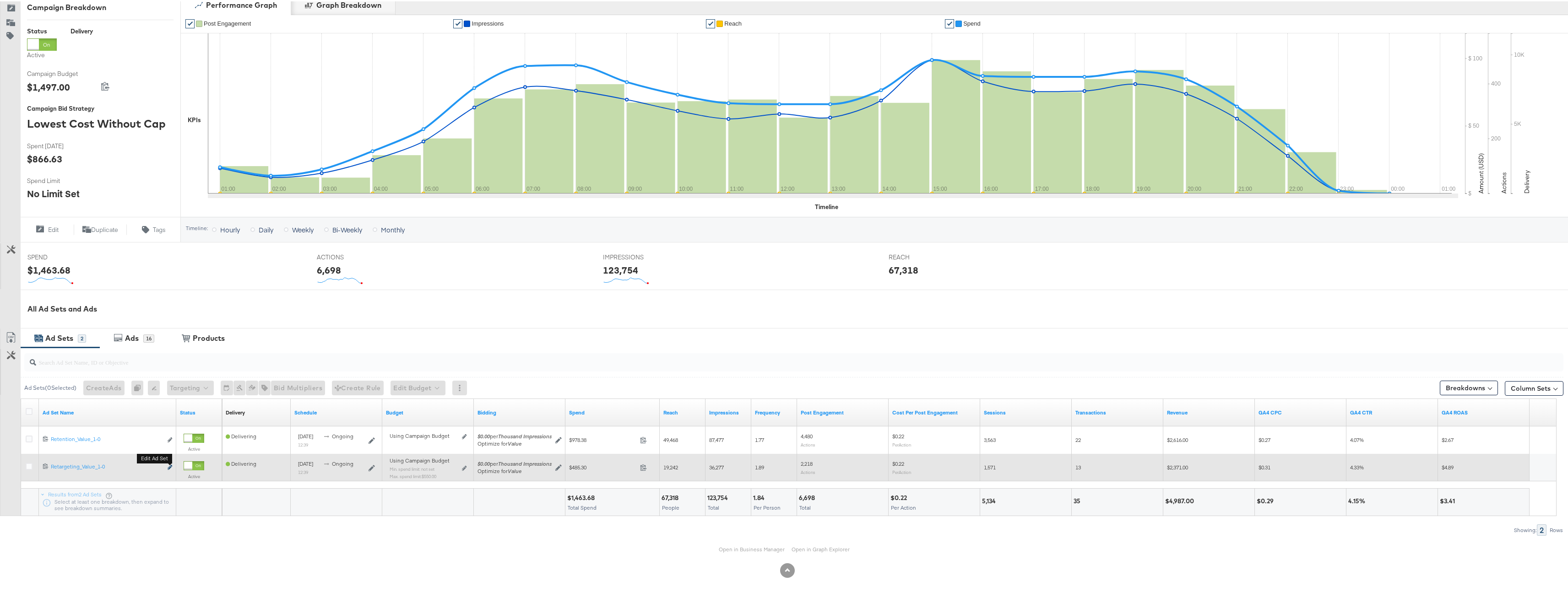
click at [170, 466] on icon "link" at bounding box center [170, 466] width 5 height 5
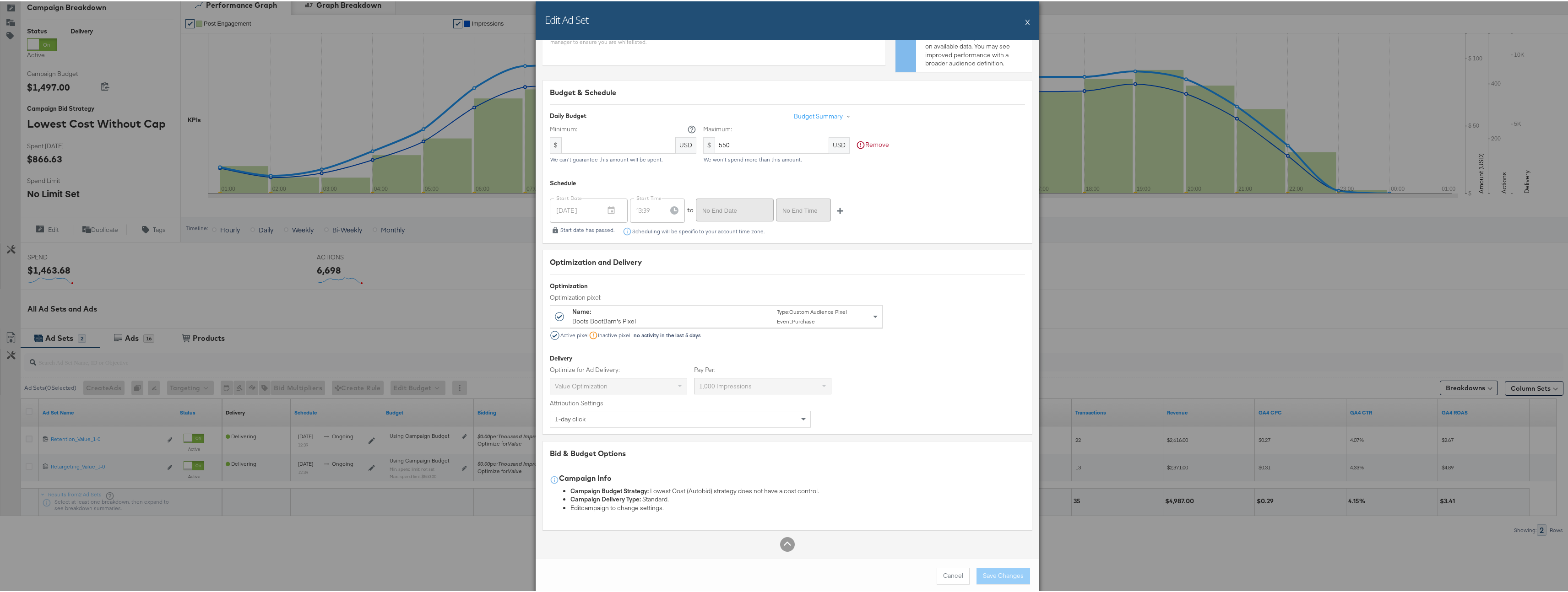
scroll to position [1627, 0]
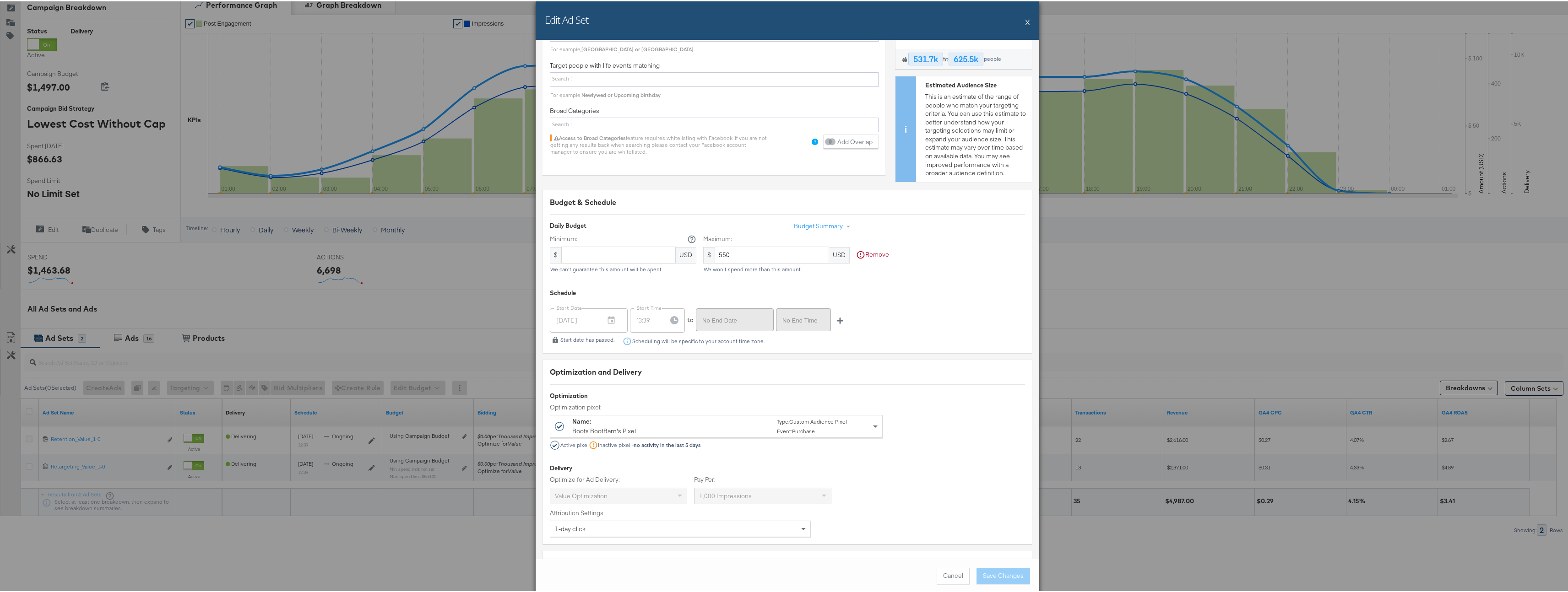
click at [1026, 26] on button "X" at bounding box center [1027, 20] width 5 height 18
